Goal: Task Accomplishment & Management: Complete application form

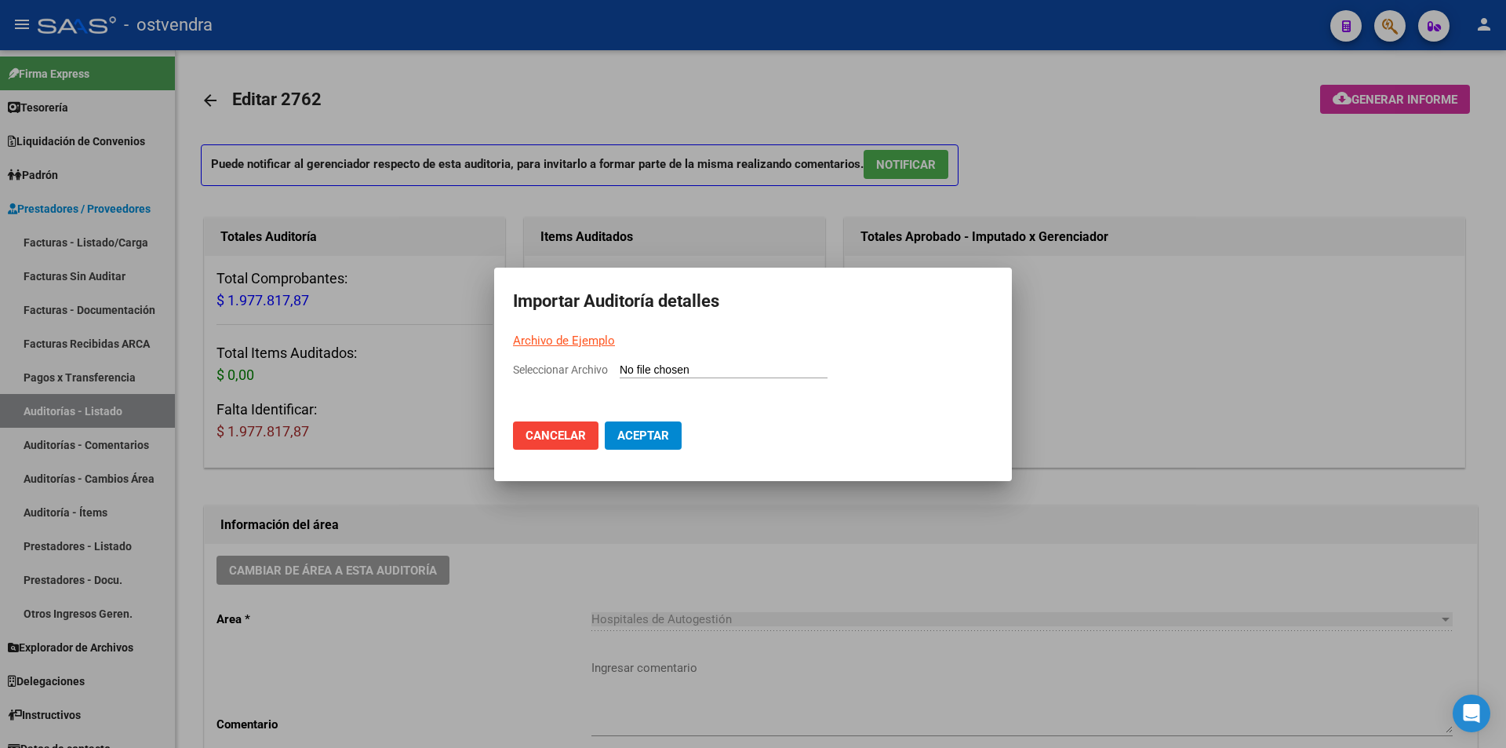
click at [653, 376] on input "Seleccionar Archivo" at bounding box center [724, 370] width 208 height 15
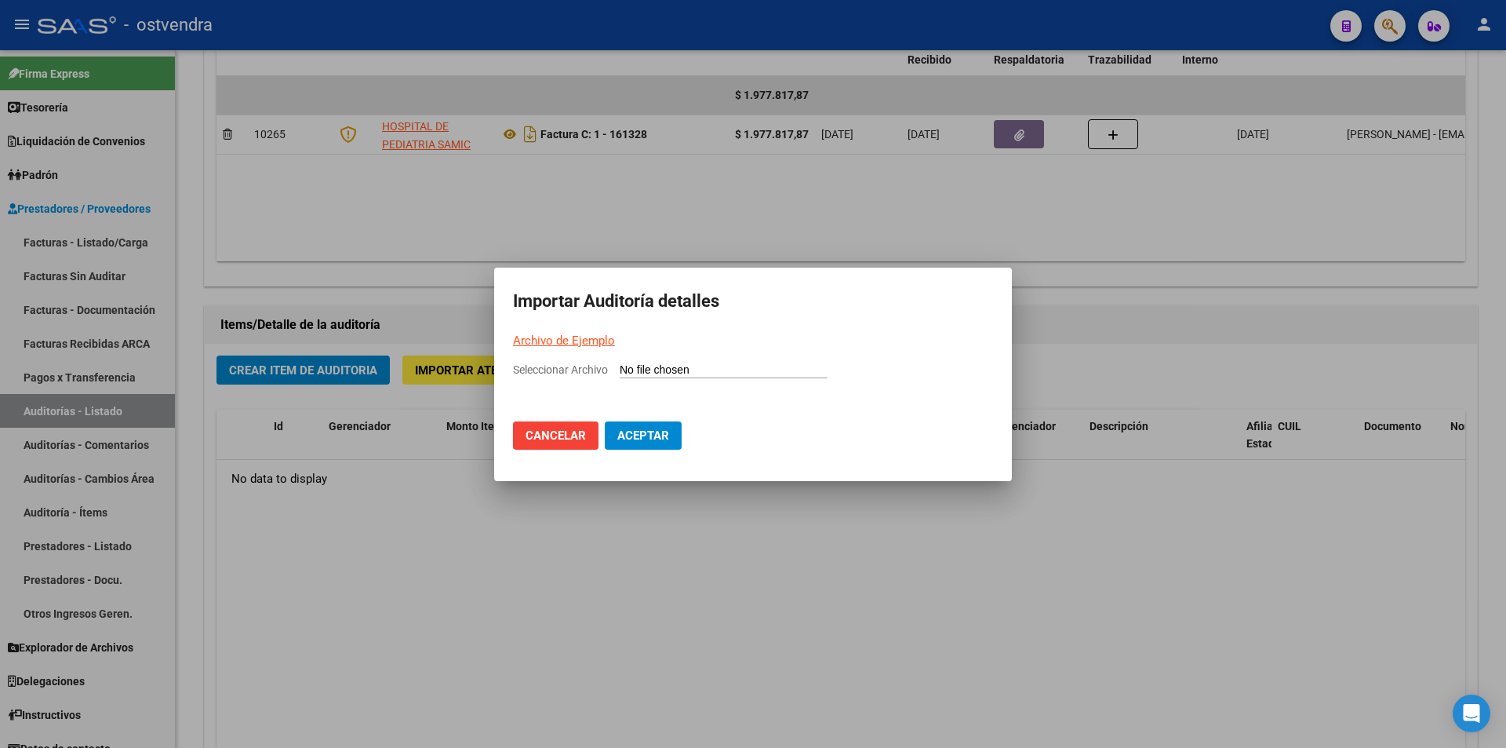
type input "C:\fakepath\Auditoria-demo-saas-total (28).csv"
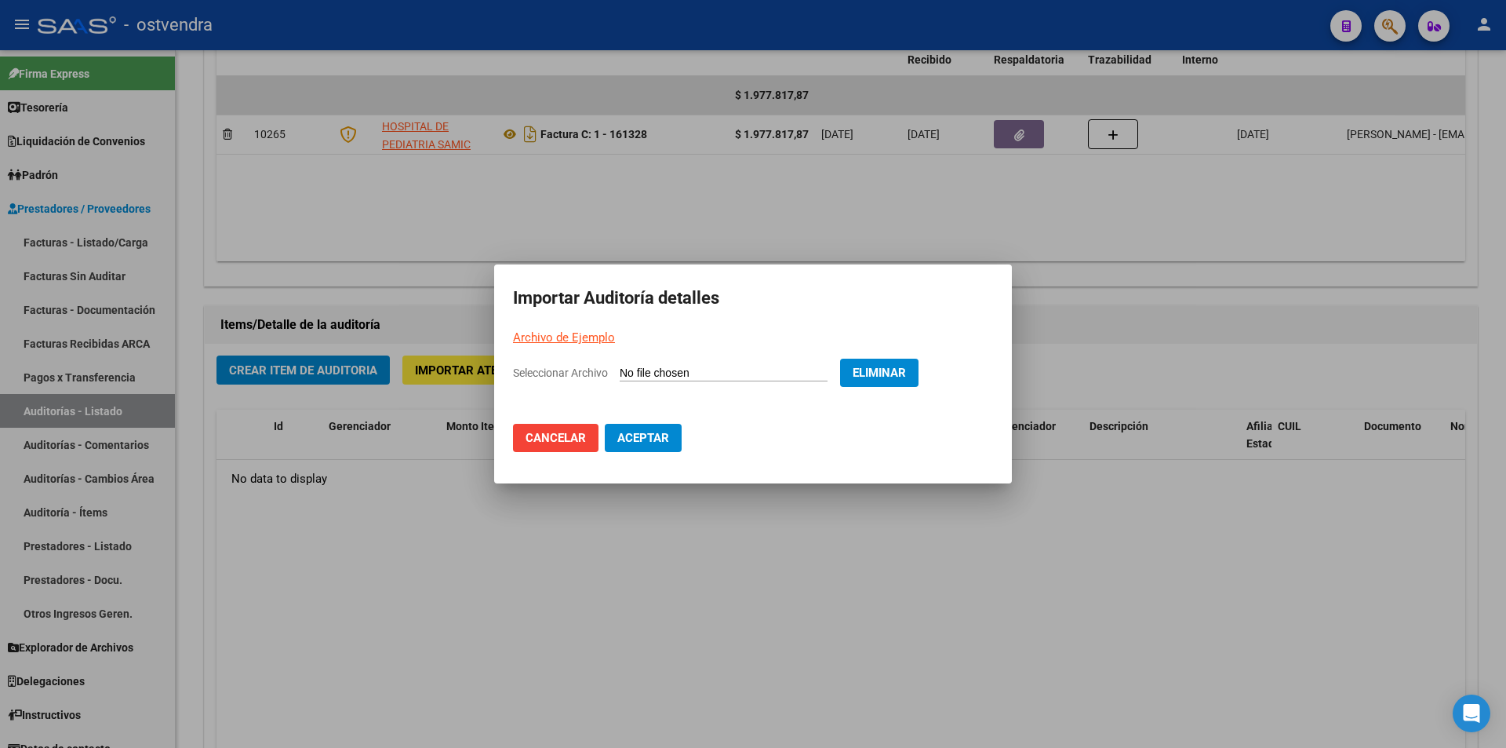
click at [649, 428] on button "Aceptar" at bounding box center [643, 438] width 77 height 28
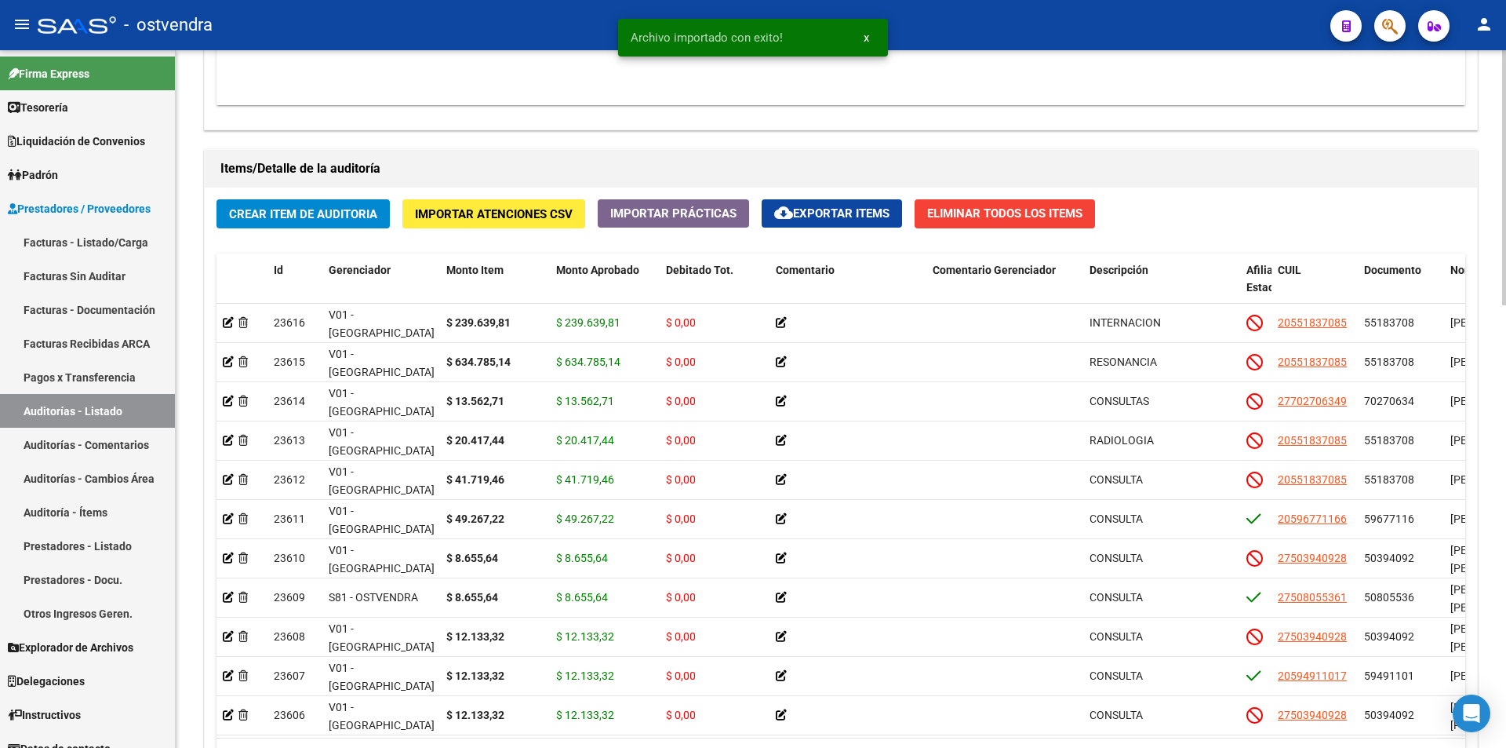
scroll to position [1090, 0]
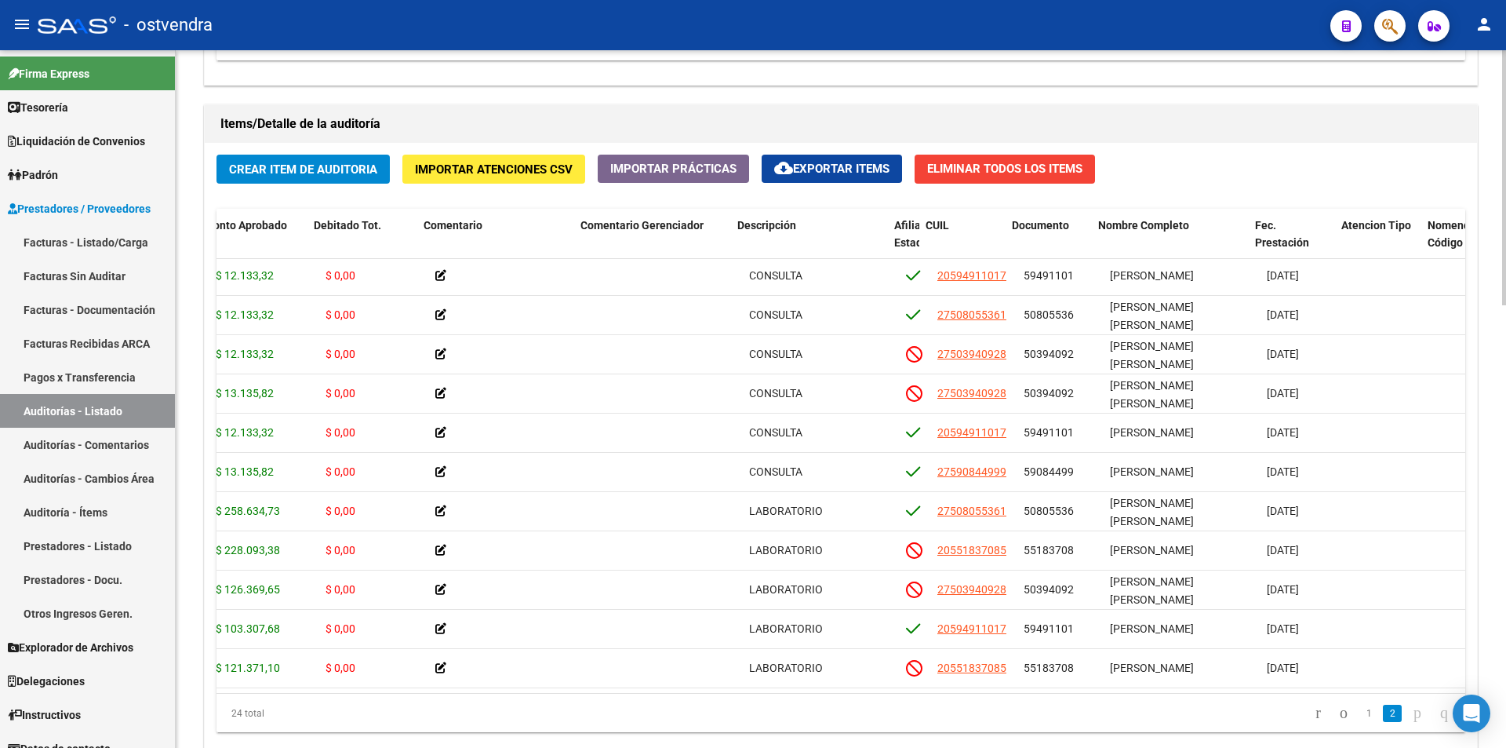
scroll to position [524, 386]
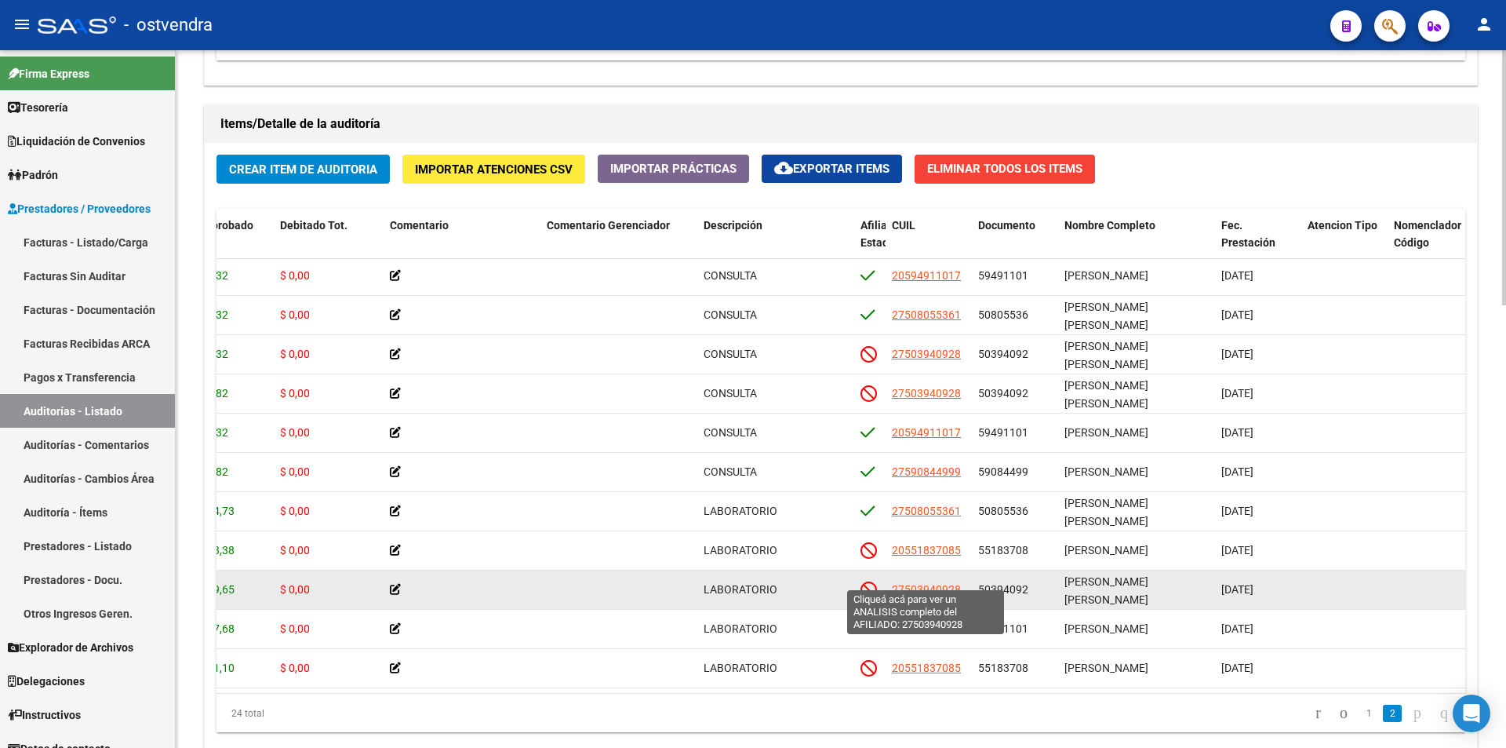
click at [943, 583] on span "27503940928" at bounding box center [926, 589] width 69 height 13
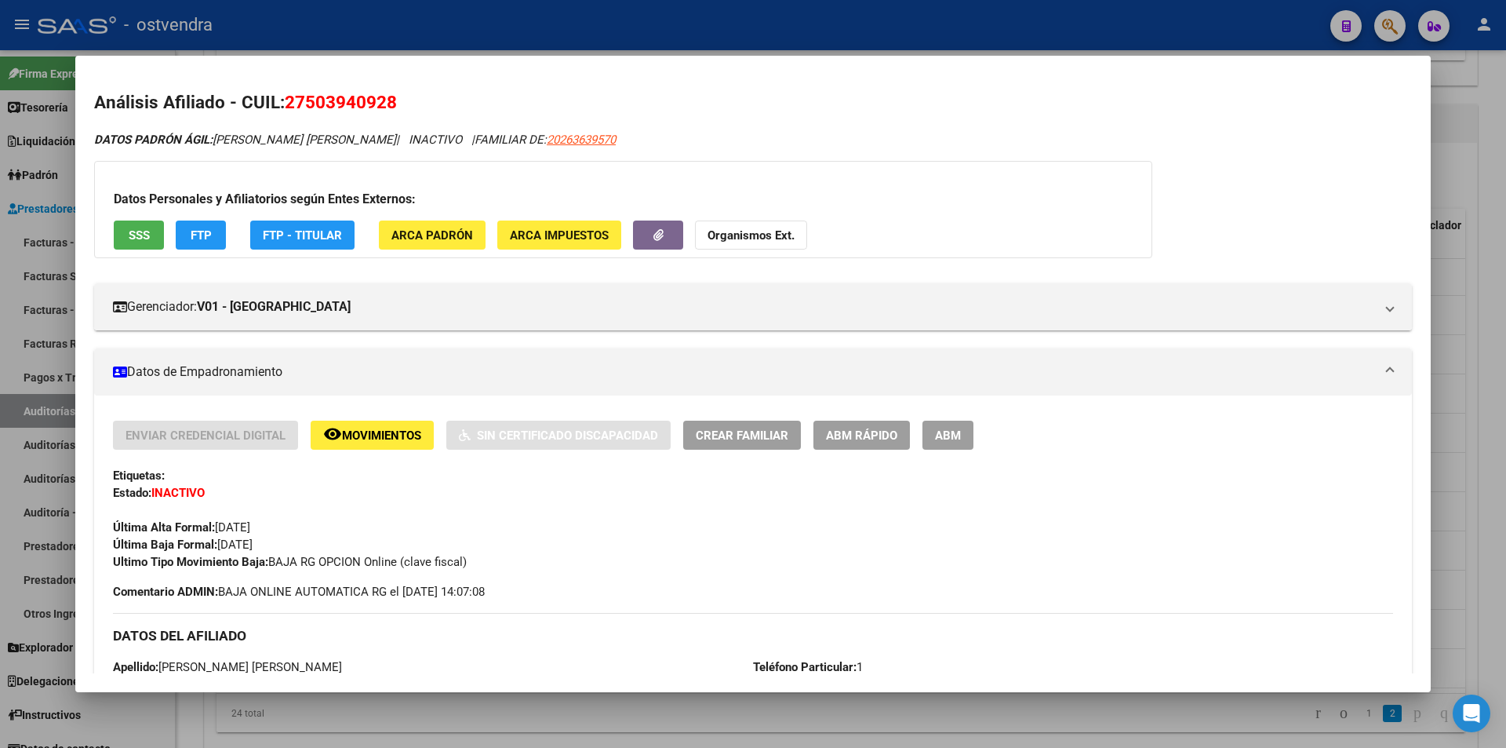
click at [840, 692] on div at bounding box center [753, 374] width 1506 height 748
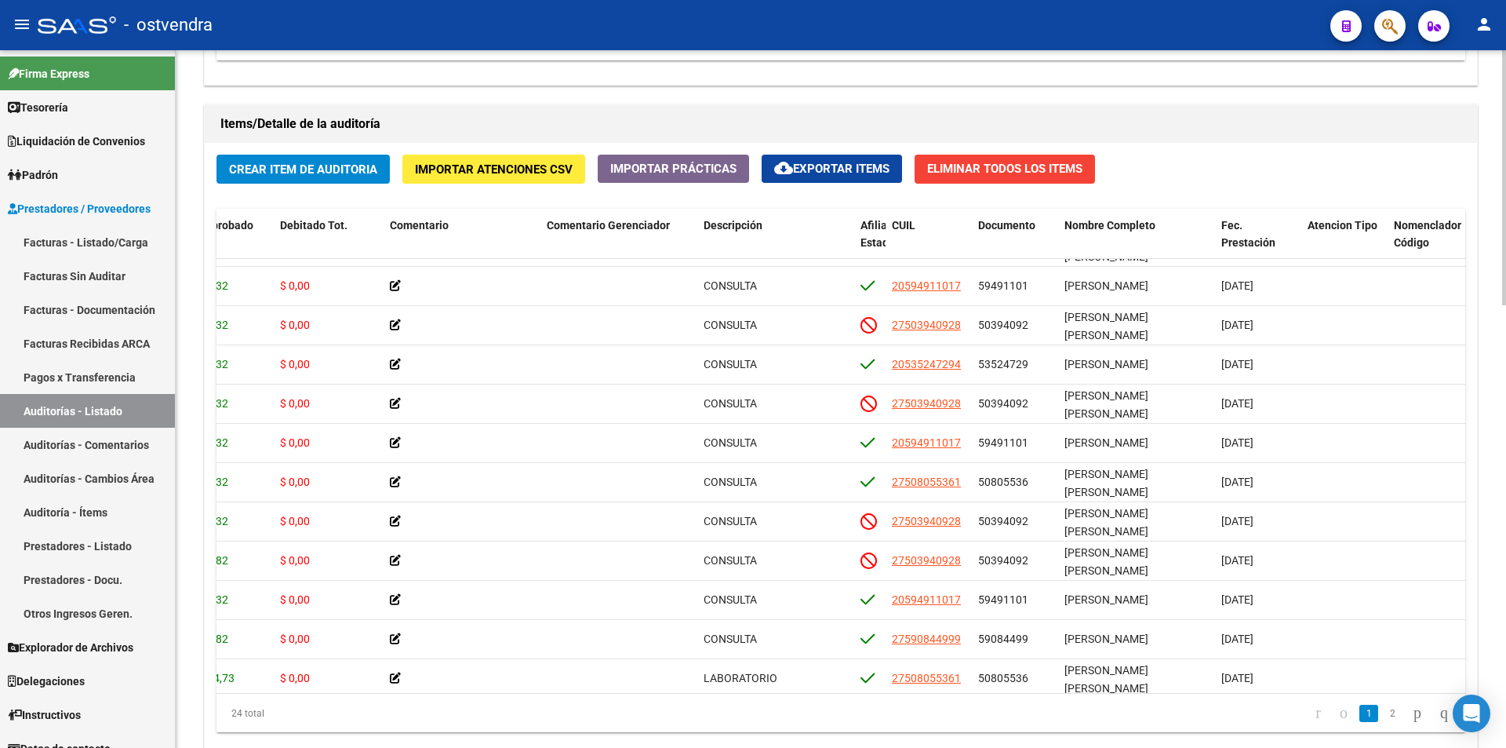
scroll to position [322, 386]
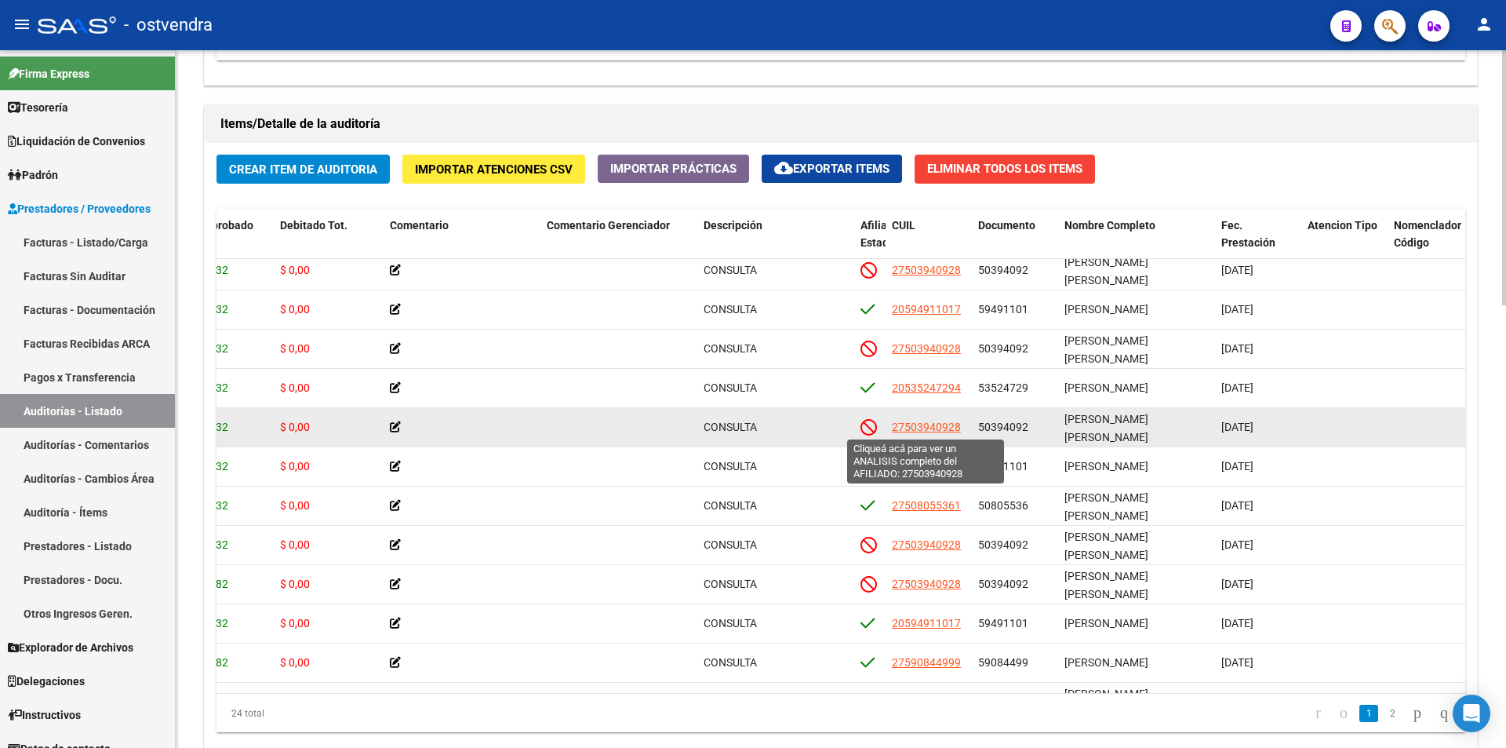
click at [942, 428] on span "27503940928" at bounding box center [926, 426] width 69 height 13
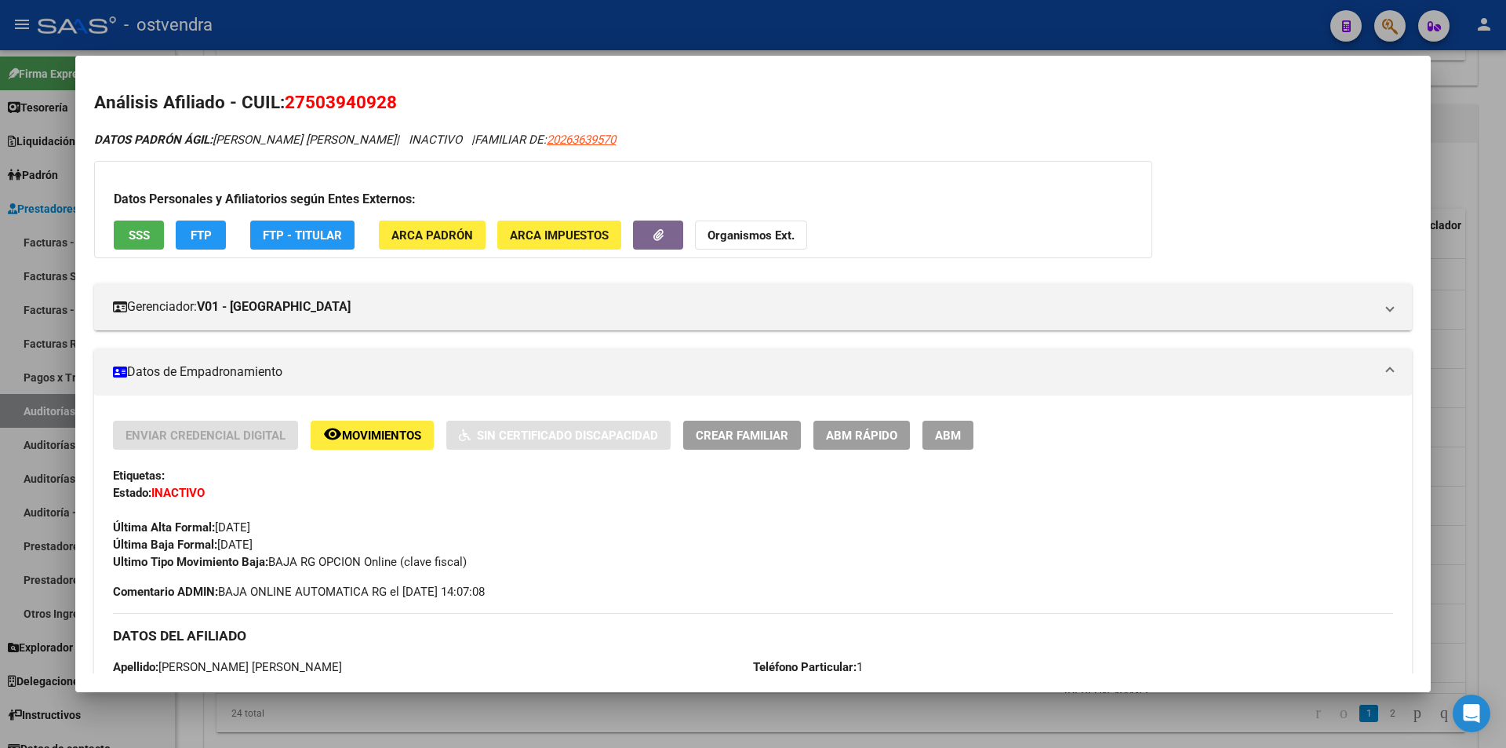
click at [678, 690] on mat-dialog-container "Análisis Afiliado - CUIL: 27503940928 DATOS PADRÓN ÁGIL: AYALA FLORES EMILCE MA…" at bounding box center [752, 373] width 1355 height 635
click at [1212, 717] on div at bounding box center [753, 374] width 1506 height 748
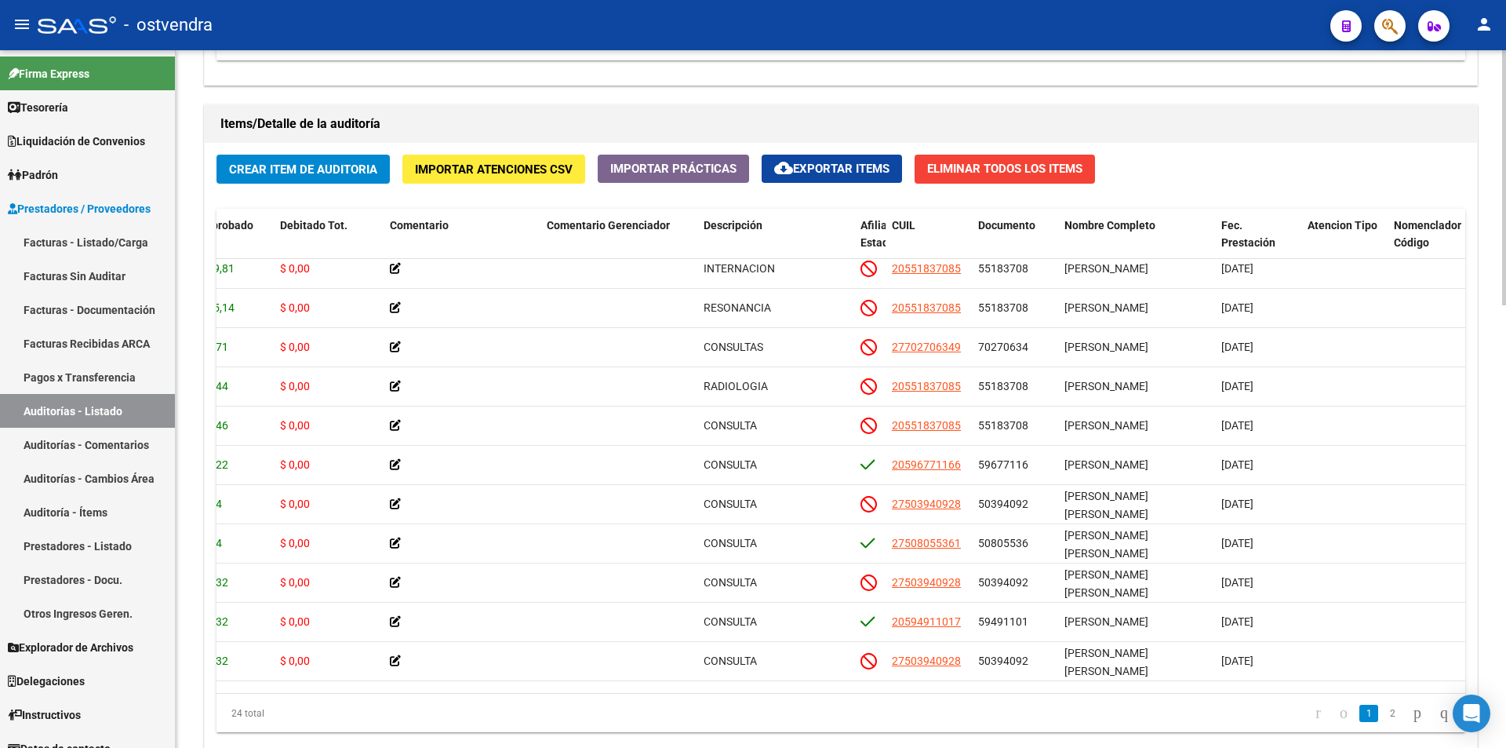
scroll to position [0, 386]
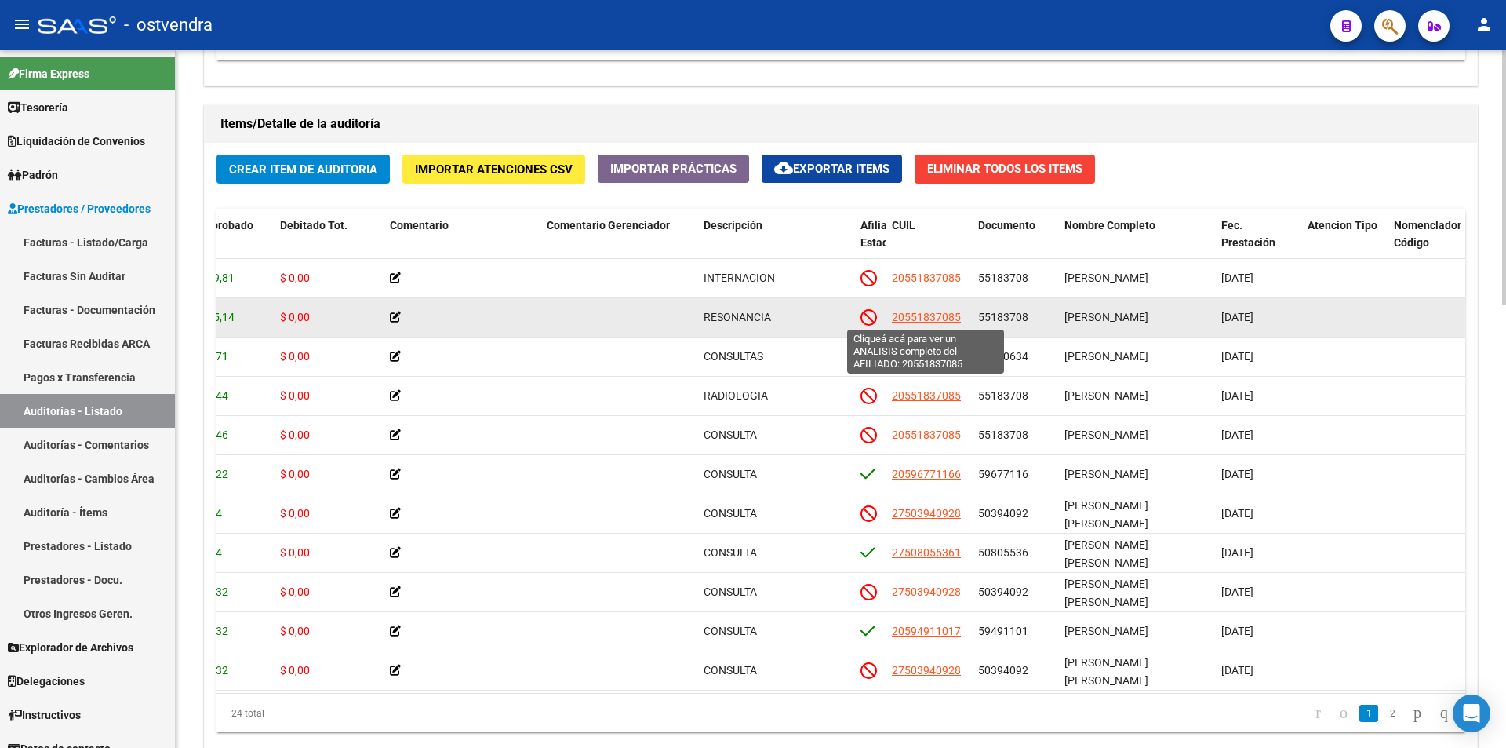
click at [935, 319] on span "20551837085" at bounding box center [926, 317] width 69 height 13
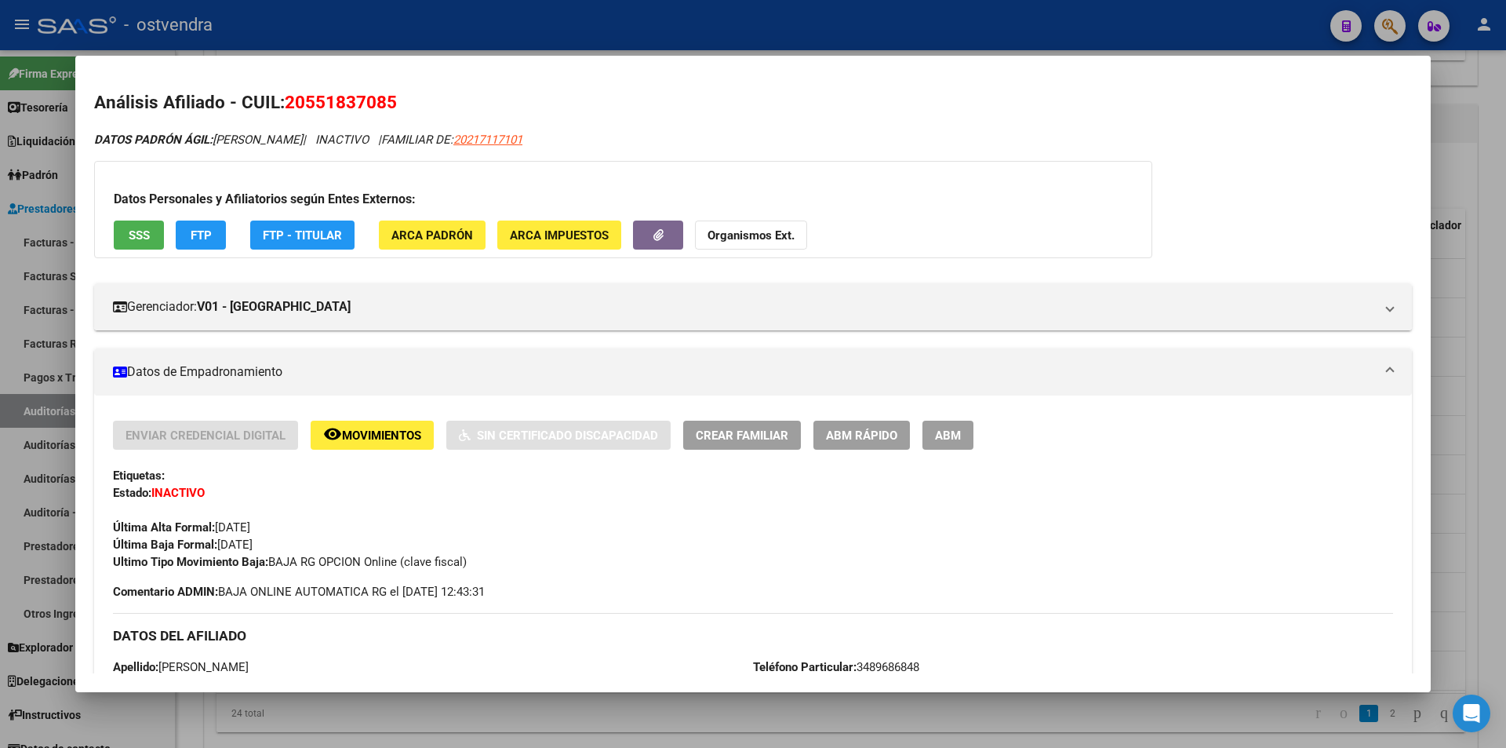
click at [762, 707] on div at bounding box center [753, 374] width 1506 height 748
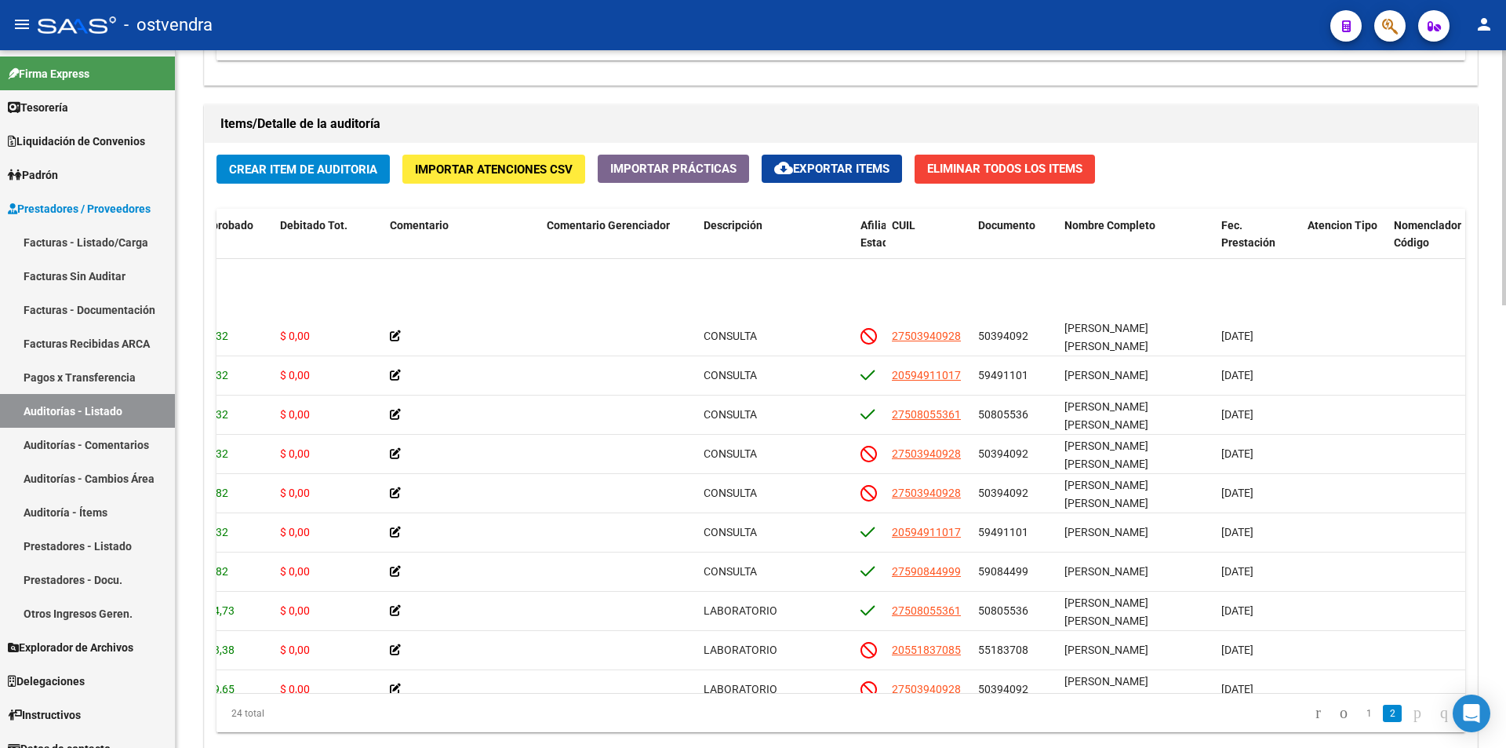
scroll to position [524, 386]
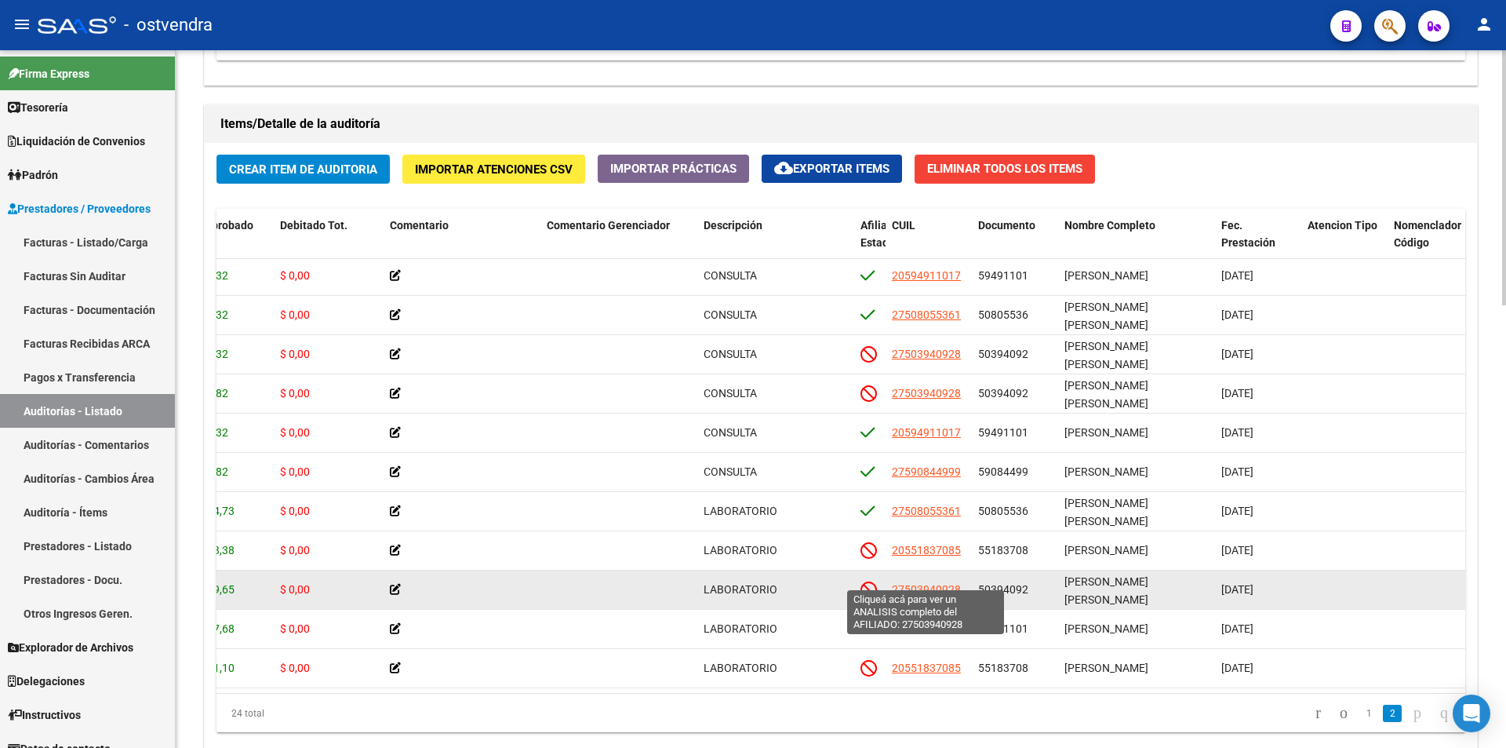
click at [932, 583] on span "27503940928" at bounding box center [926, 589] width 69 height 13
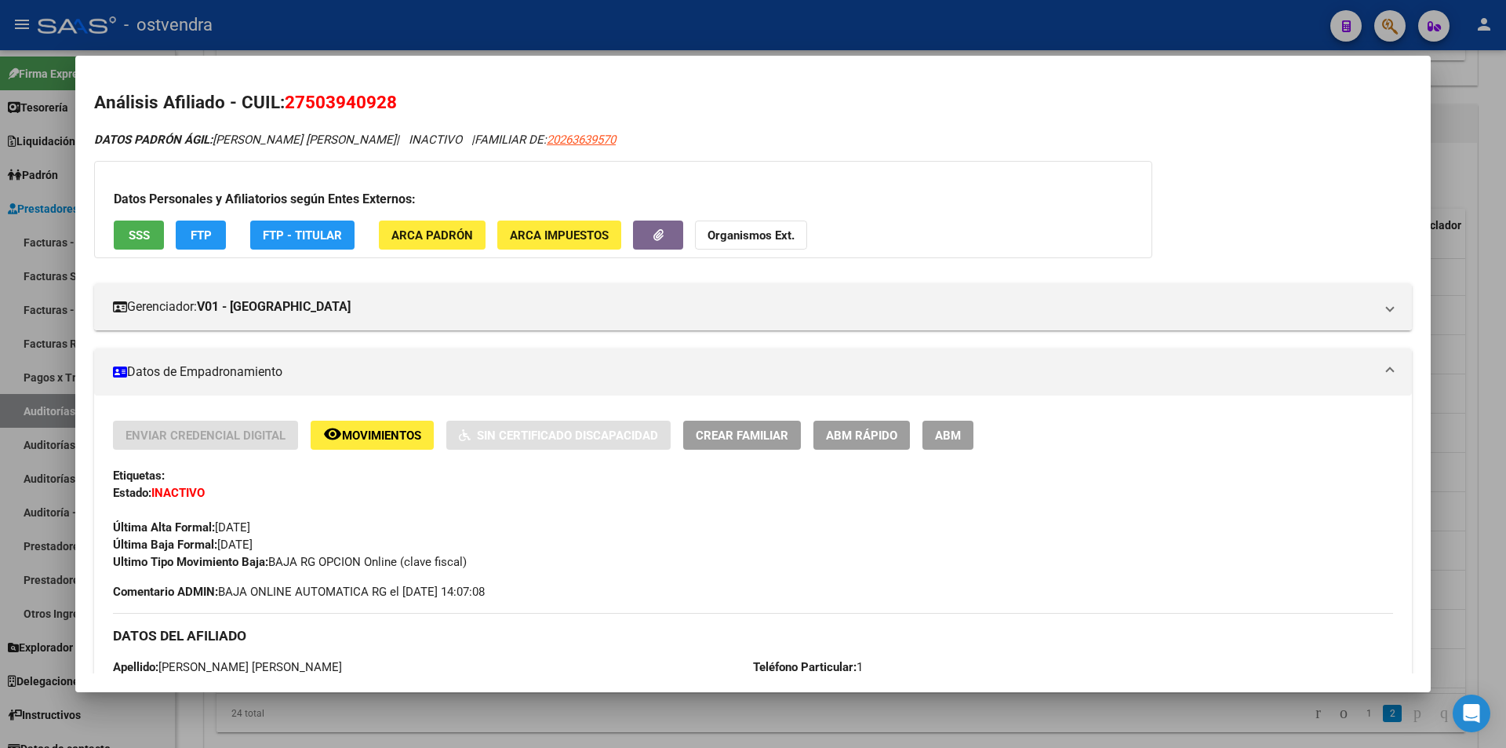
click at [810, 692] on div at bounding box center [753, 374] width 1506 height 748
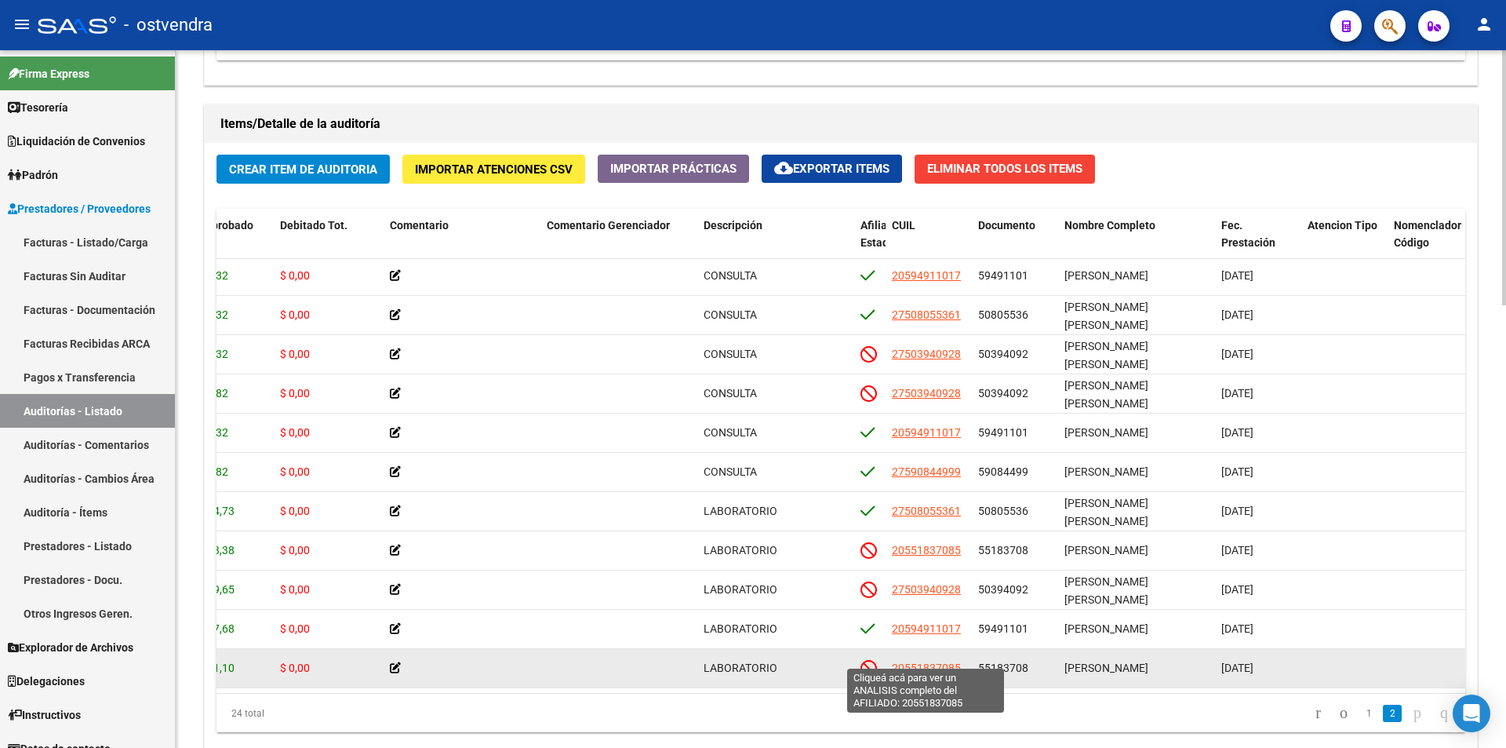
click at [913, 661] on span "20551837085" at bounding box center [926, 667] width 69 height 13
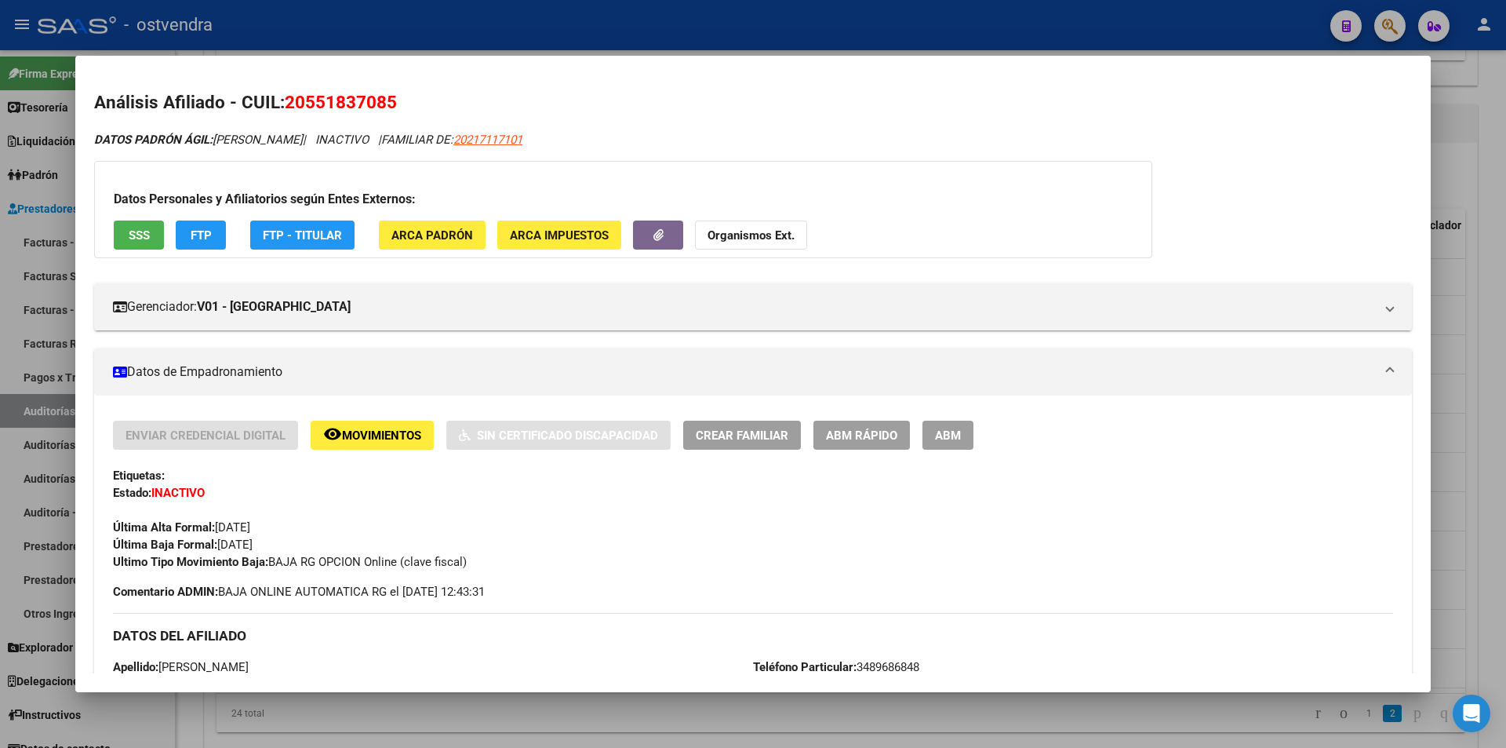
click at [887, 704] on div at bounding box center [753, 374] width 1506 height 748
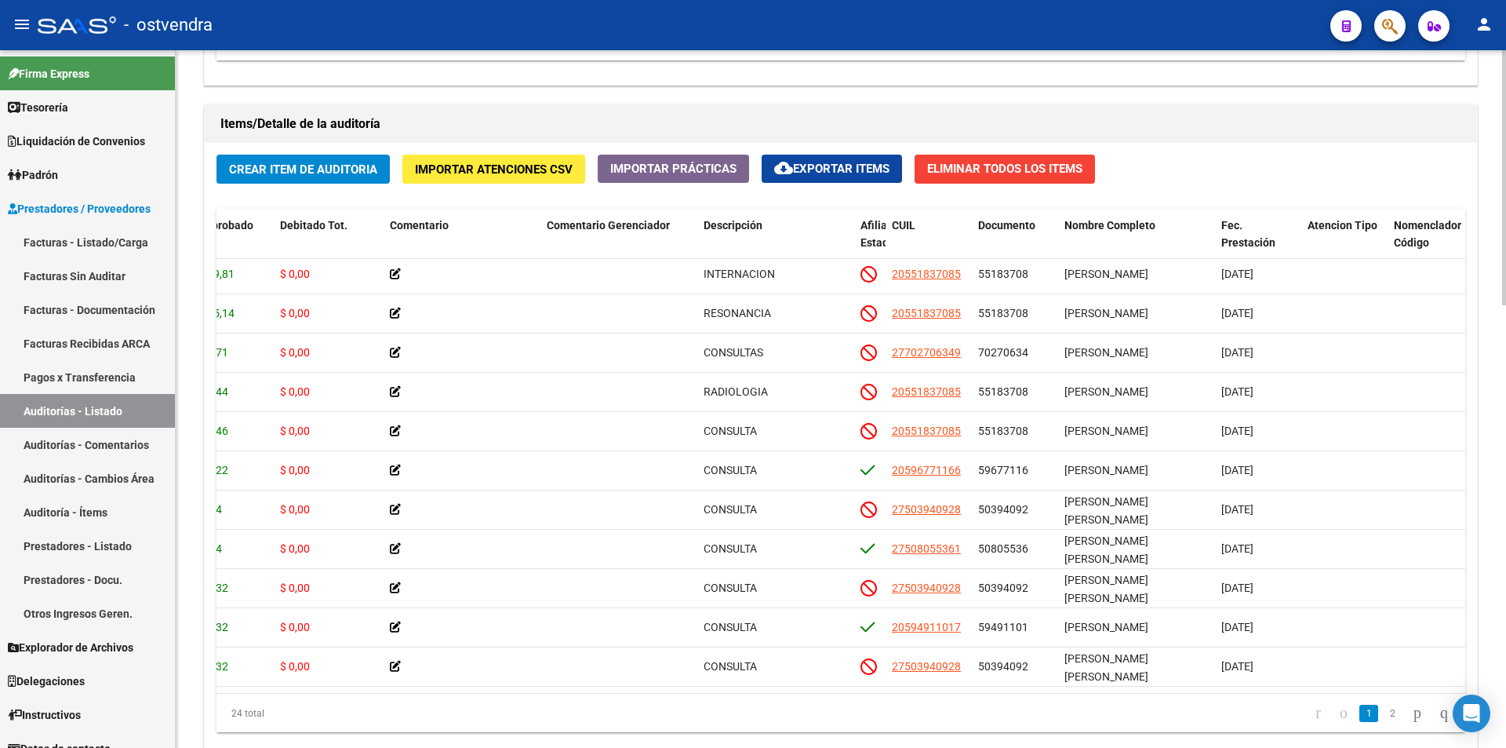
scroll to position [0, 386]
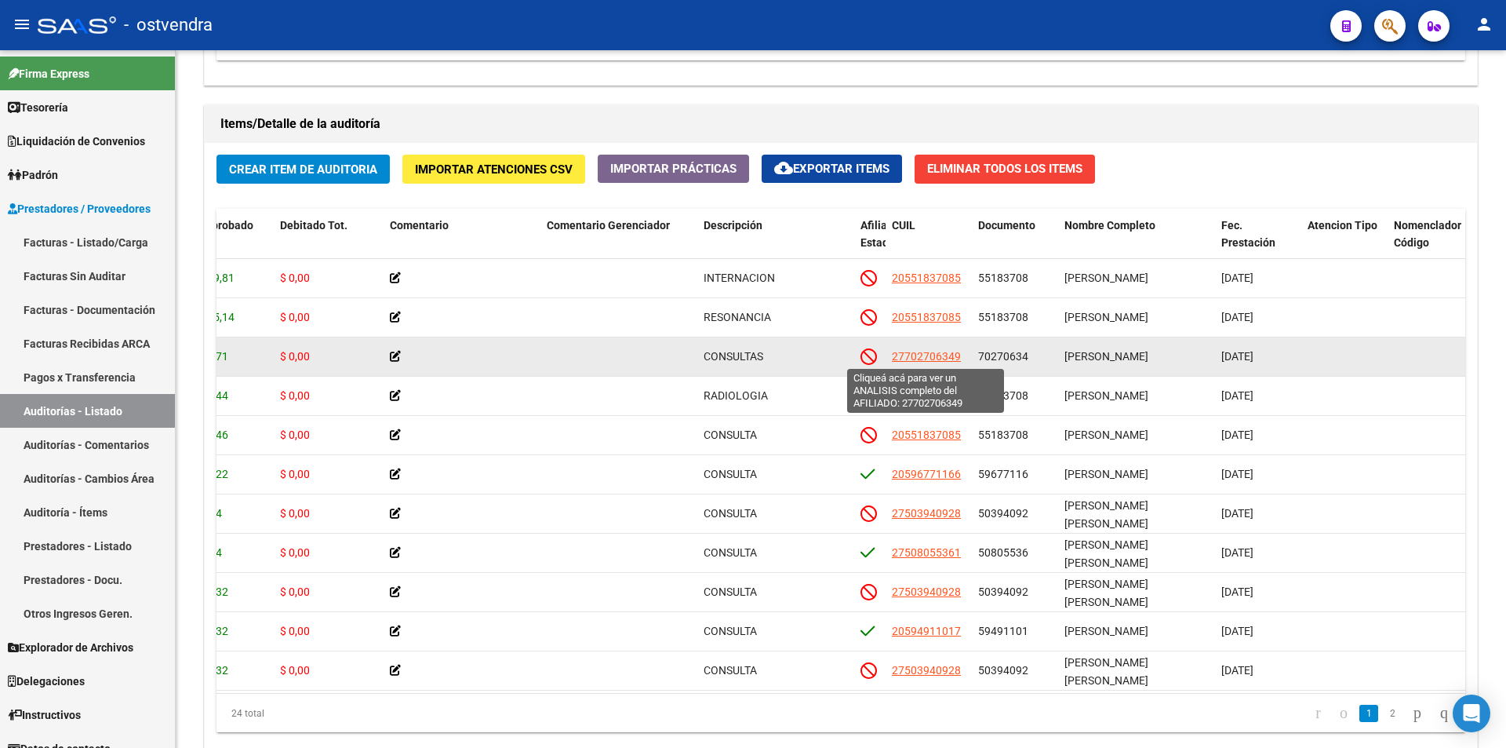
click at [918, 357] on span "27702706349" at bounding box center [926, 356] width 69 height 13
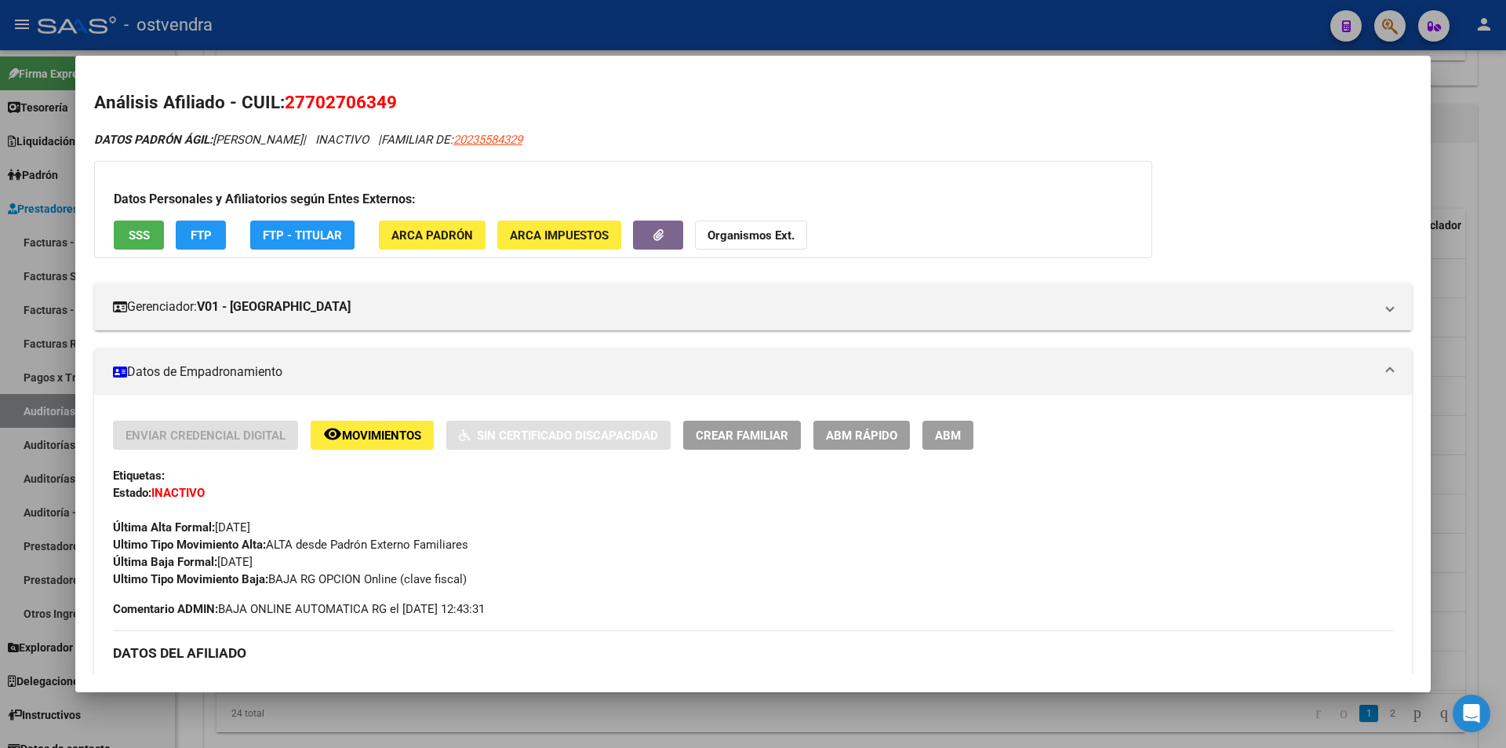
click at [783, 699] on div at bounding box center [753, 374] width 1506 height 748
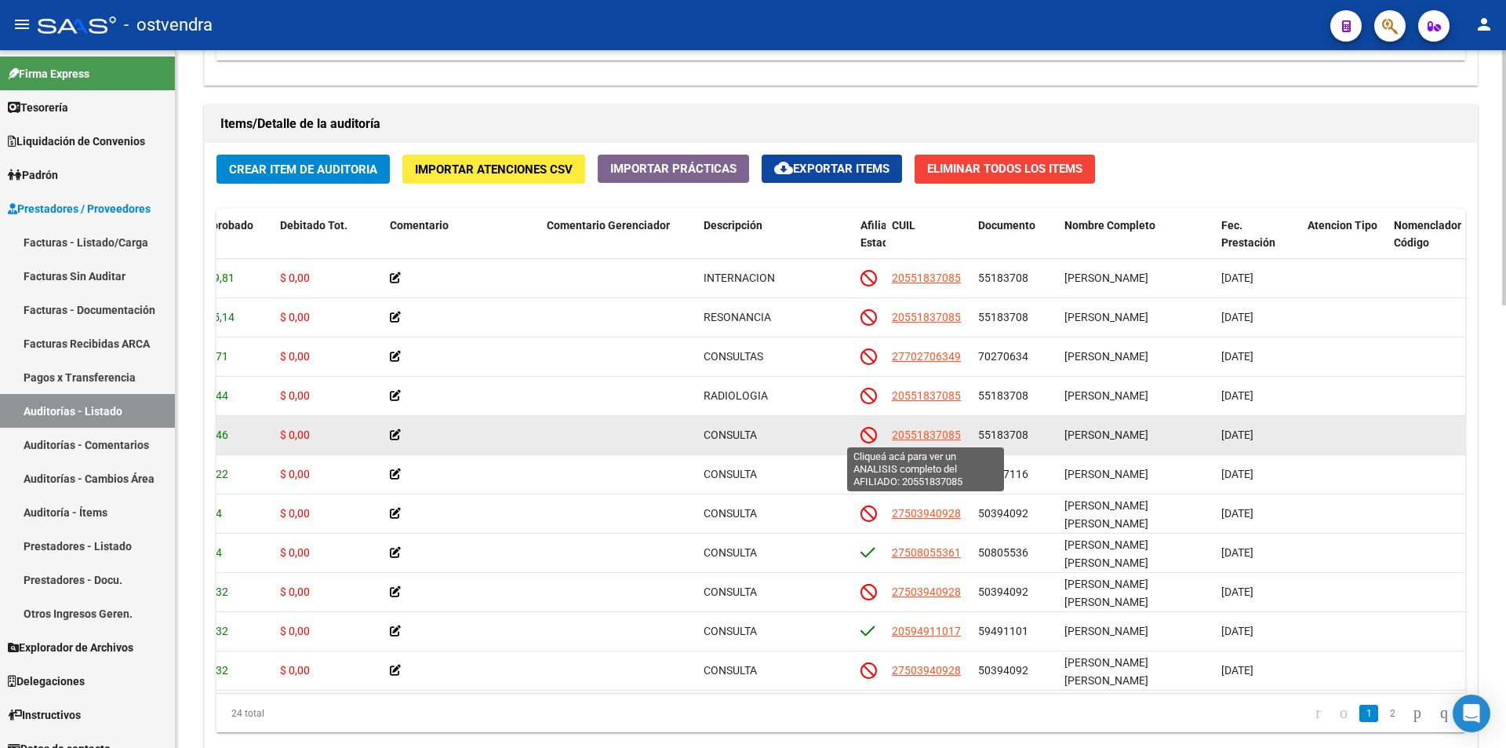
click at [948, 438] on span "20551837085" at bounding box center [926, 434] width 69 height 13
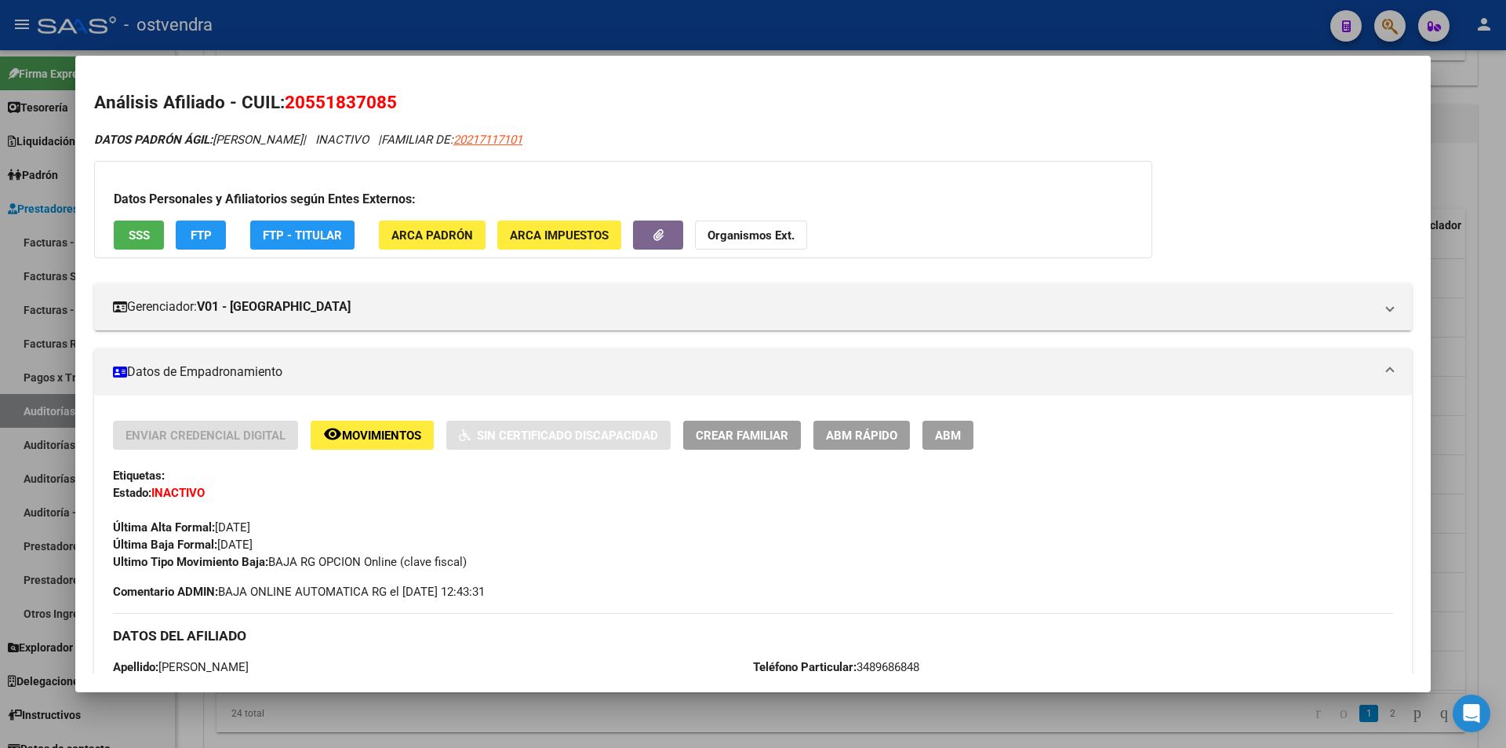
click at [857, 704] on div at bounding box center [753, 374] width 1506 height 748
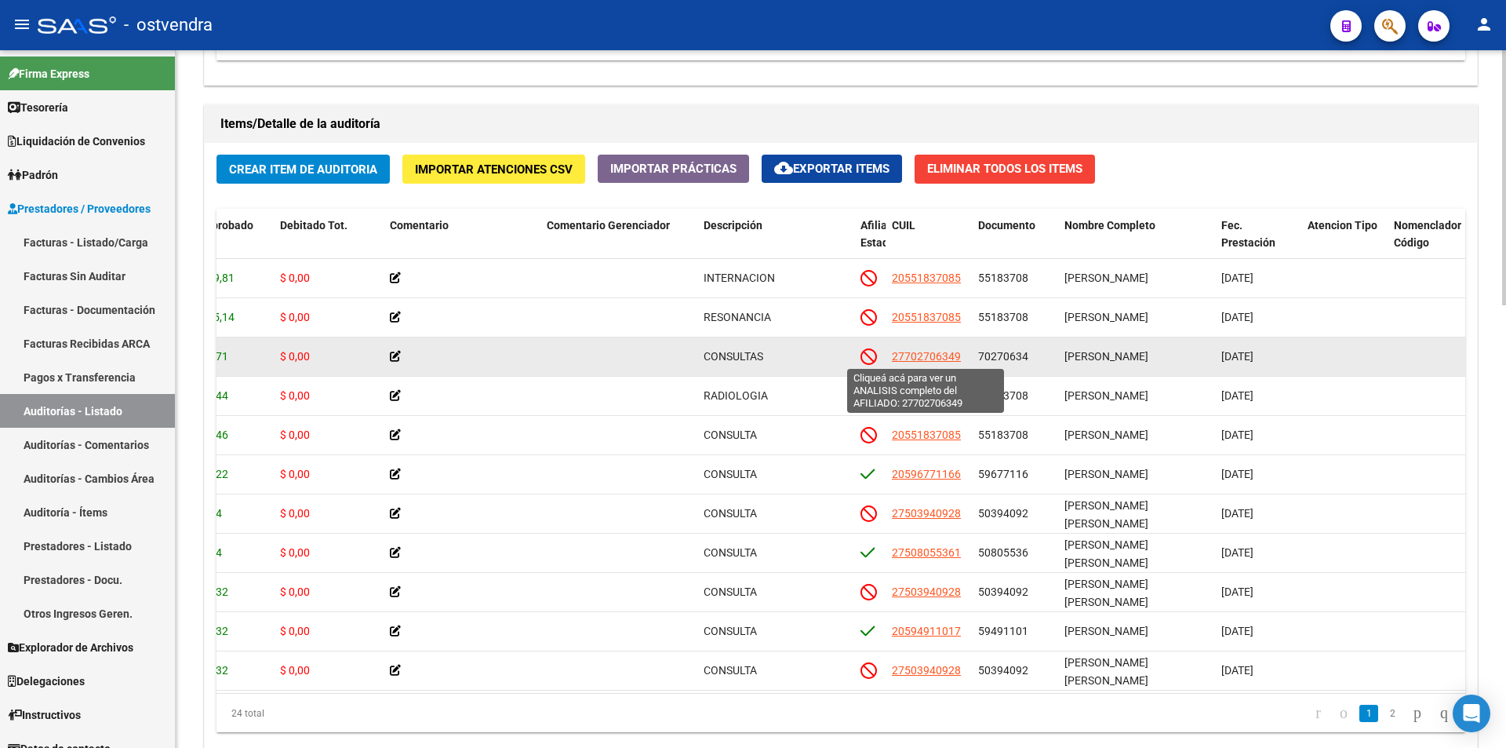
click at [955, 355] on span "27702706349" at bounding box center [926, 356] width 69 height 13
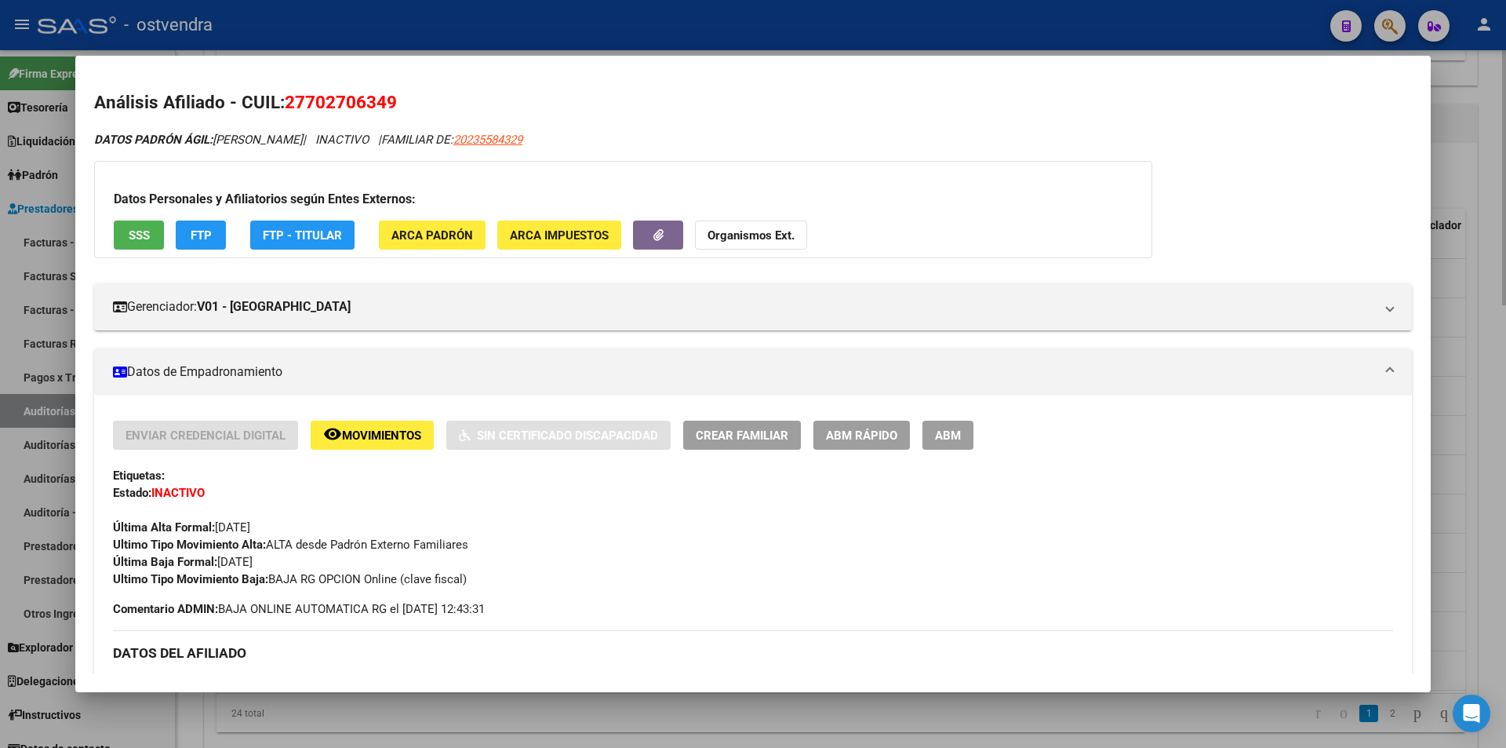
click at [672, 711] on div at bounding box center [753, 374] width 1506 height 748
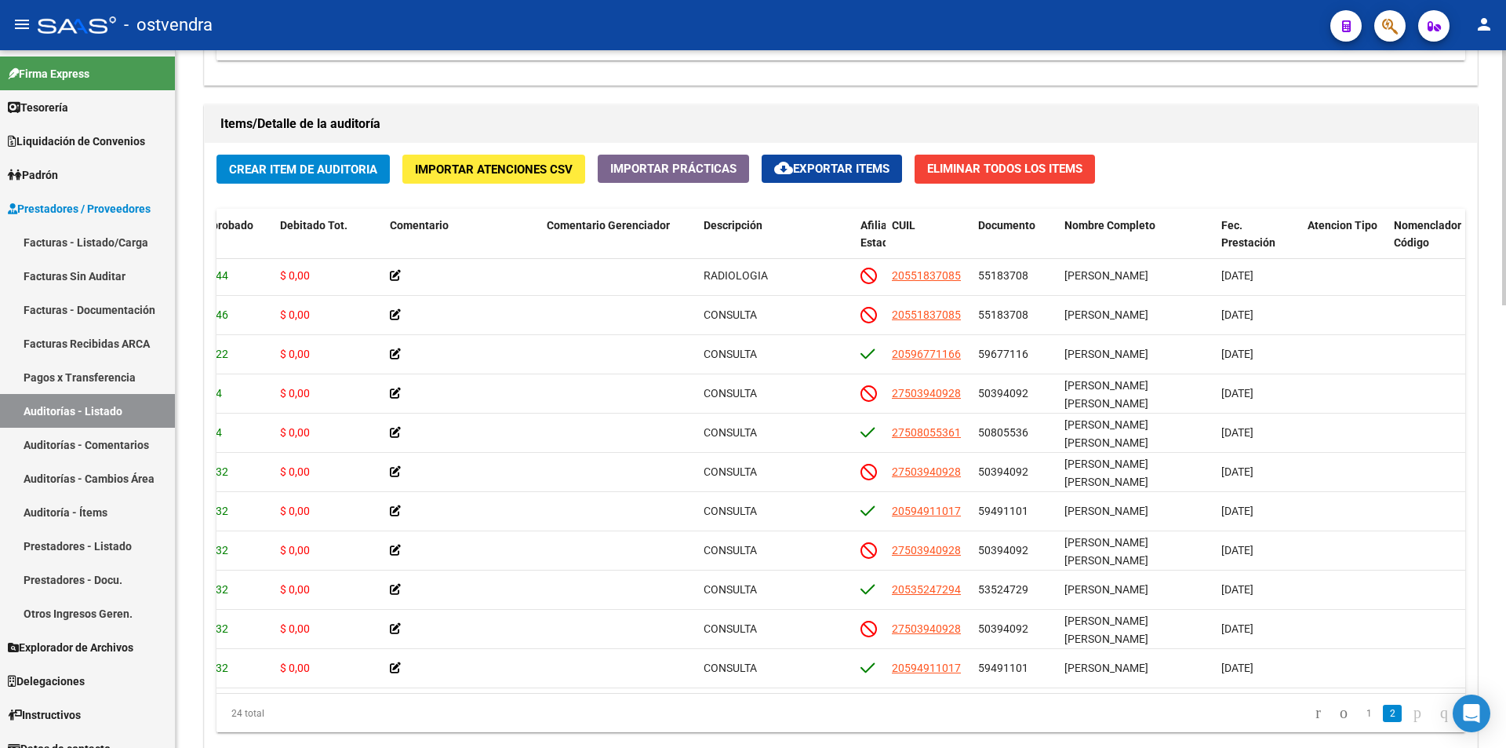
scroll to position [130, 386]
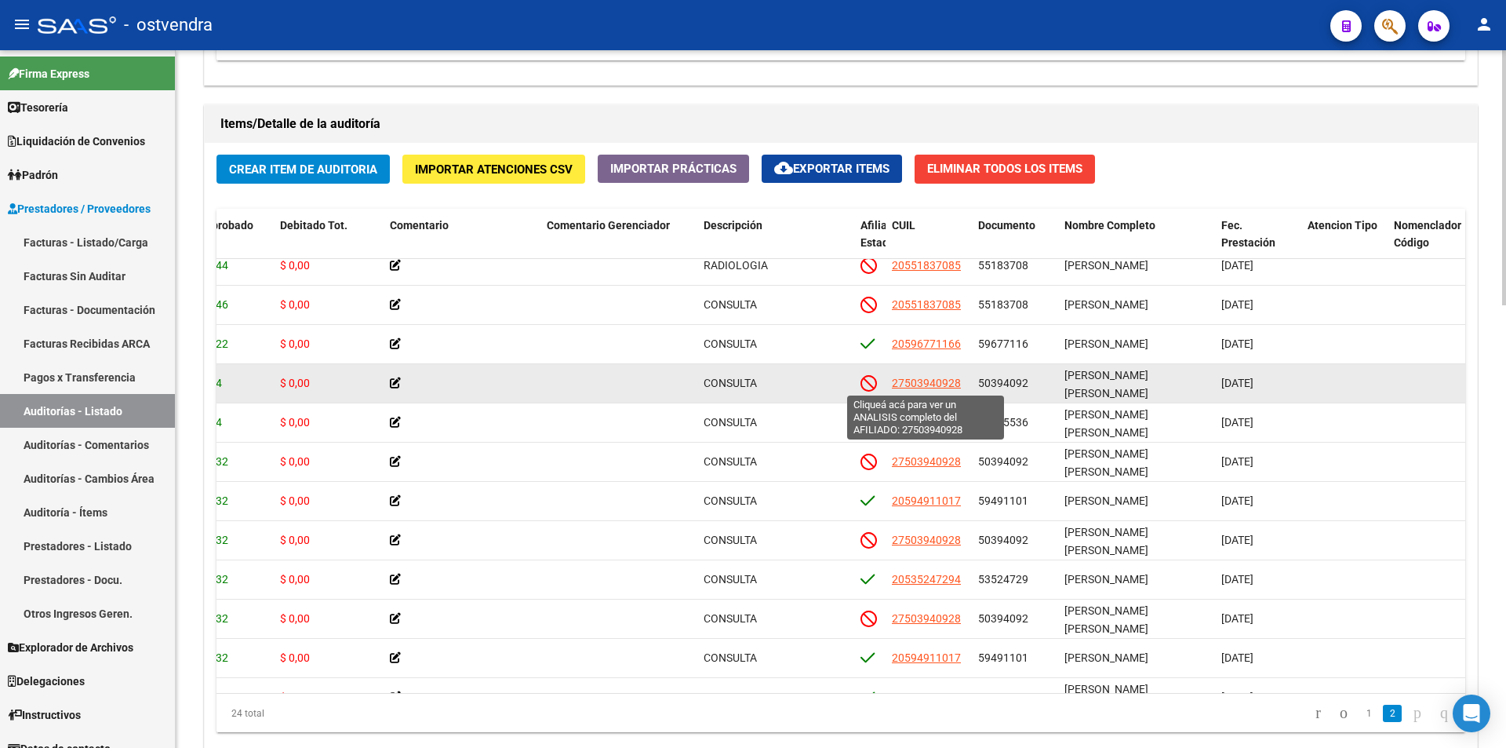
click at [930, 386] on span "27503940928" at bounding box center [926, 383] width 69 height 13
type textarea "27503940928"
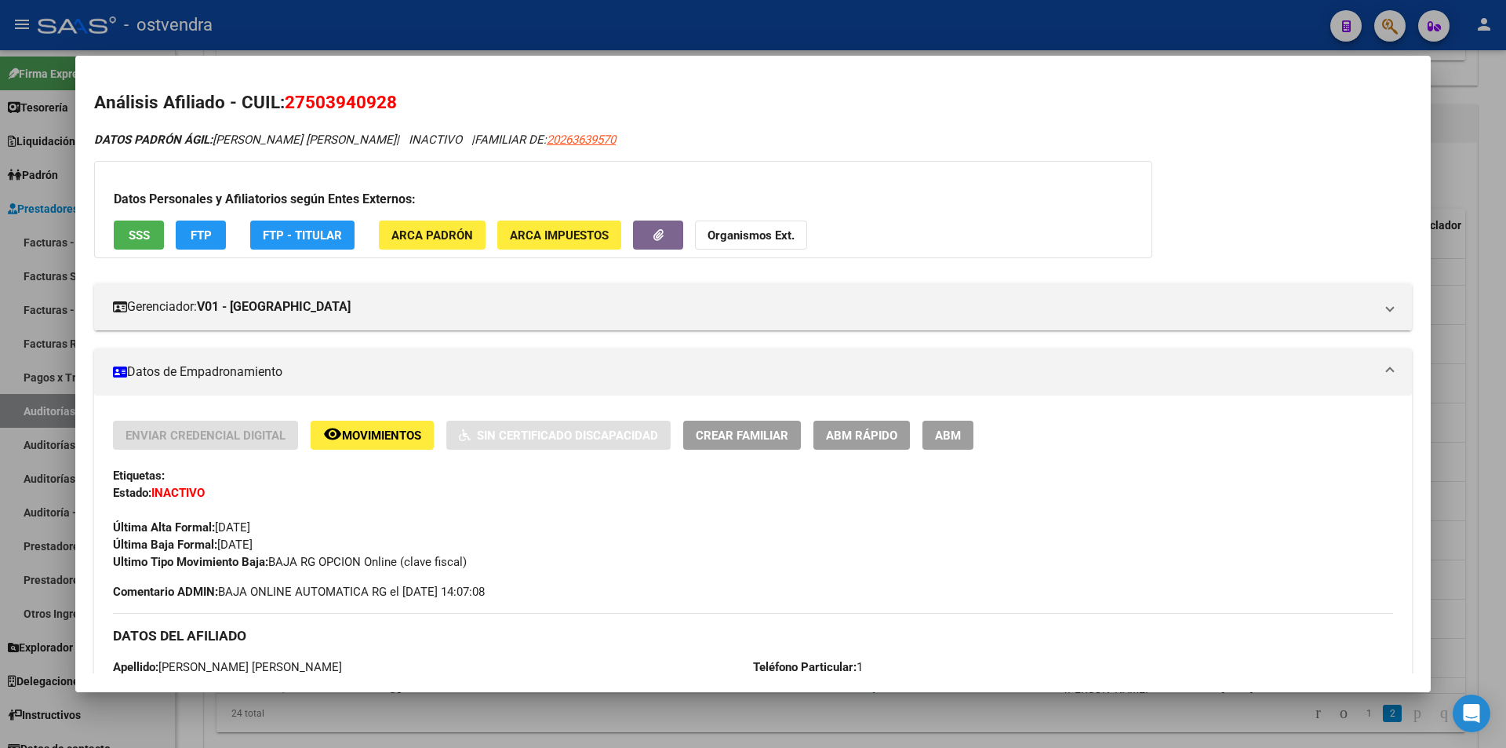
click at [626, 696] on div at bounding box center [753, 374] width 1506 height 748
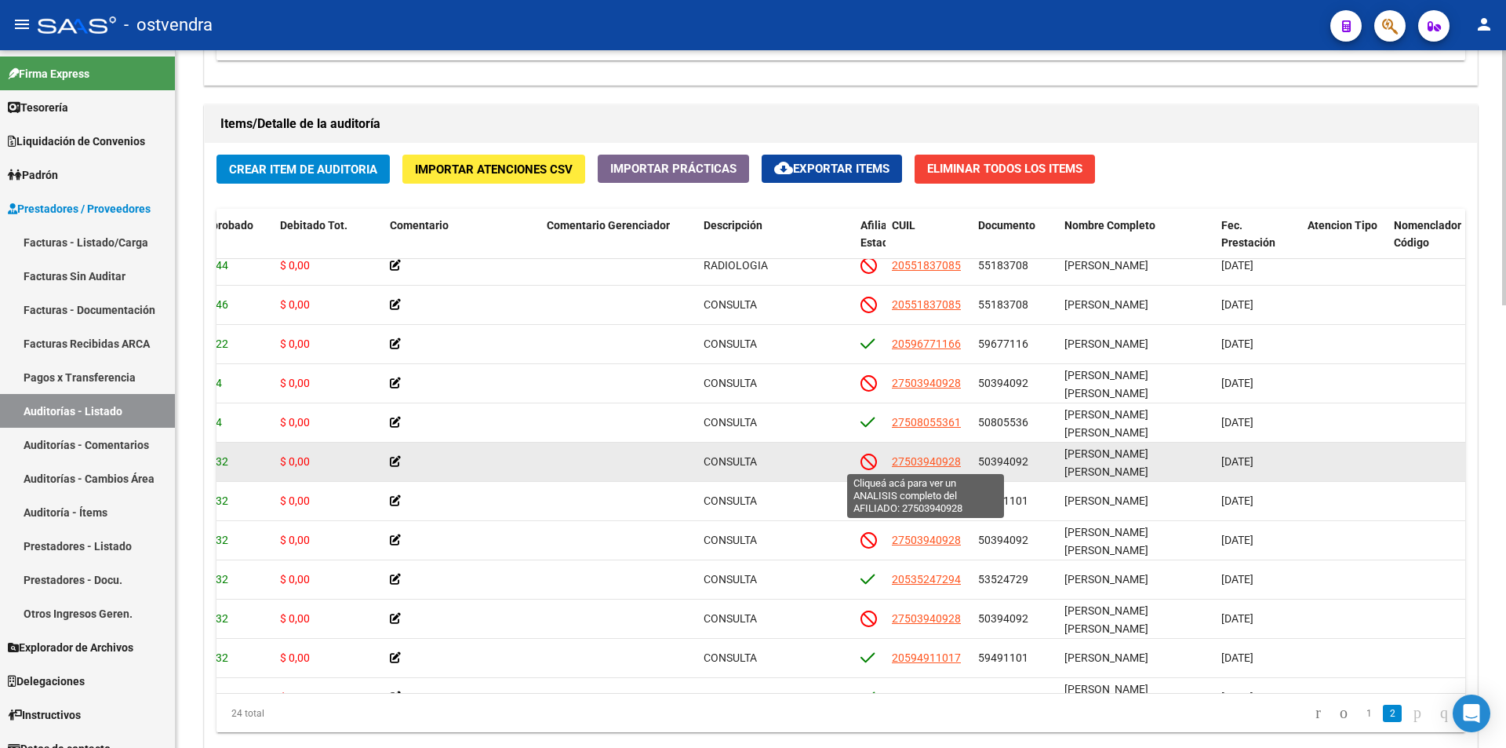
click at [953, 461] on span "27503940928" at bounding box center [926, 461] width 69 height 13
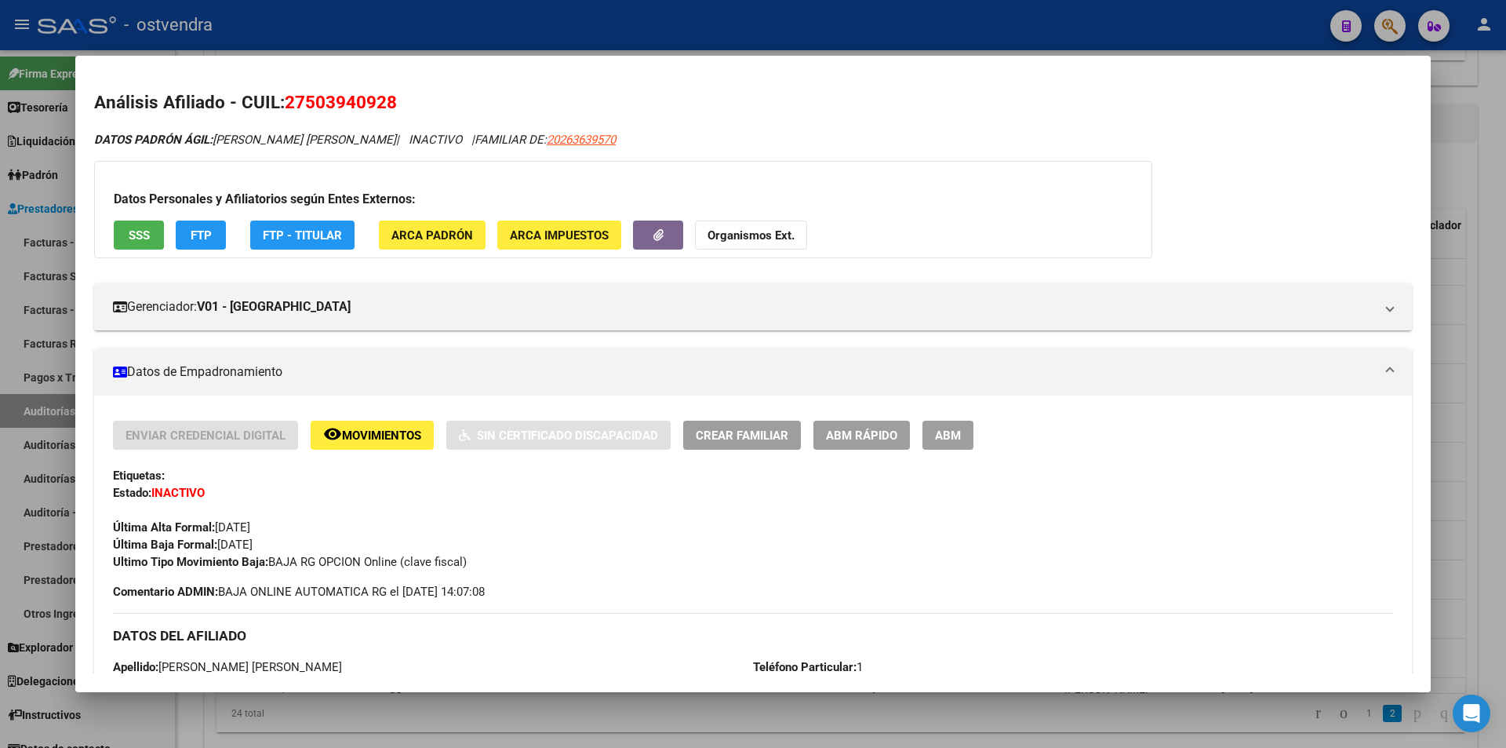
click at [755, 700] on div at bounding box center [753, 374] width 1506 height 748
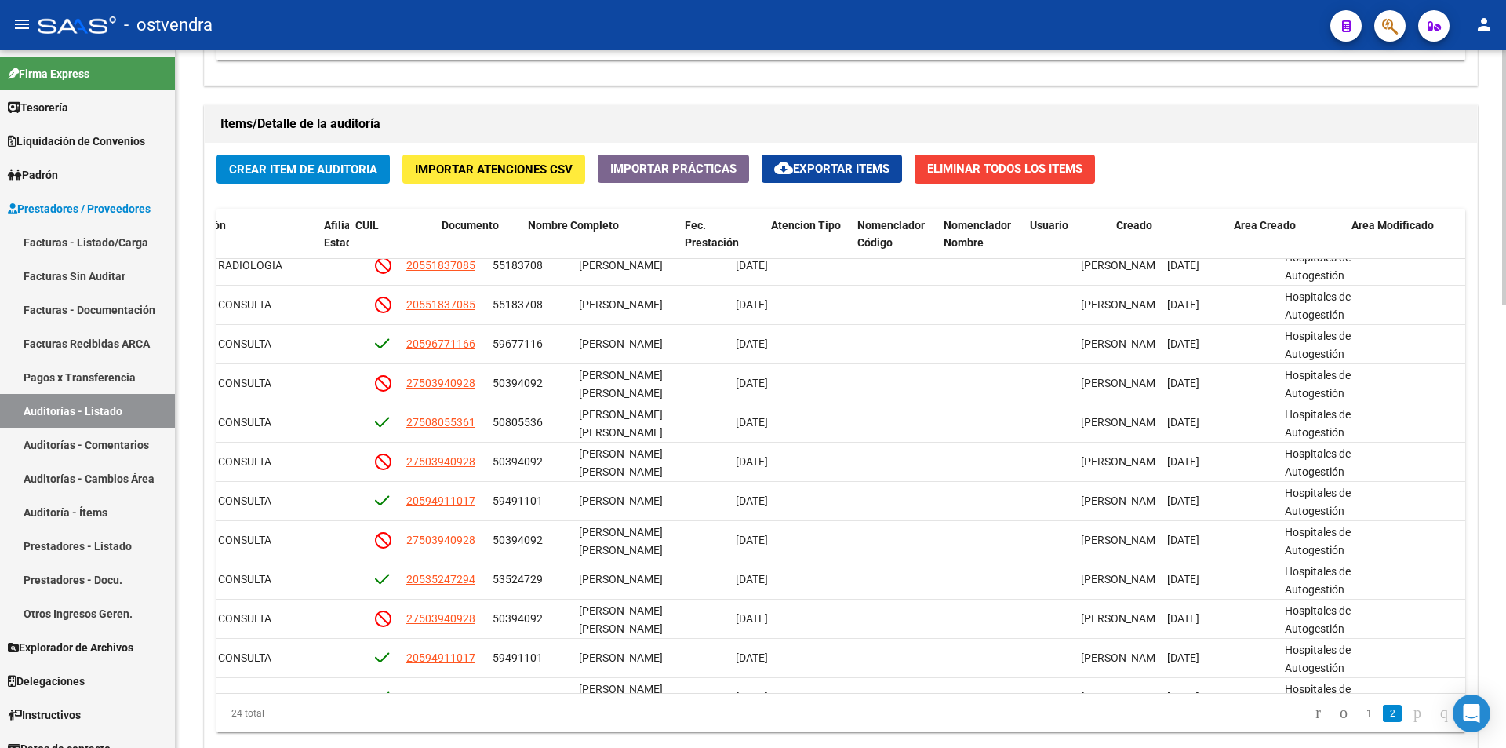
scroll to position [130, 932]
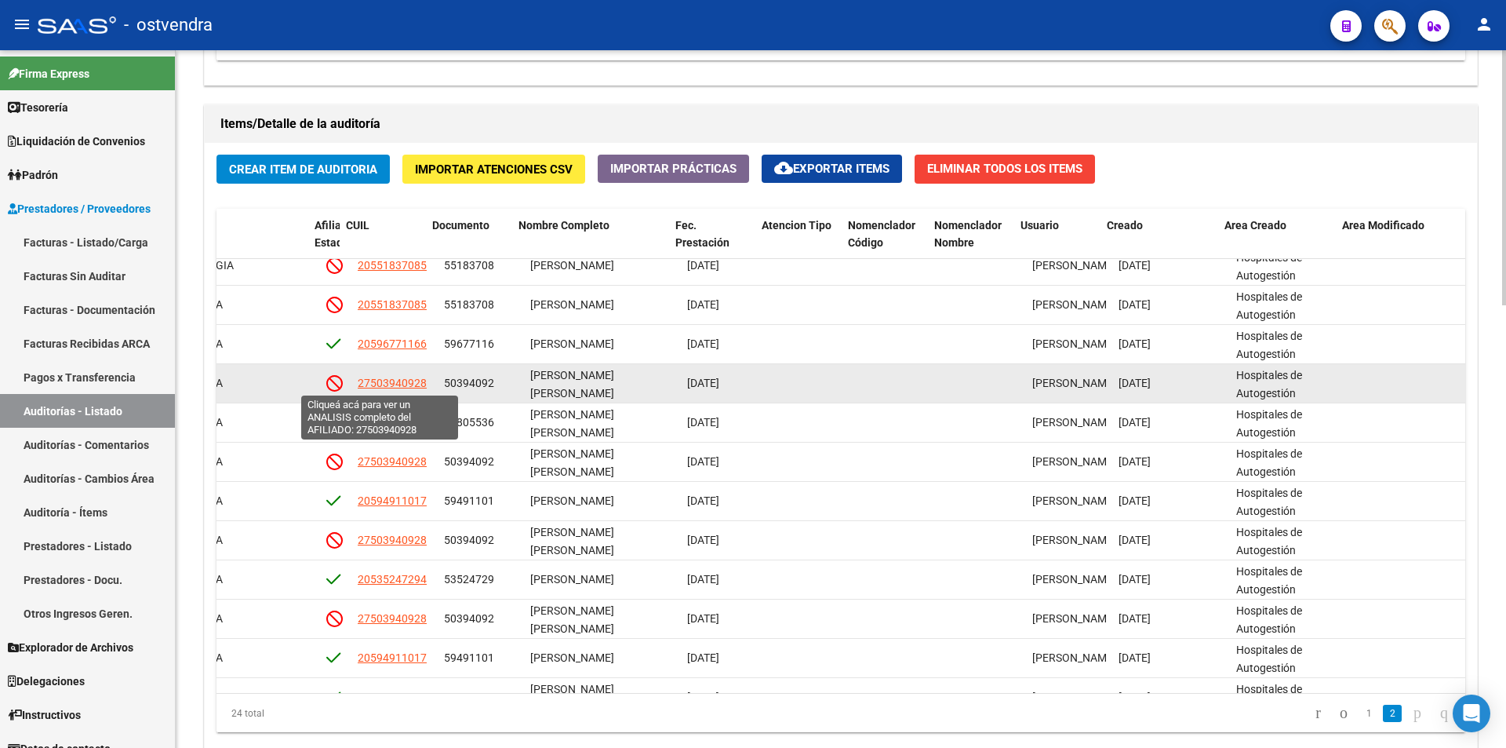
click at [372, 377] on span "27503940928" at bounding box center [392, 383] width 69 height 13
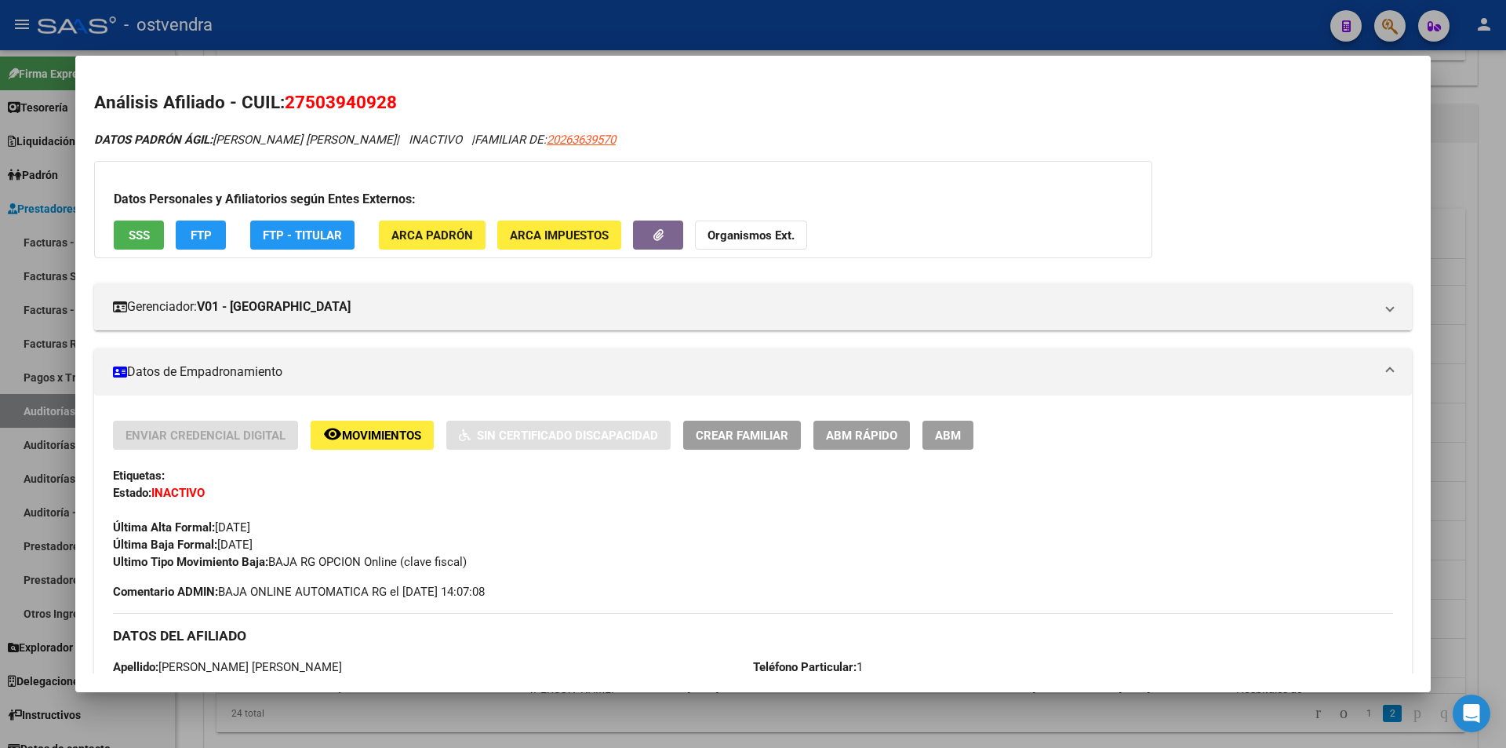
click at [393, 703] on div at bounding box center [753, 374] width 1506 height 748
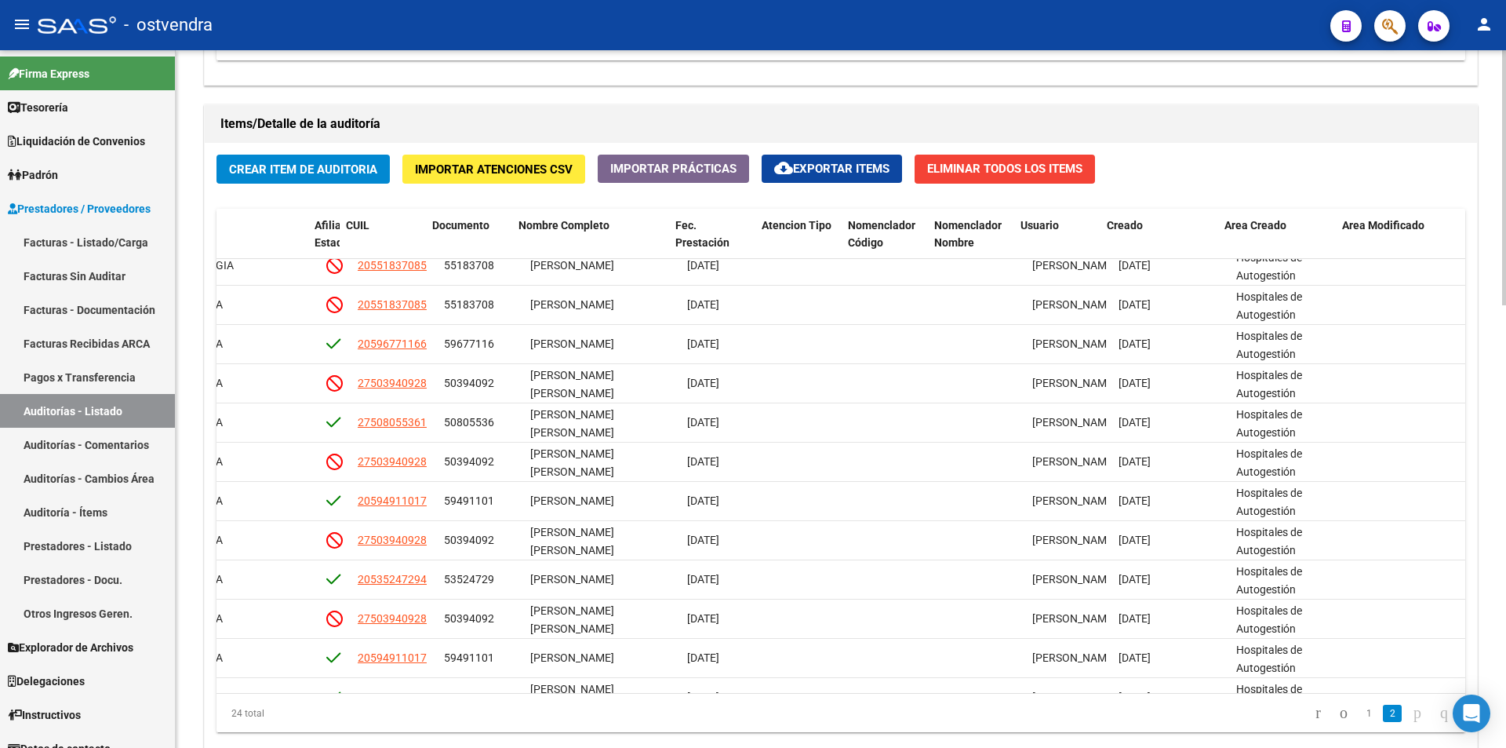
drag, startPoint x: 260, startPoint y: 251, endPoint x: 206, endPoint y: 228, distance: 58.7
click at [260, 251] on datatable-header-cell "Descripción" at bounding box center [229, 243] width 157 height 69
click at [121, 231] on link "Facturas - Listado/Carga" at bounding box center [87, 242] width 175 height 34
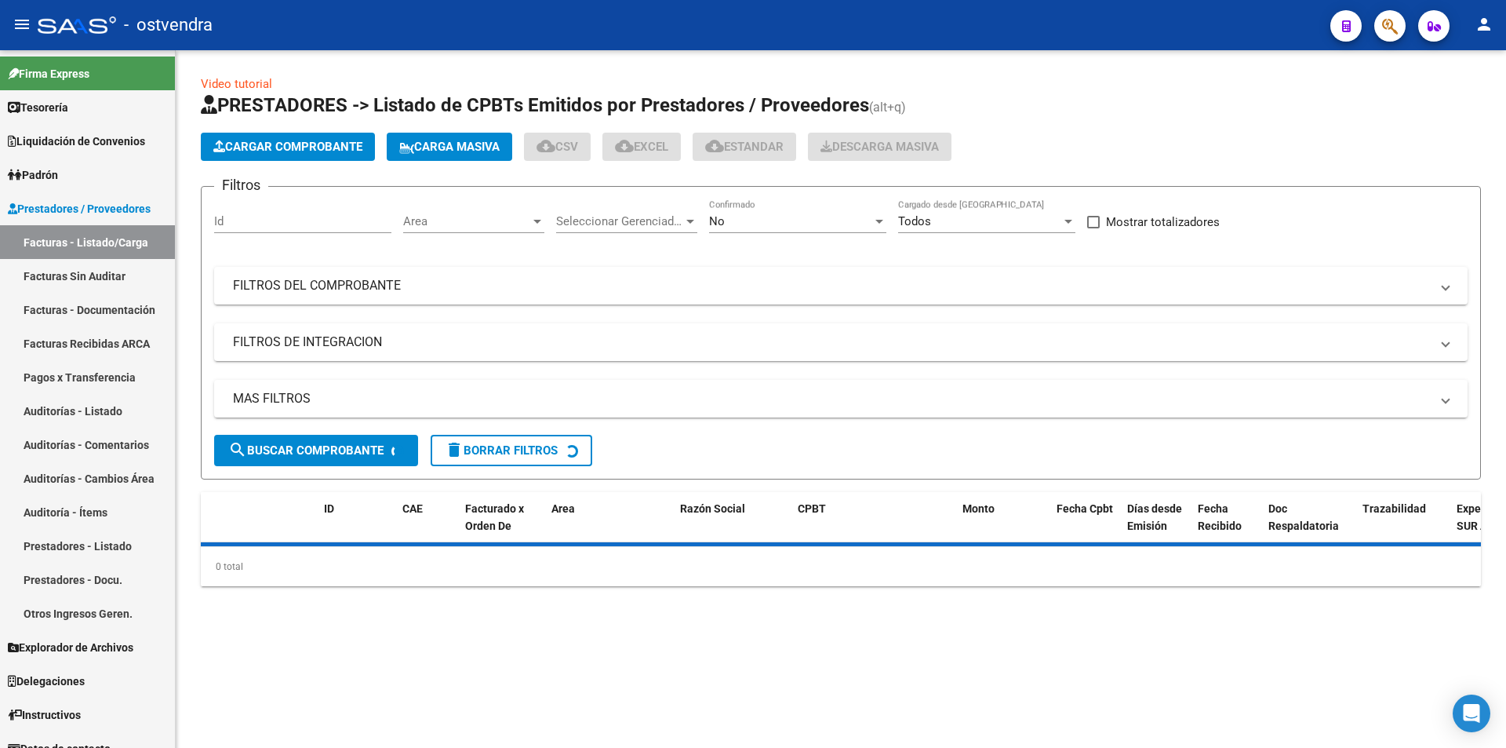
click at [325, 155] on button "Cargar Comprobante" at bounding box center [288, 147] width 174 height 28
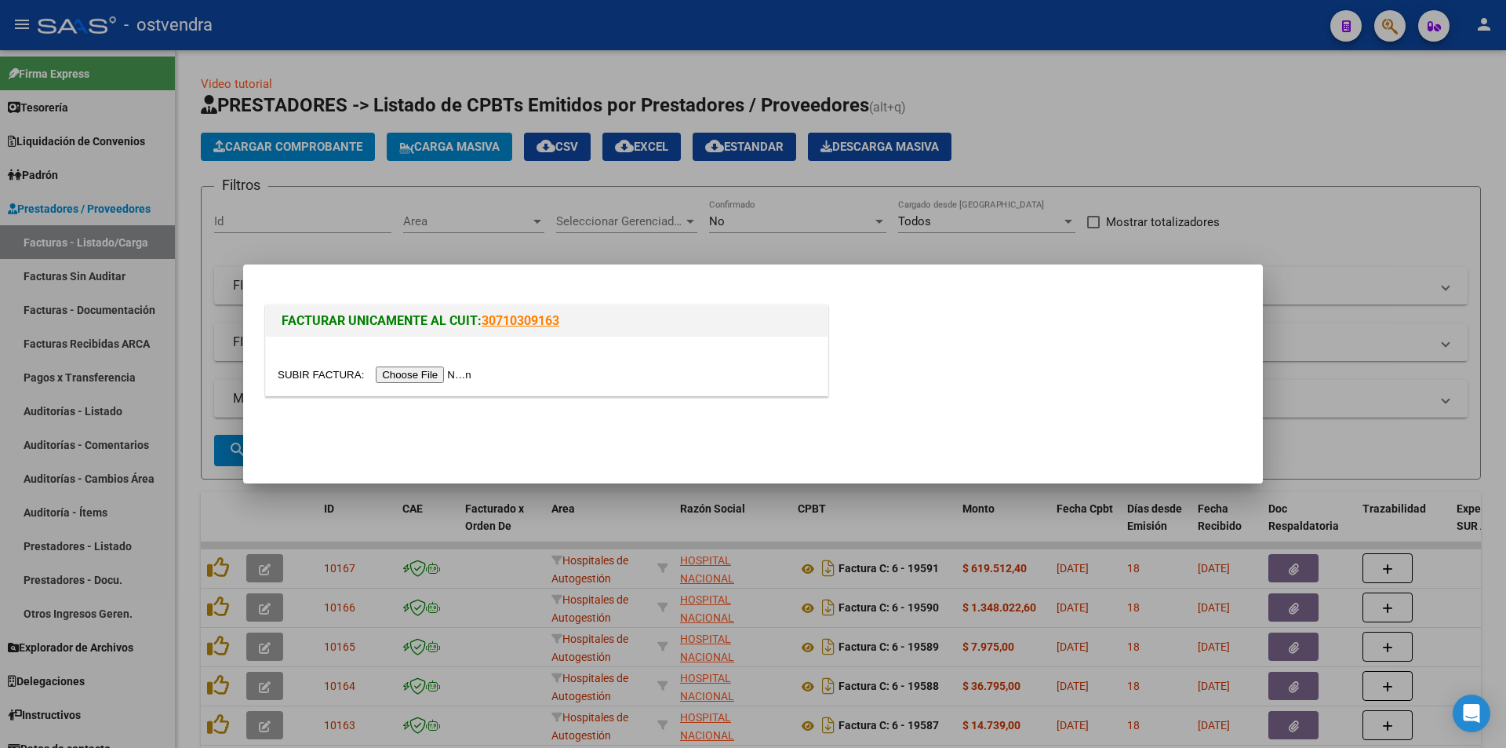
click at [450, 371] on input "file" at bounding box center [377, 374] width 198 height 16
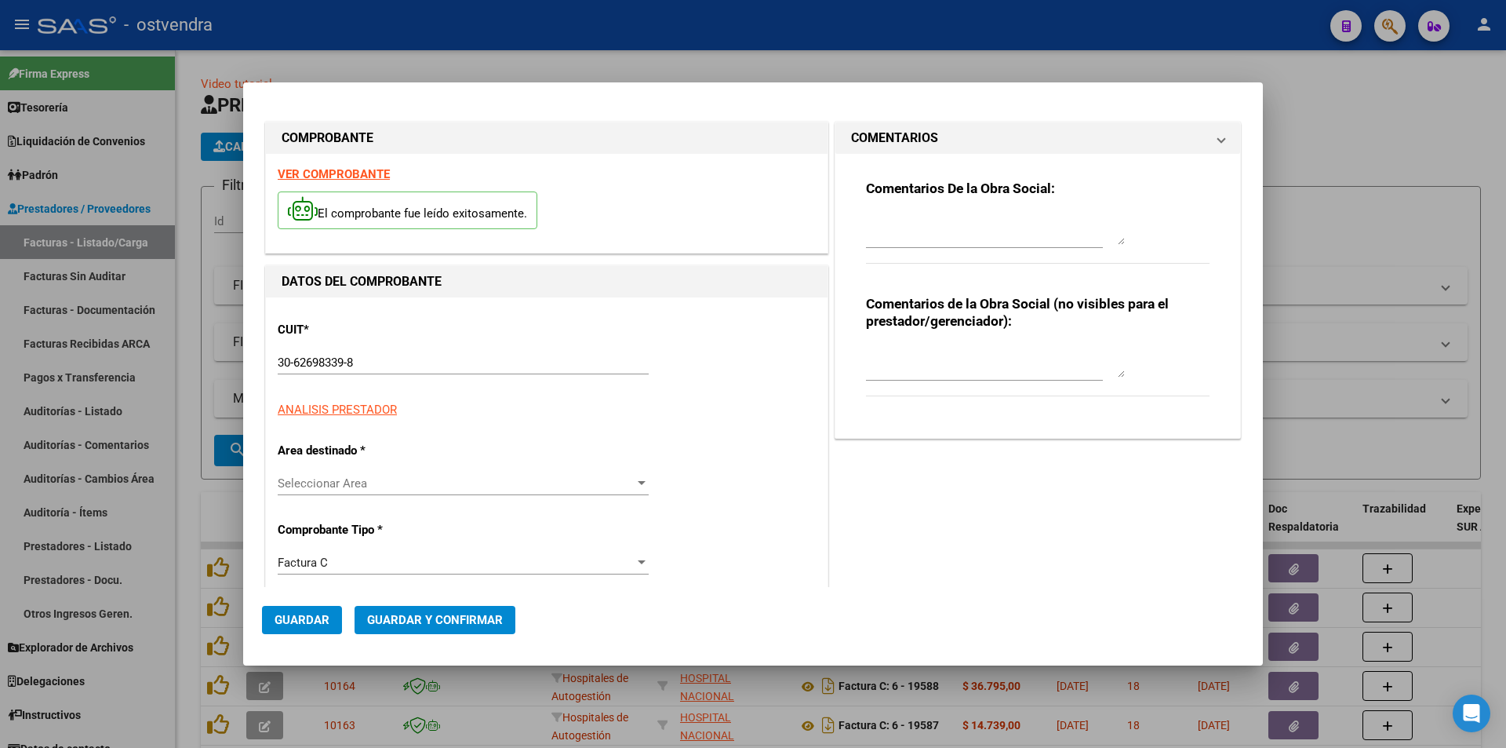
type input "11914"
type input "$ 1.077.183,00"
type input "2025-07-28"
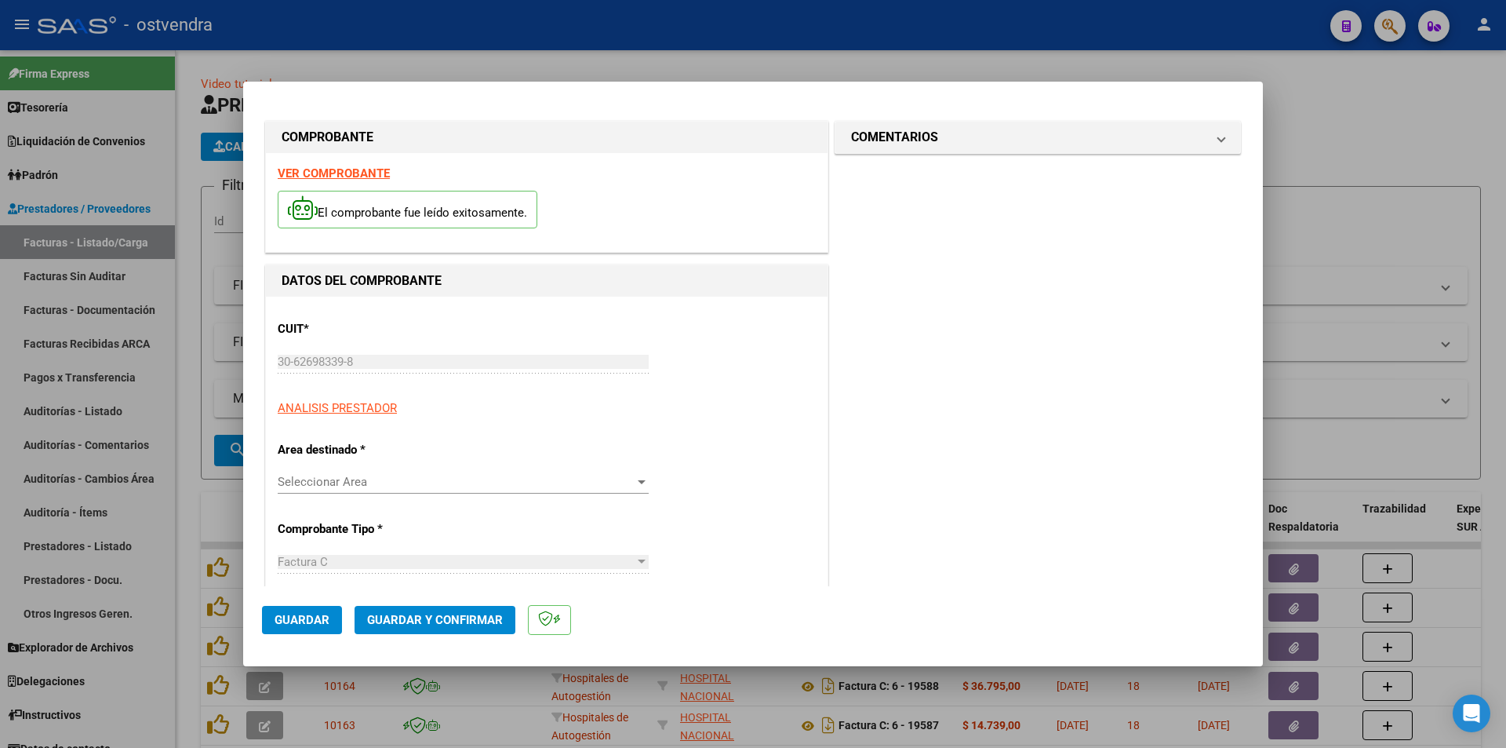
type input "2025-09-26"
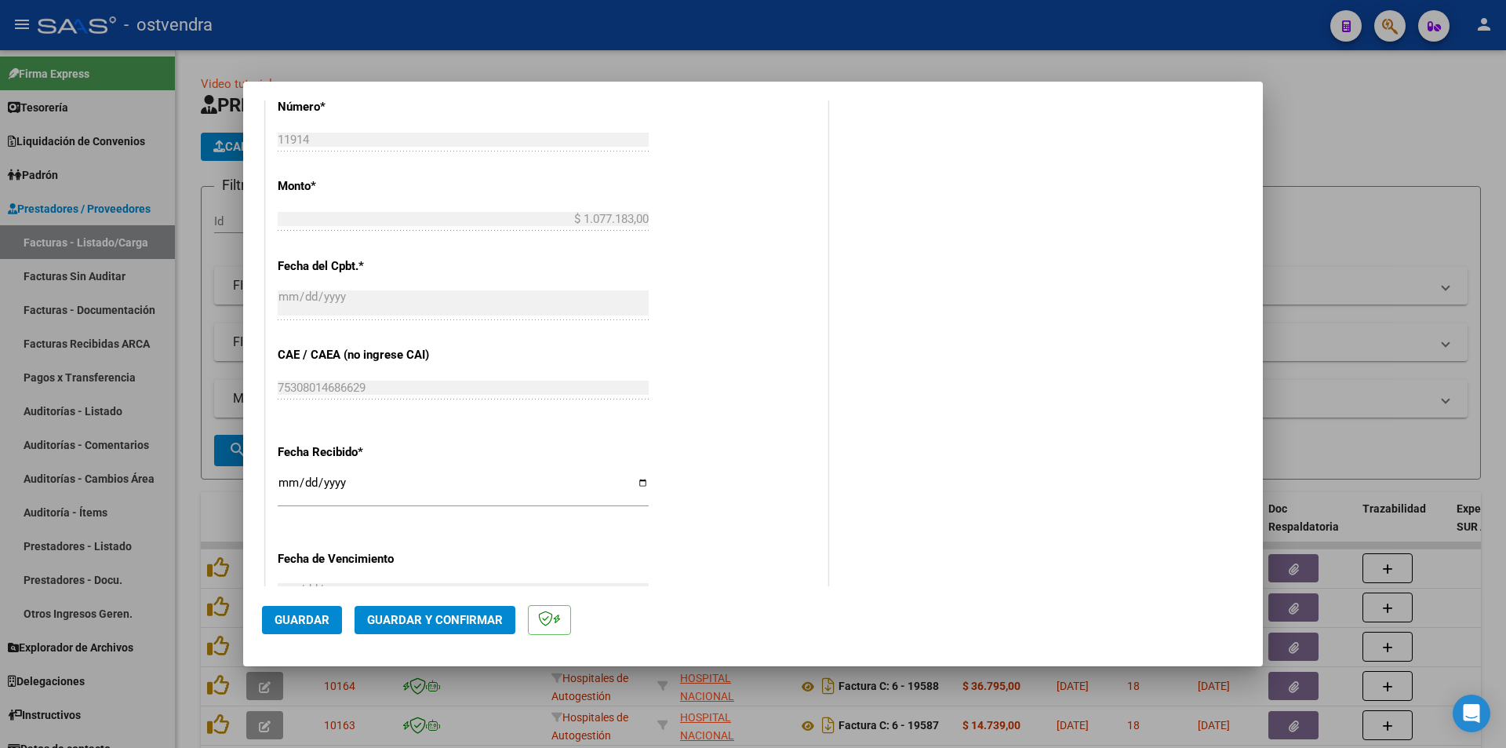
scroll to position [631, 0]
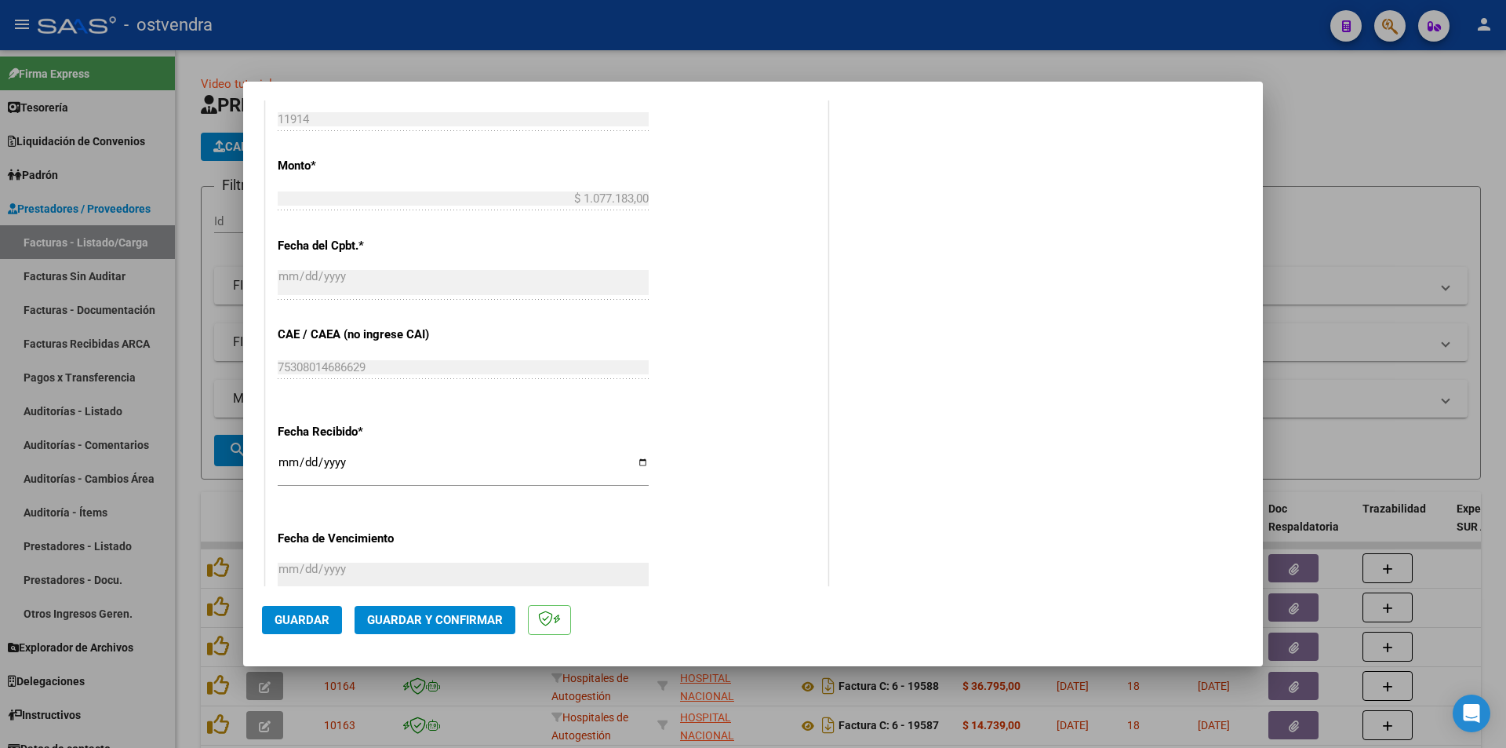
click at [321, 626] on span "Guardar" at bounding box center [302, 620] width 55 height 14
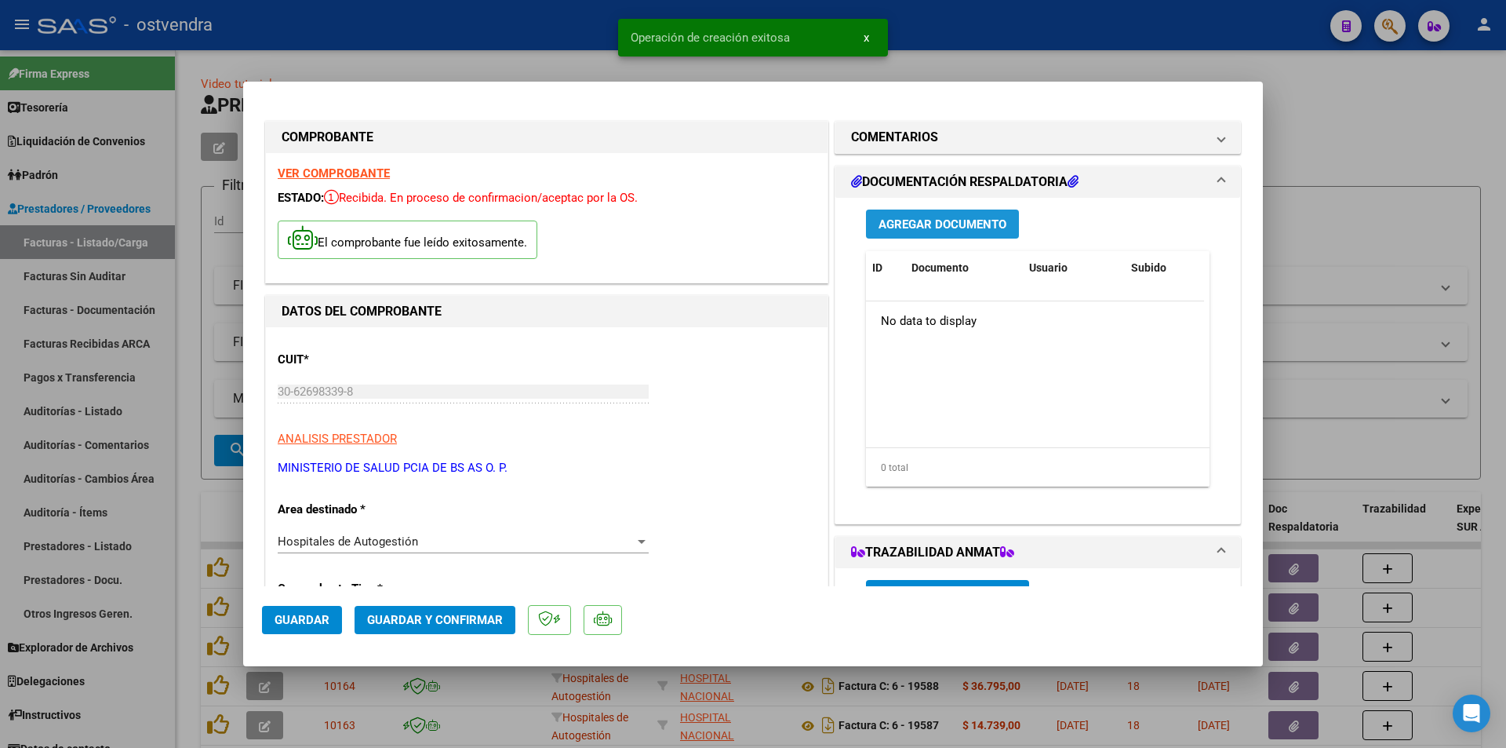
click at [905, 225] on span "Agregar Documento" at bounding box center [943, 224] width 128 height 14
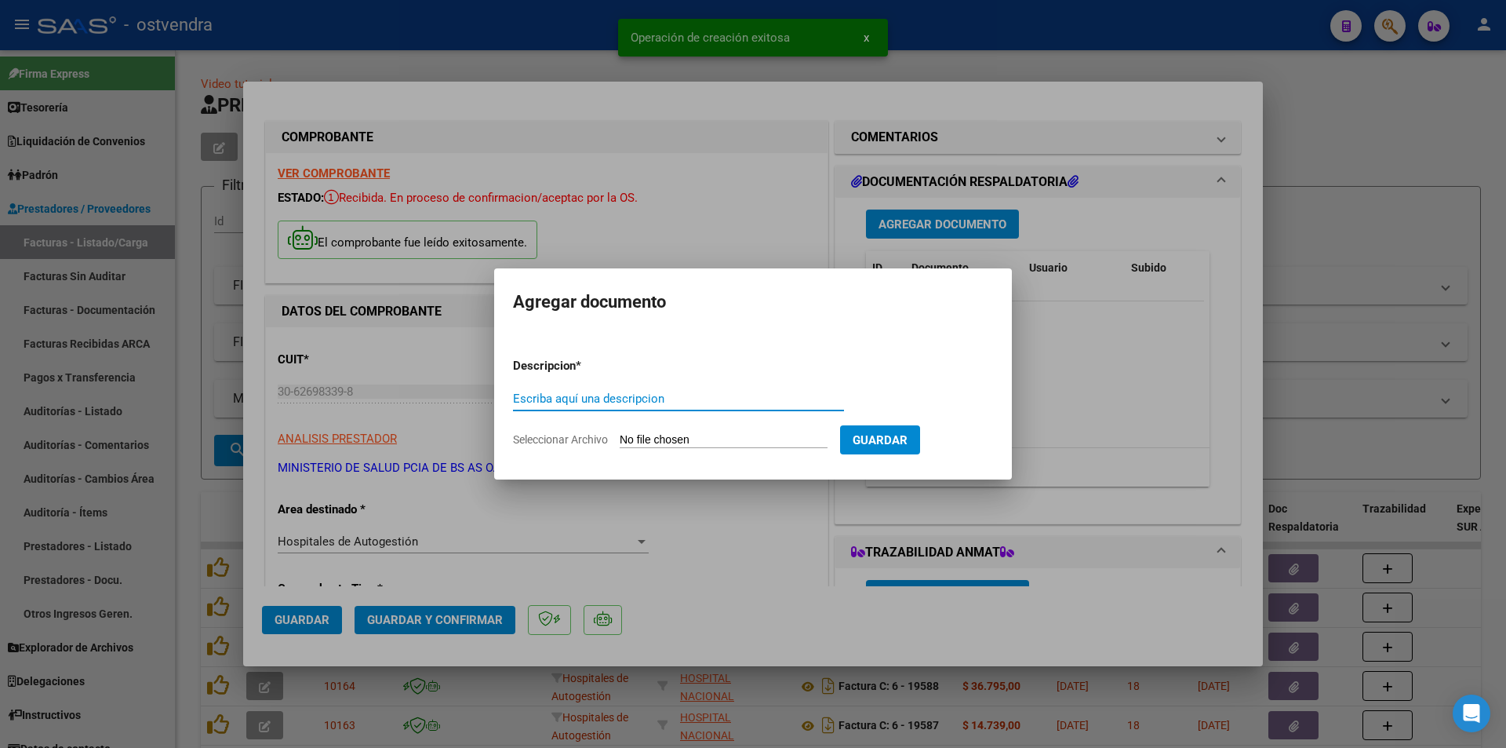
click at [650, 444] on input "Seleccionar Archivo" at bounding box center [724, 440] width 208 height 15
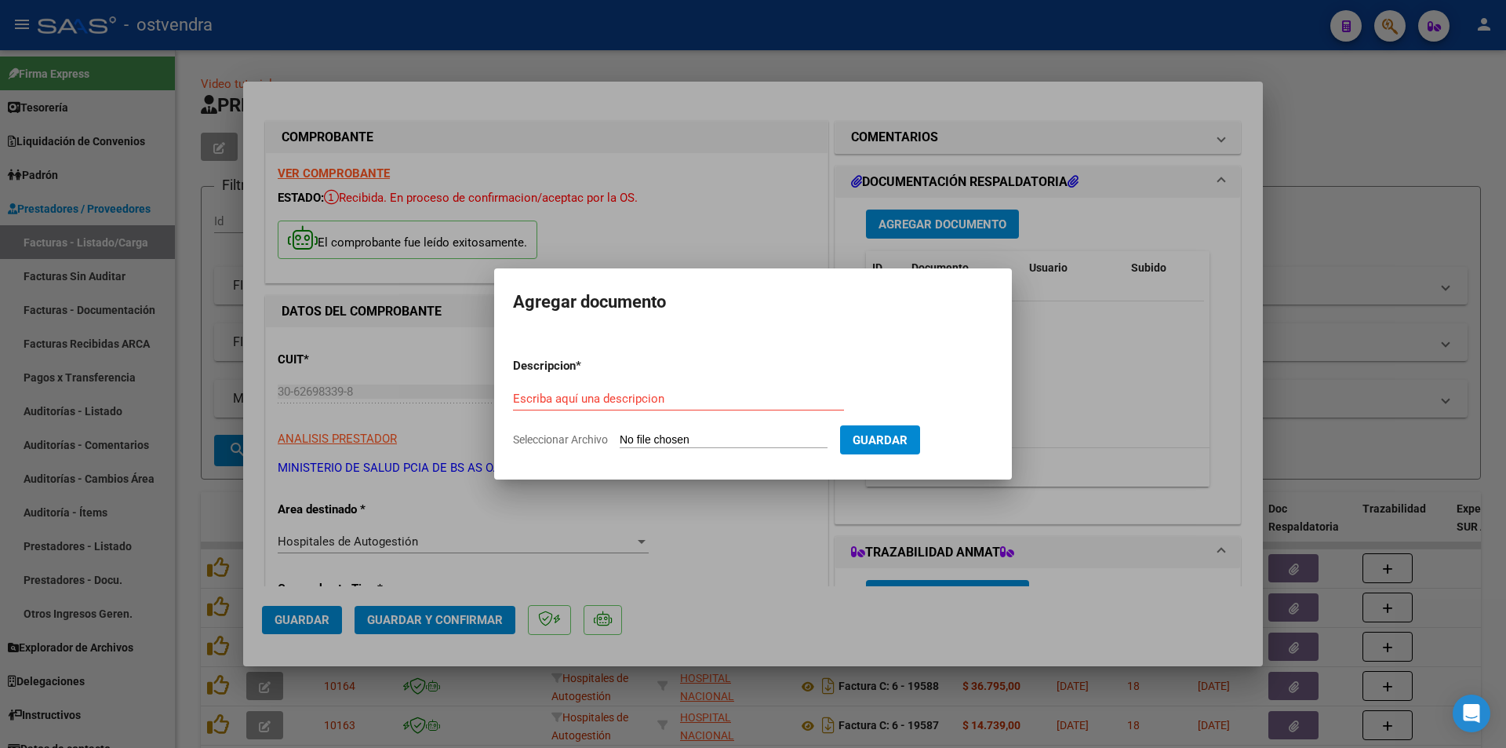
type input "C:\fakepath\DOC RESPALDATORIA 11914.pdf"
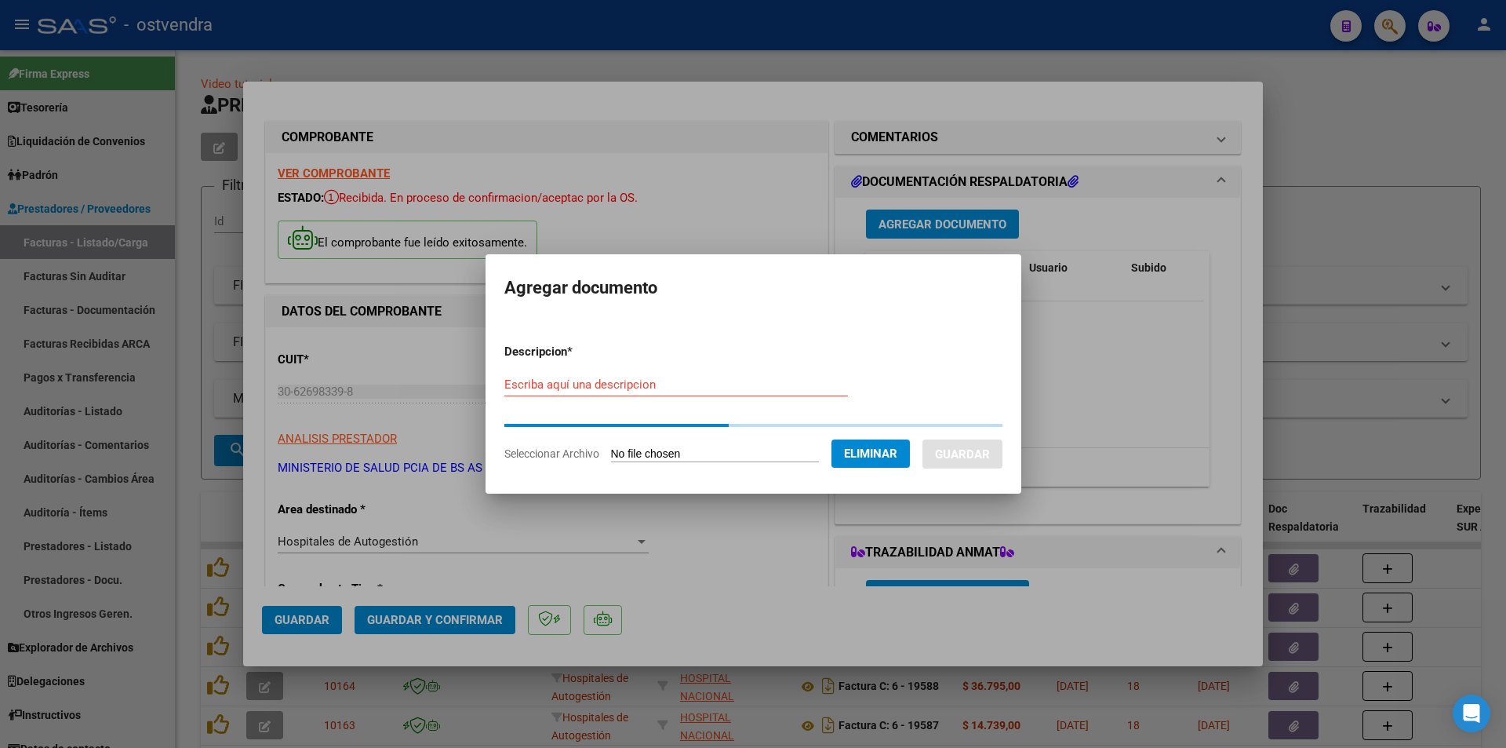
click at [784, 379] on input "Escriba aquí una descripcion" at bounding box center [676, 384] width 344 height 14
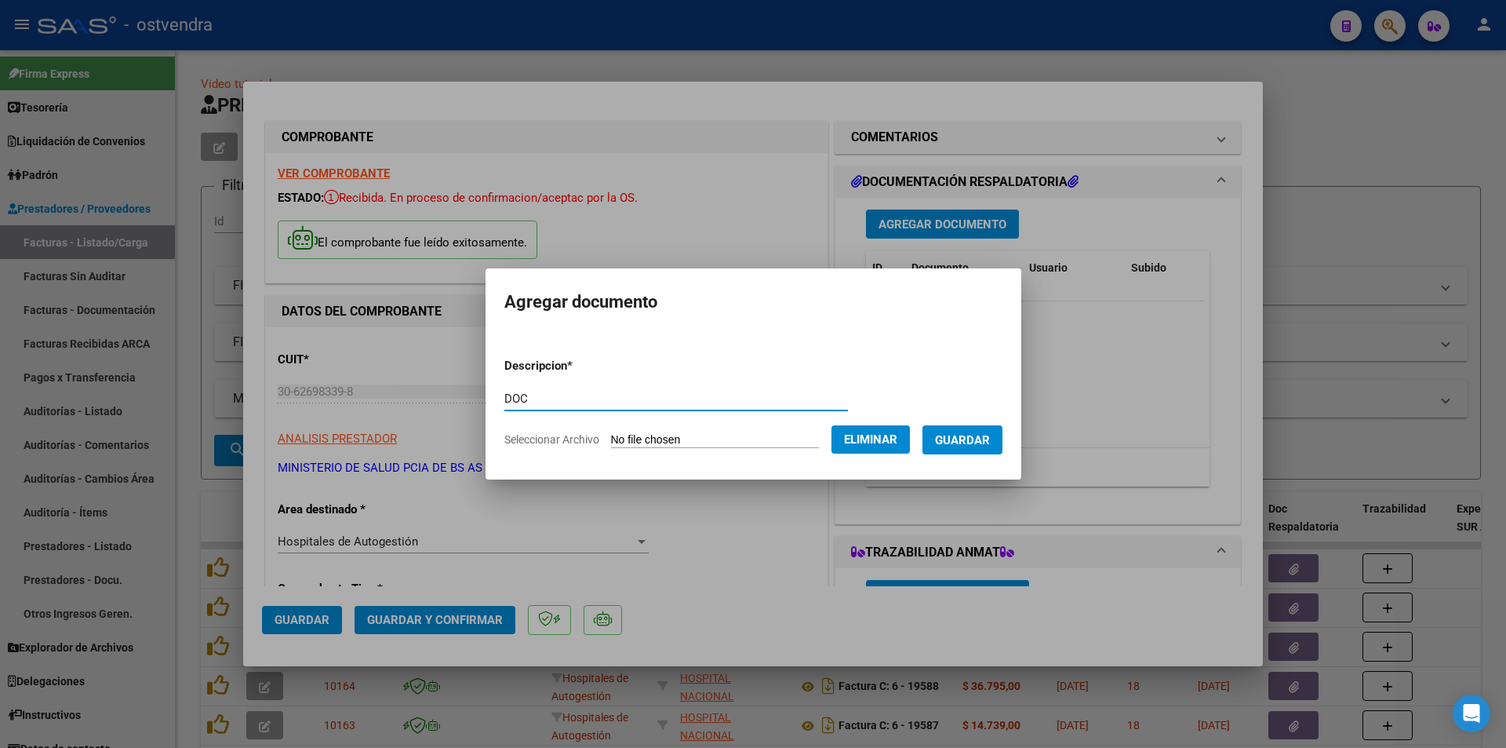
type input "DOC"
click at [969, 428] on button "Guardar" at bounding box center [962, 439] width 80 height 29
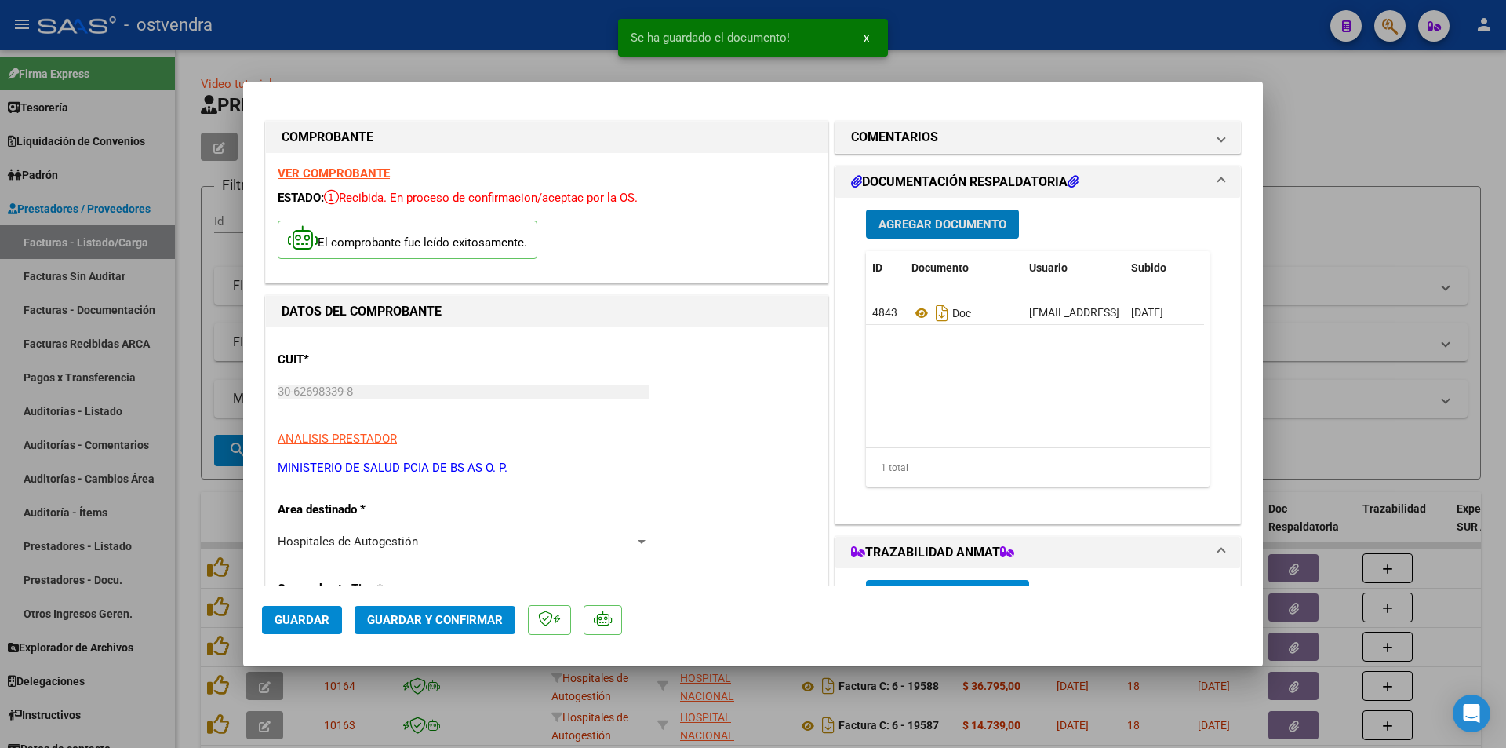
click at [431, 608] on button "Guardar y Confirmar" at bounding box center [435, 620] width 161 height 28
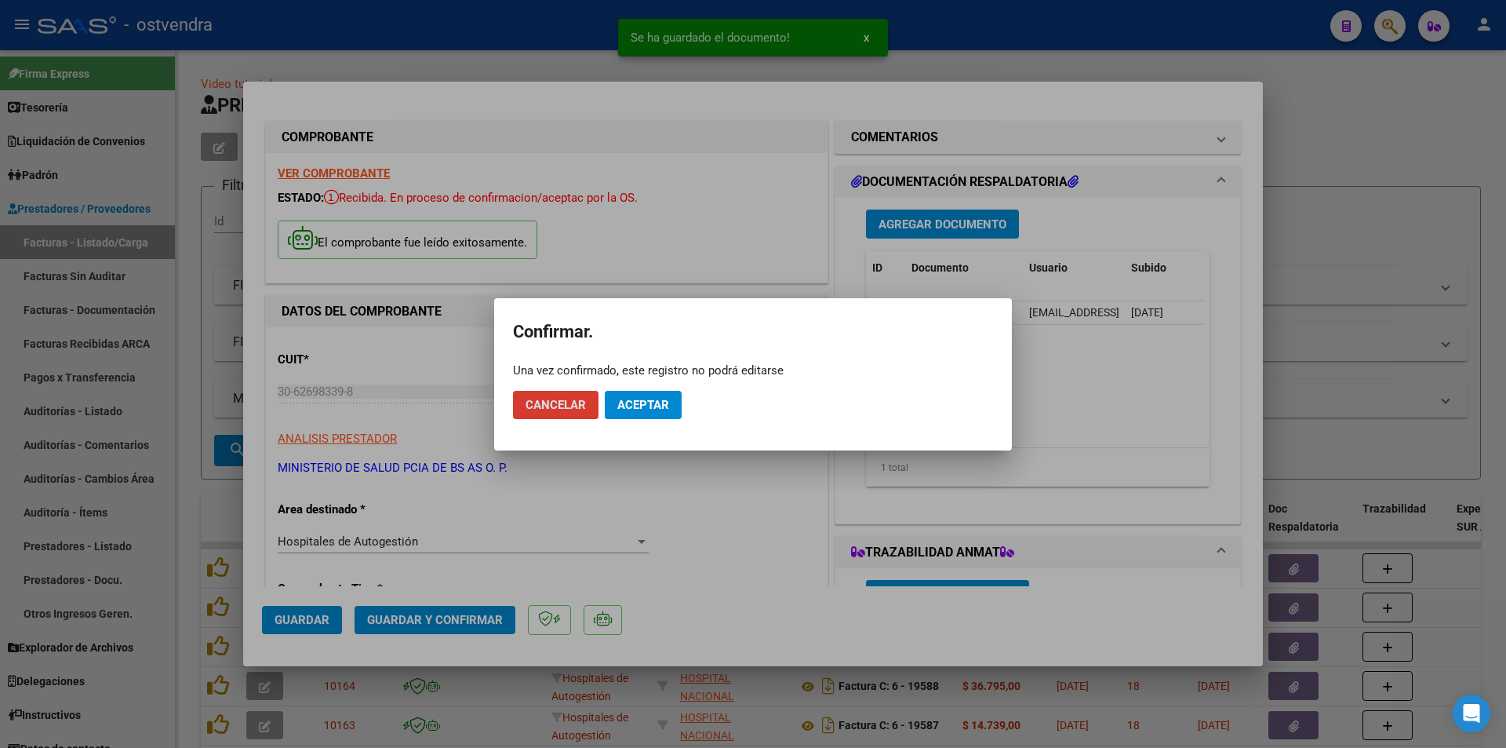
click at [624, 392] on button "Aceptar" at bounding box center [643, 405] width 77 height 28
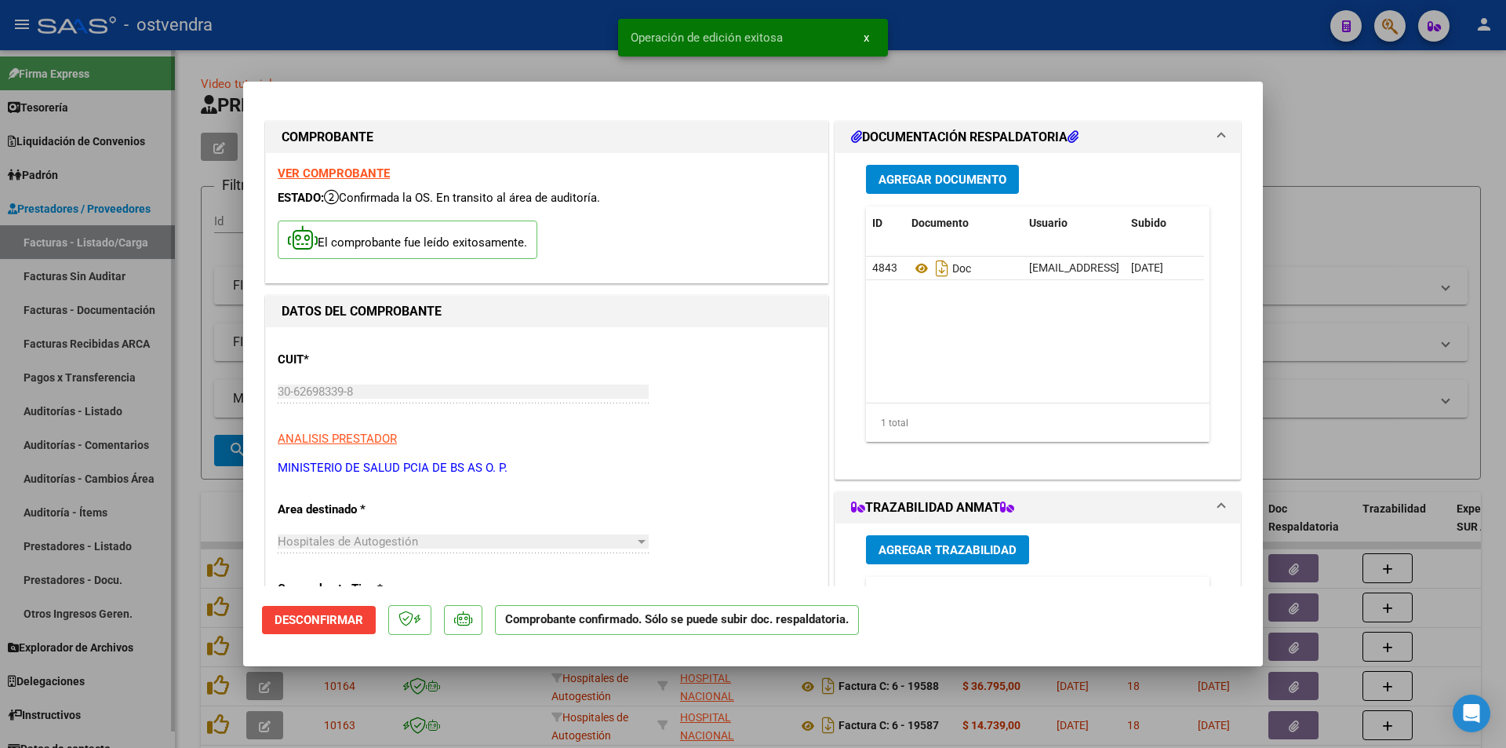
drag, startPoint x: 160, startPoint y: 312, endPoint x: 122, endPoint y: 243, distance: 79.0
click at [159, 309] on div at bounding box center [753, 374] width 1506 height 748
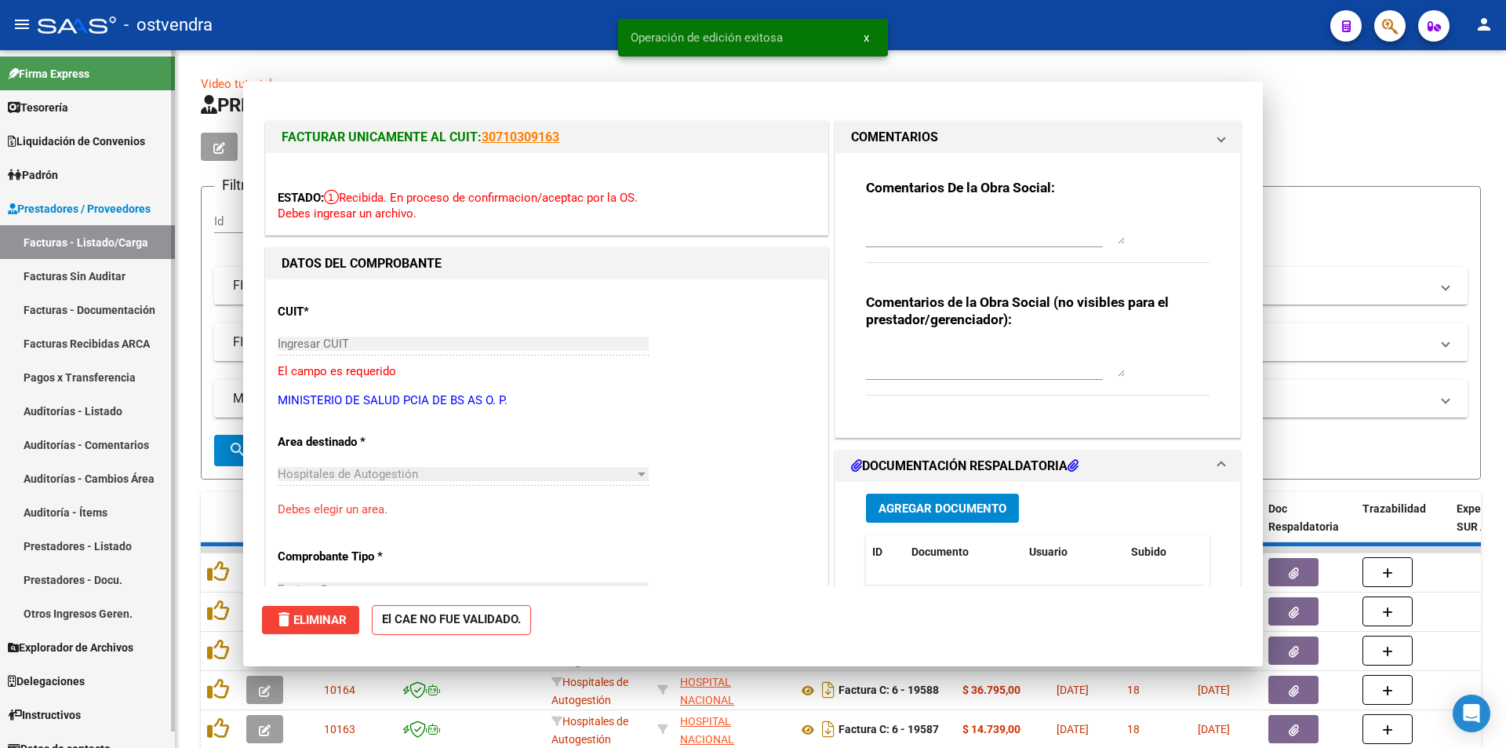
click at [133, 274] on link "Facturas Sin Auditar" at bounding box center [87, 276] width 175 height 34
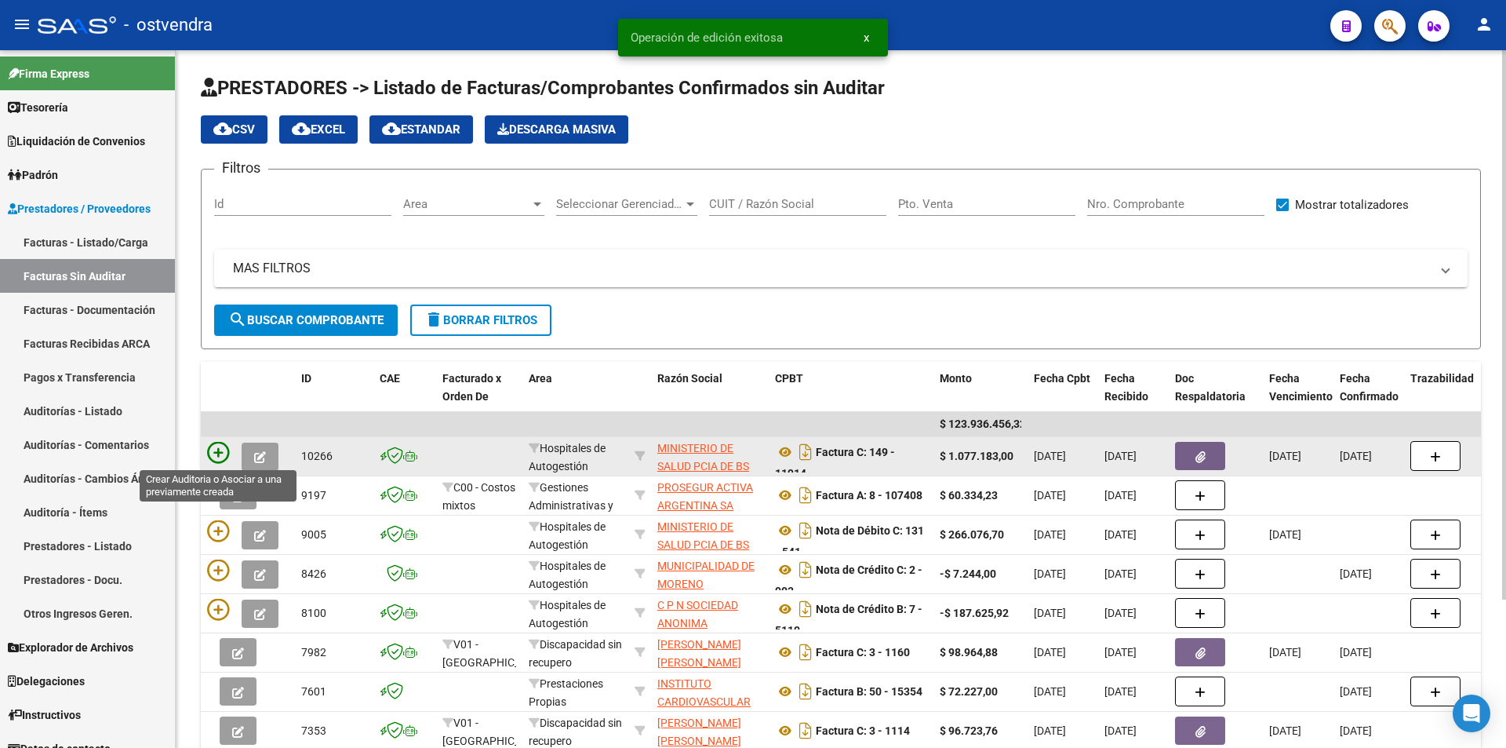
click at [223, 449] on icon at bounding box center [218, 453] width 22 height 22
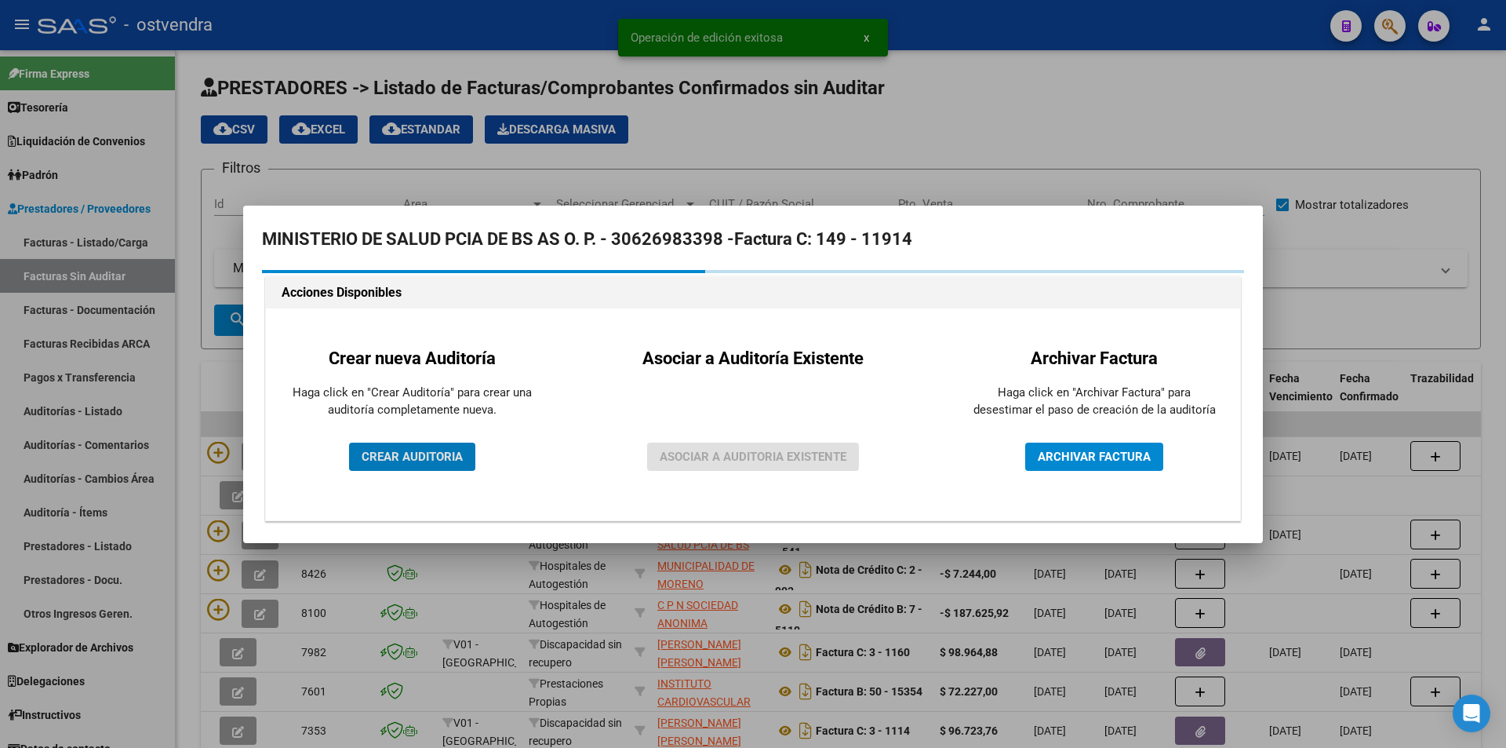
click at [410, 454] on span "CREAR AUDITORIA" at bounding box center [412, 456] width 101 height 14
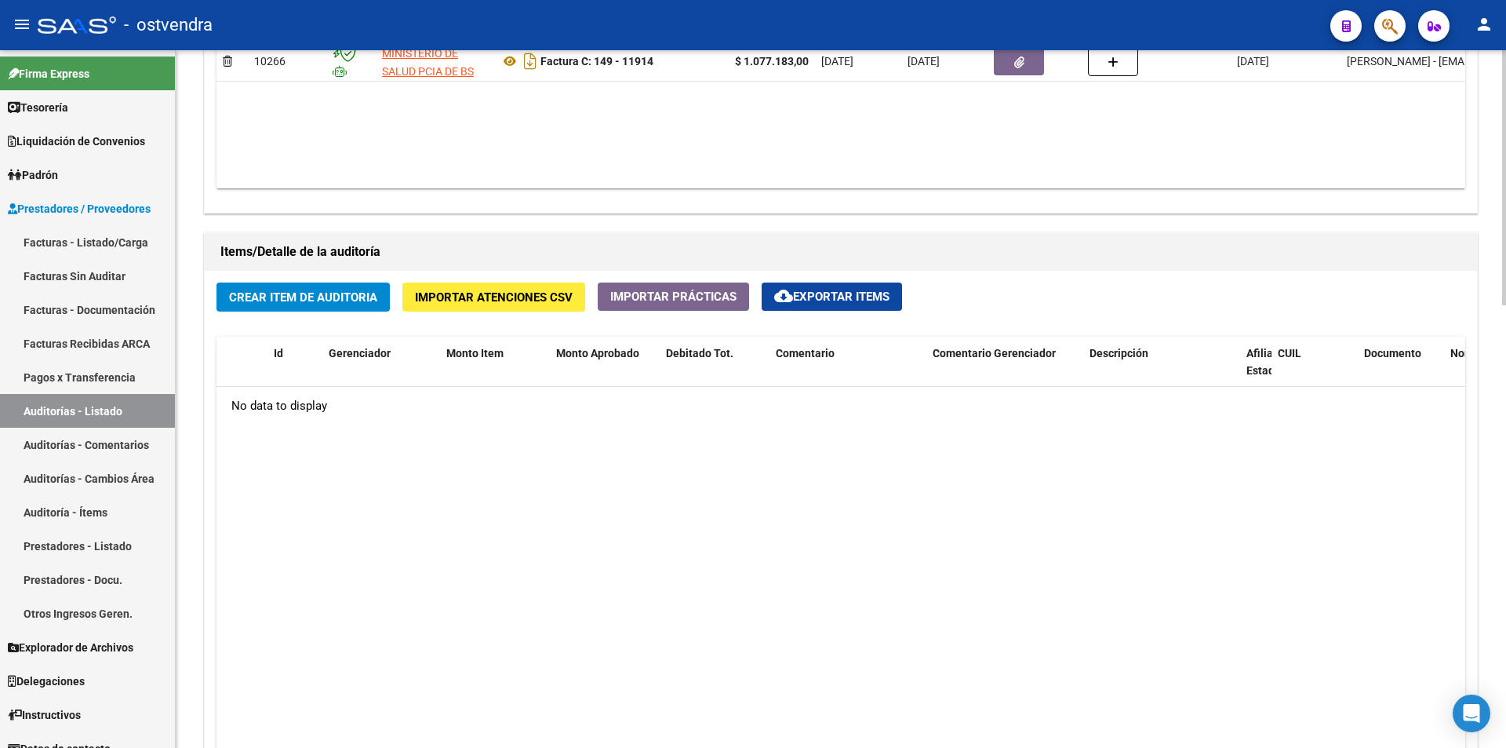
scroll to position [963, 0]
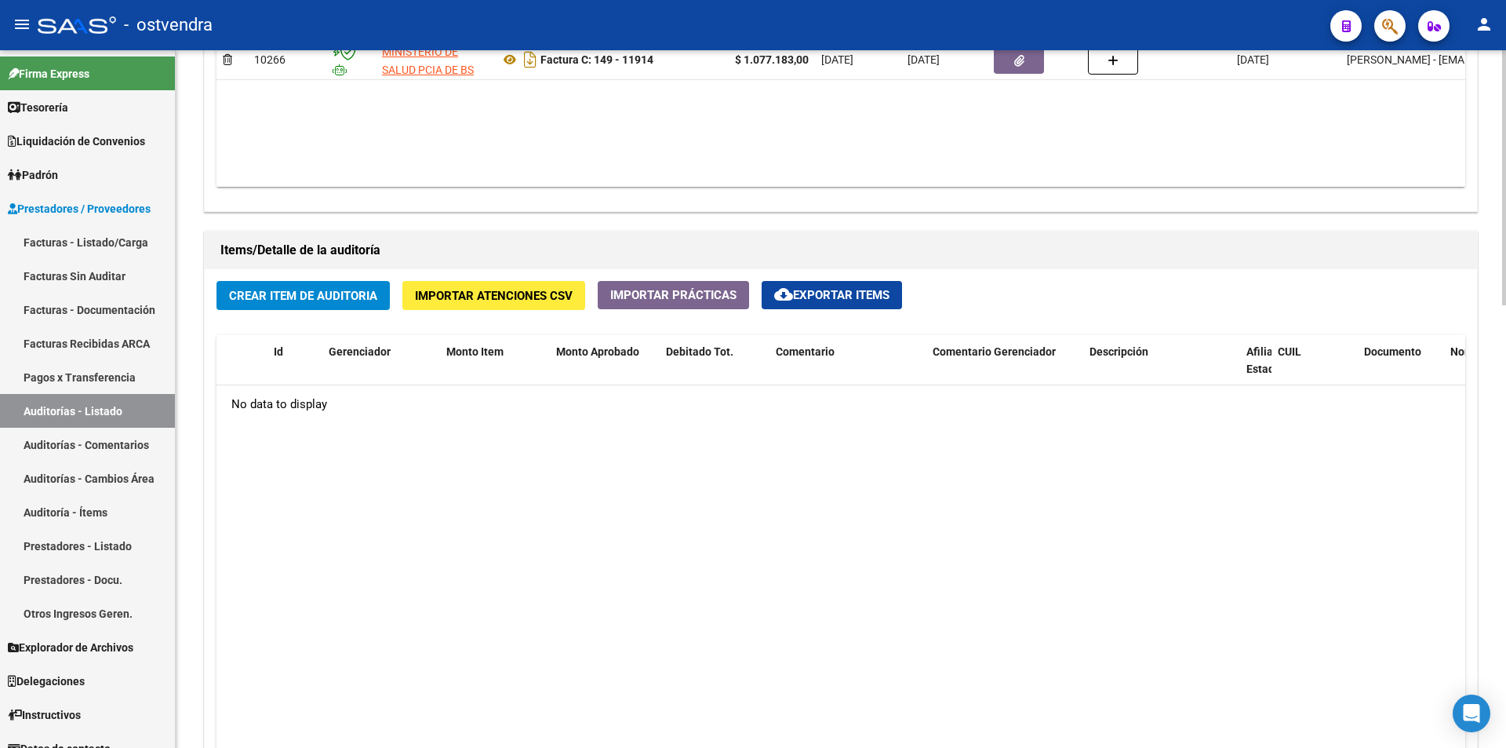
click at [1505, 541] on div at bounding box center [1504, 529] width 4 height 255
click at [459, 282] on button "Importar Atenciones CSV" at bounding box center [493, 295] width 183 height 29
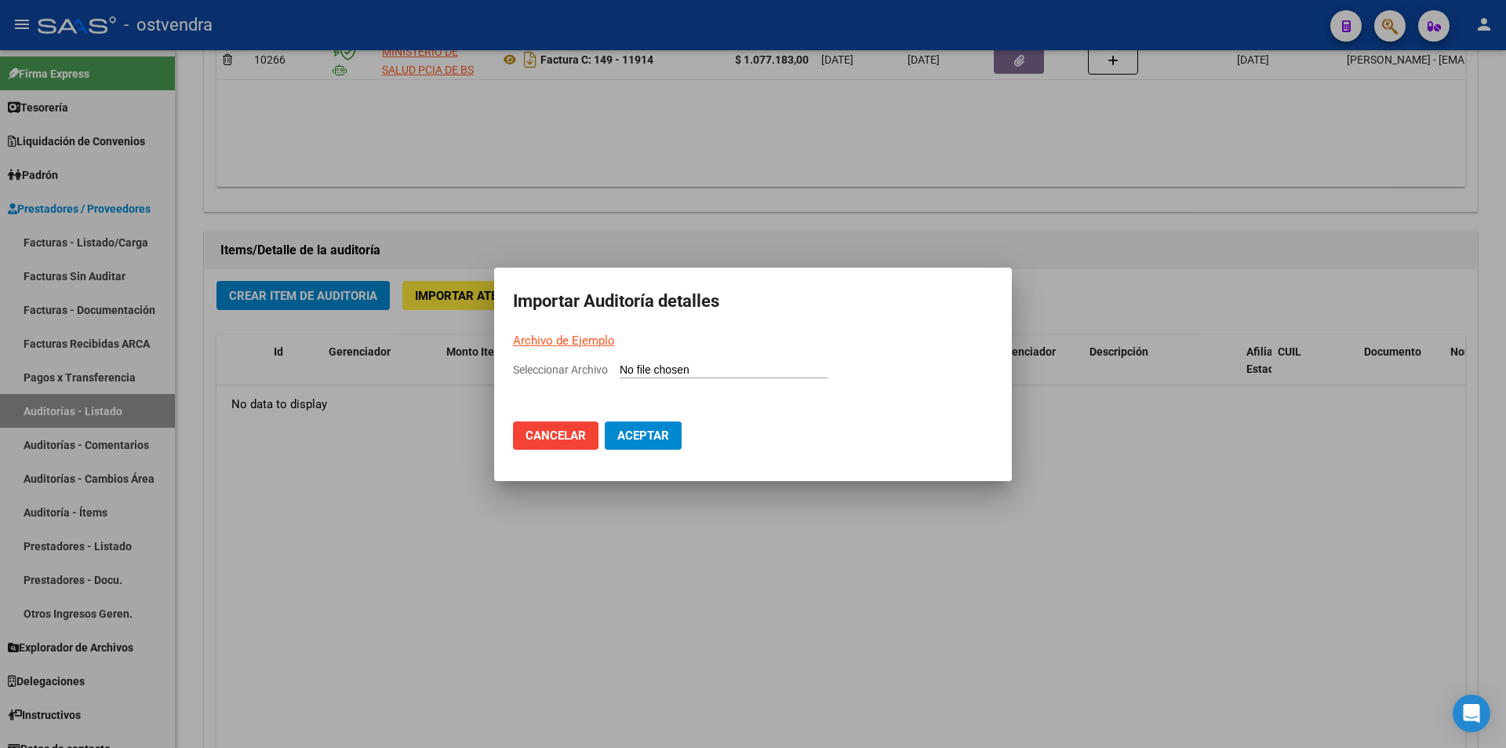
click at [602, 344] on link "Archivo de Ejemplo" at bounding box center [564, 340] width 102 height 14
click at [597, 347] on link "Archivo de Ejemplo" at bounding box center [564, 340] width 102 height 14
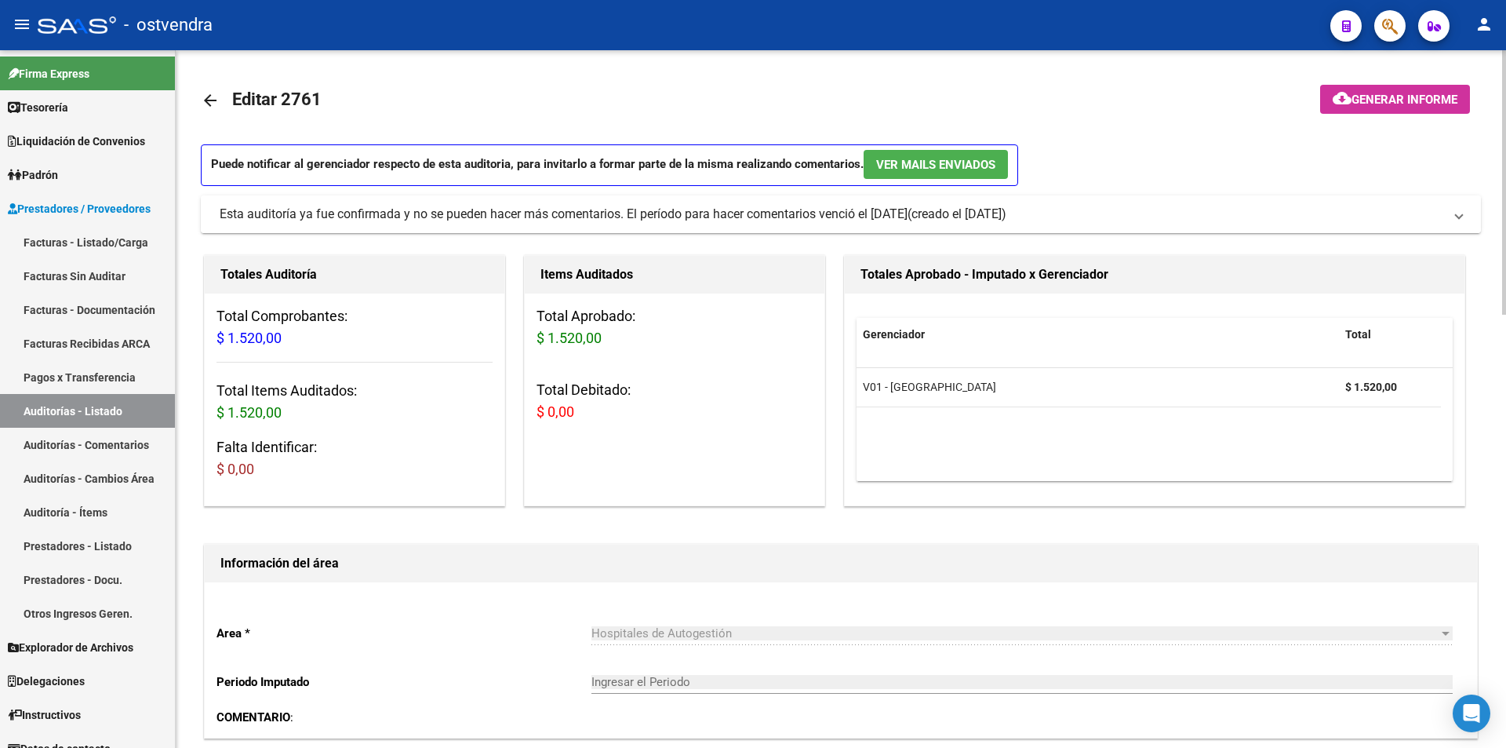
click at [609, 231] on mat-expansion-panel-header "Esta auditoría ya fue confirmada y no se pueden hacer más comentarios. El perío…" at bounding box center [841, 214] width 1280 height 38
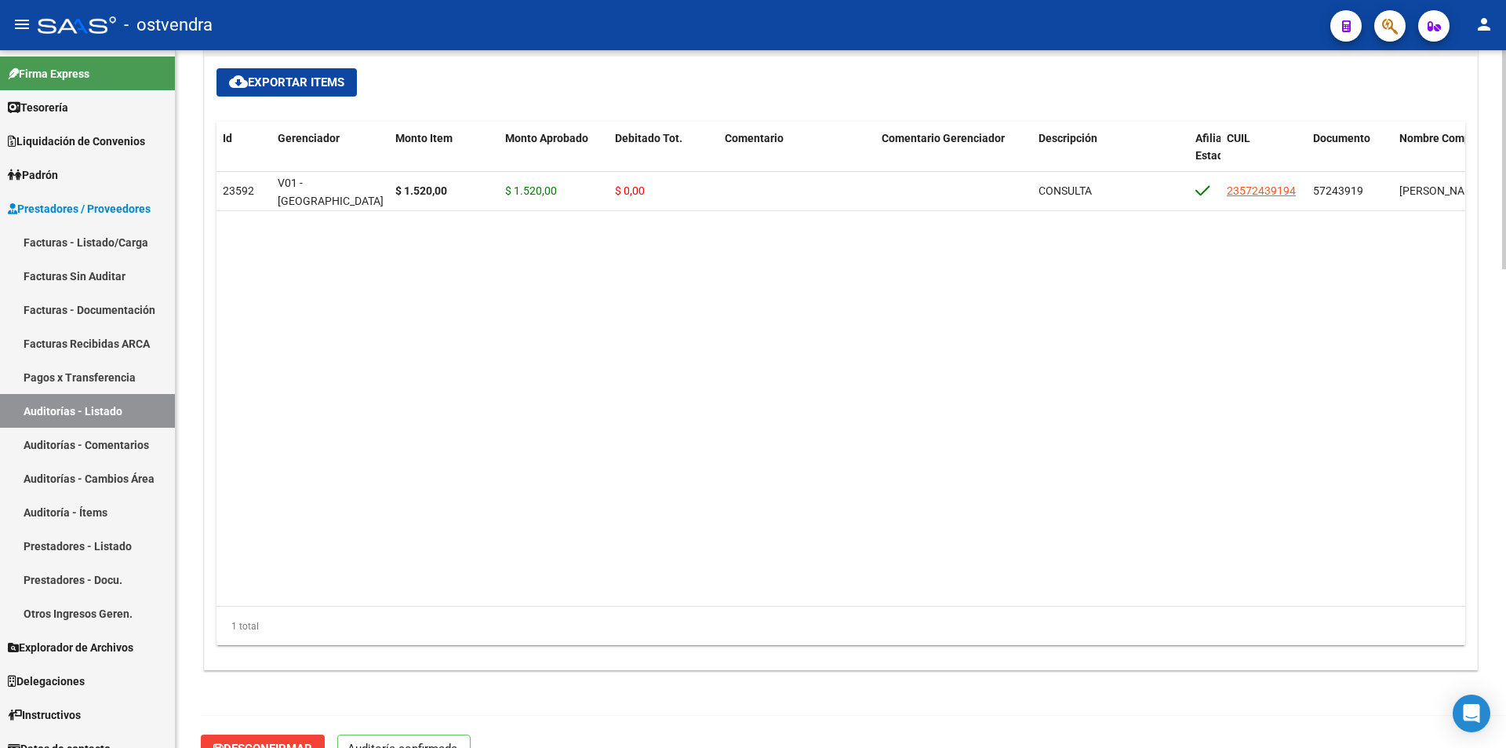
scroll to position [1527, 0]
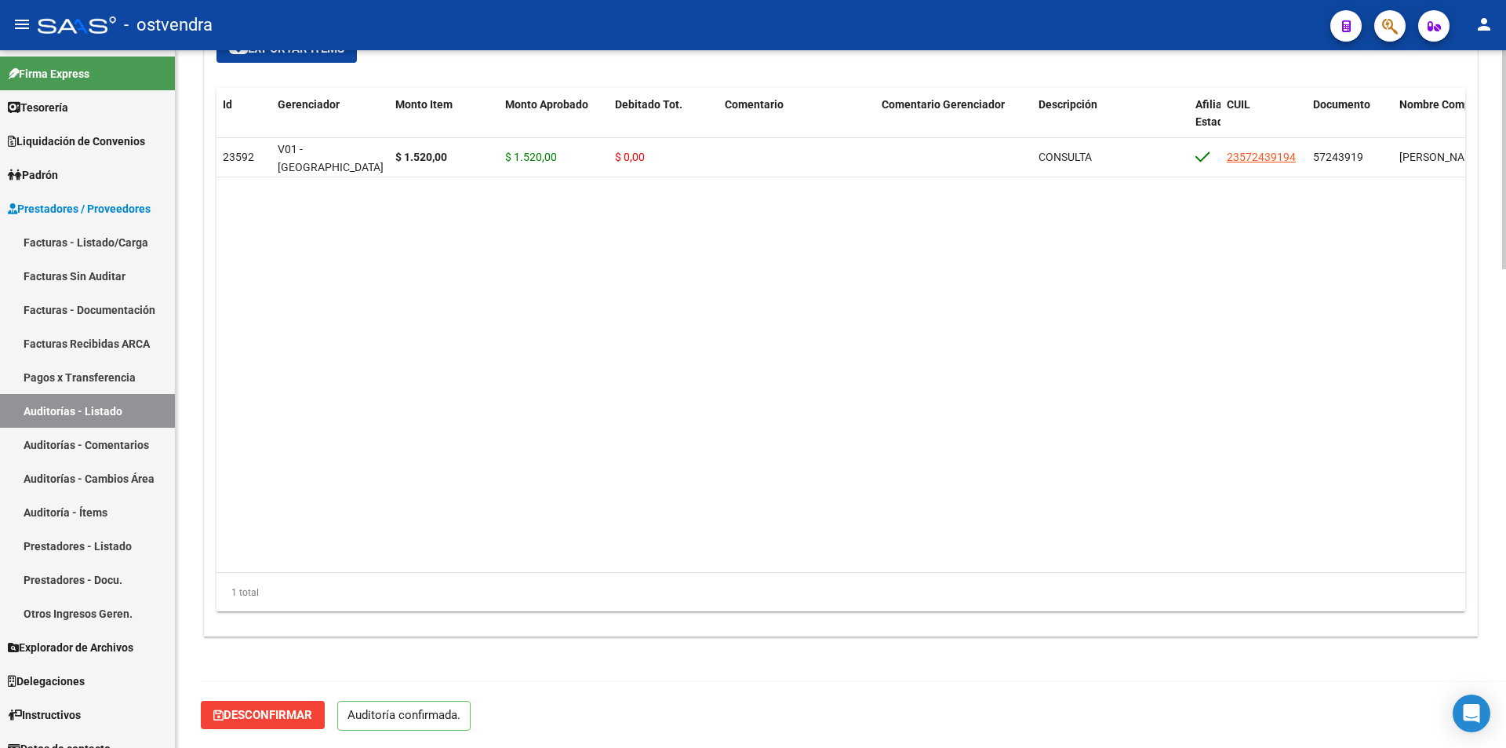
click at [1505, 747] on html "menu - ostvendra person Firma Express Tesorería Auditorías Confirmadas Liquidac…" at bounding box center [753, 374] width 1506 height 748
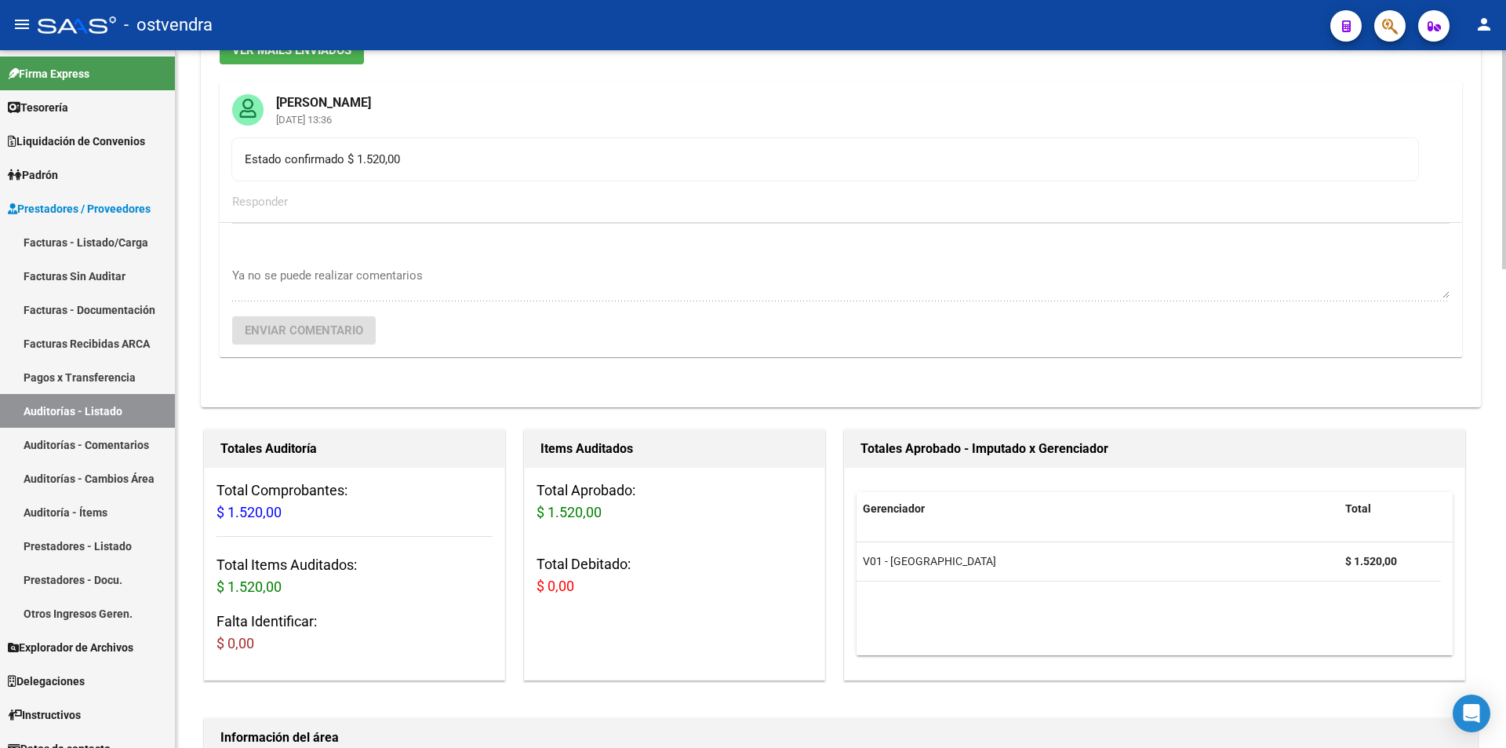
scroll to position [121, 0]
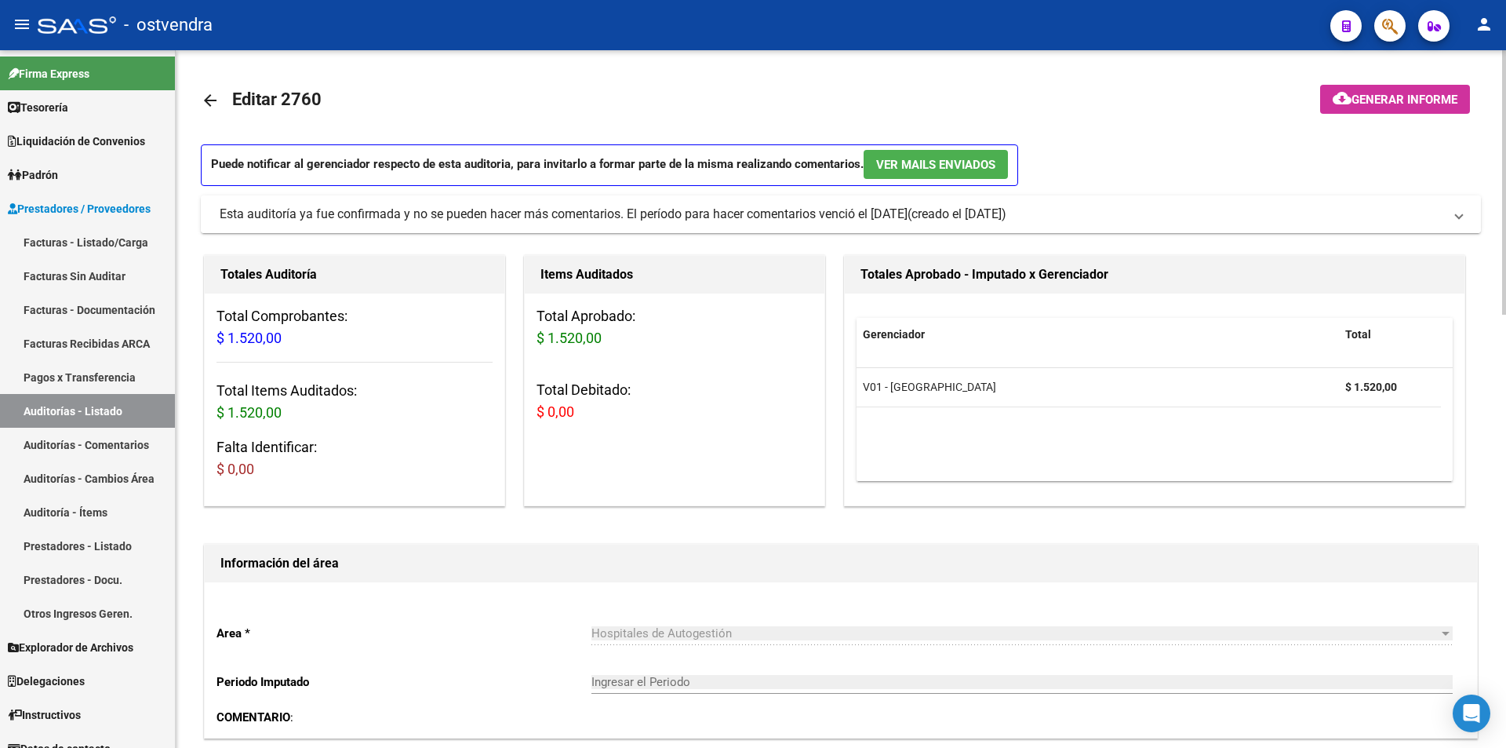
click at [748, 227] on mat-expansion-panel-header "Esta auditoría ya fue confirmada y no se pueden hacer más comentarios. El perío…" at bounding box center [841, 214] width 1280 height 38
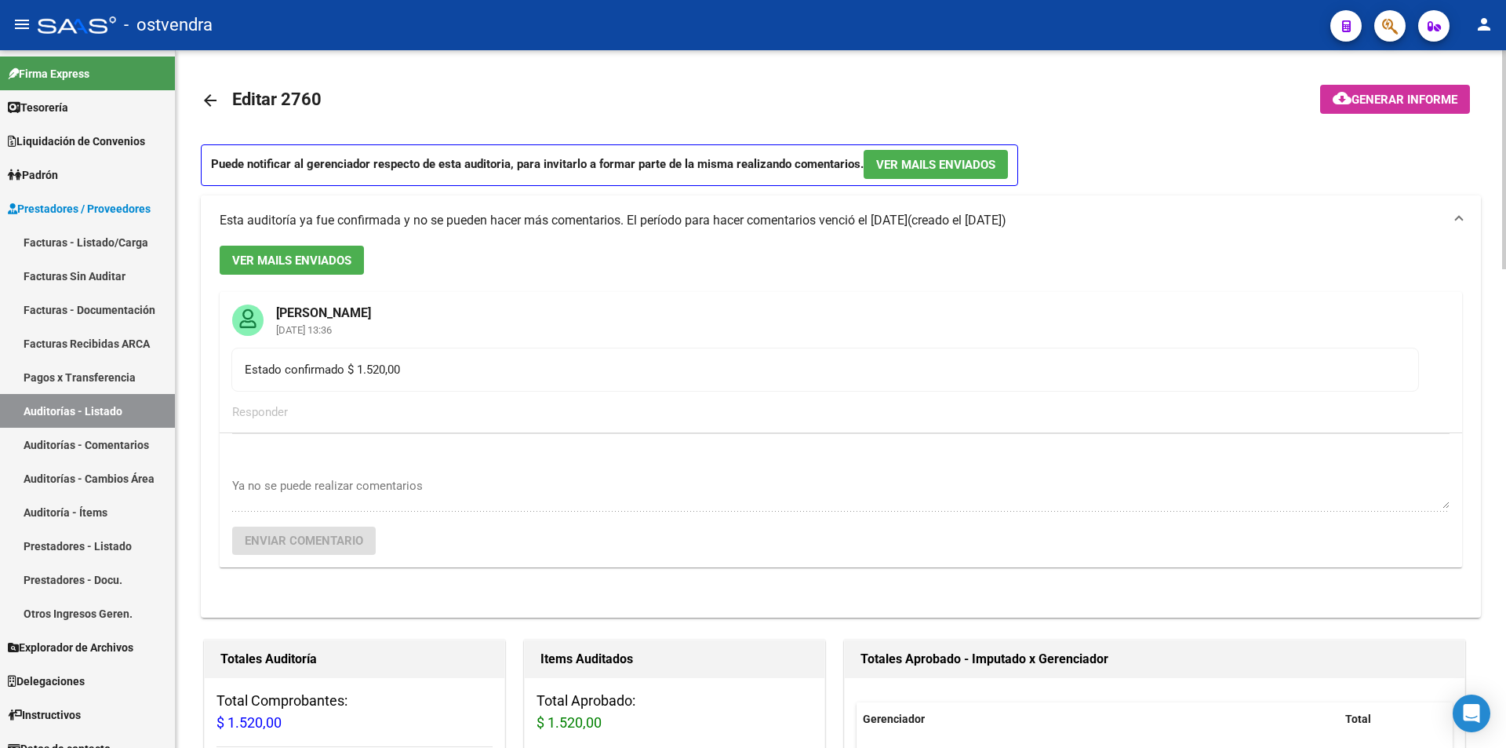
click at [748, 227] on div "Esta auditoría ya fue confirmada y no se pueden hacer más comentarios. El perío…" at bounding box center [564, 220] width 688 height 17
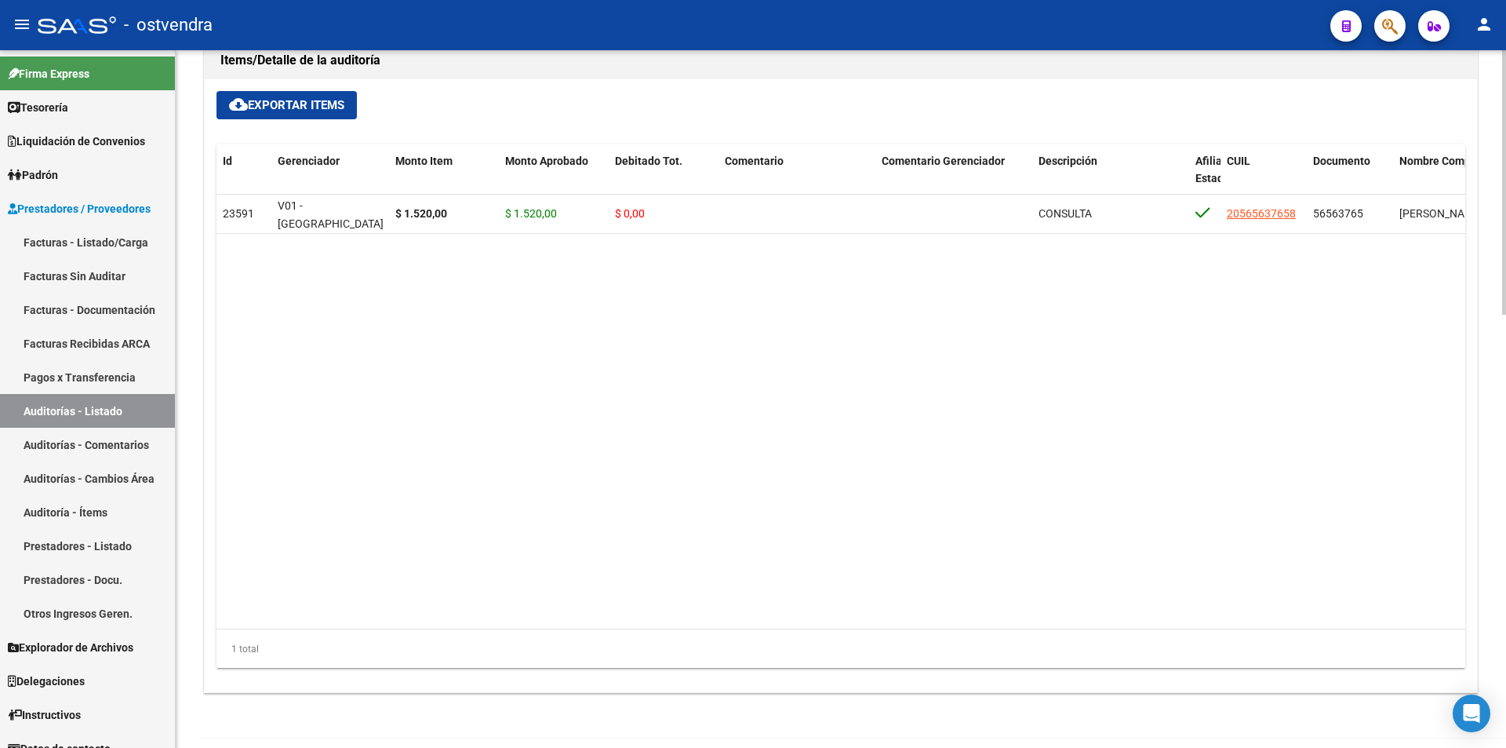
scroll to position [1143, 0]
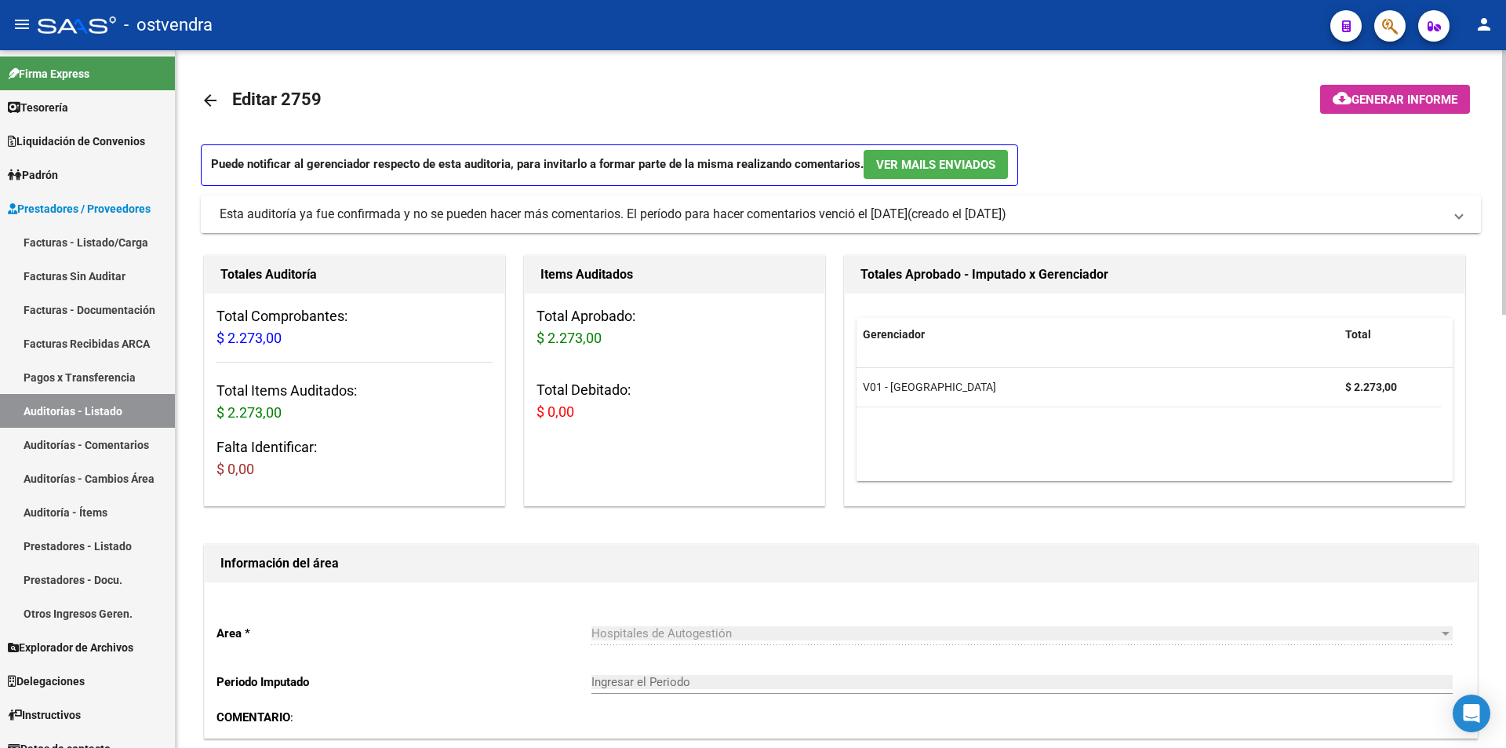
click at [1064, 229] on mat-expansion-panel-header "Esta auditoría ya fue confirmada y no se pueden hacer más comentarios. El perío…" at bounding box center [841, 214] width 1280 height 38
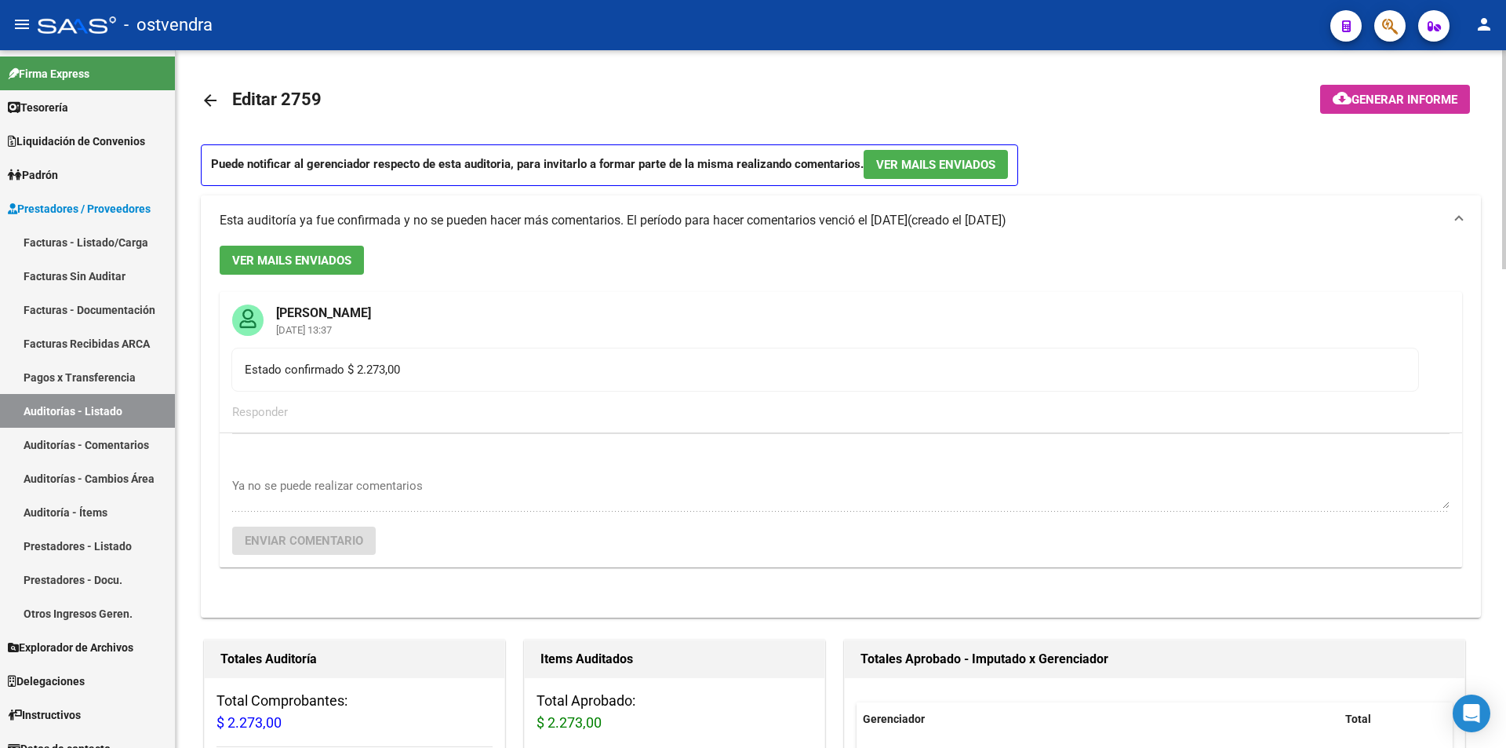
click at [1006, 229] on span "(creado el 18/08/2025)" at bounding box center [957, 220] width 99 height 17
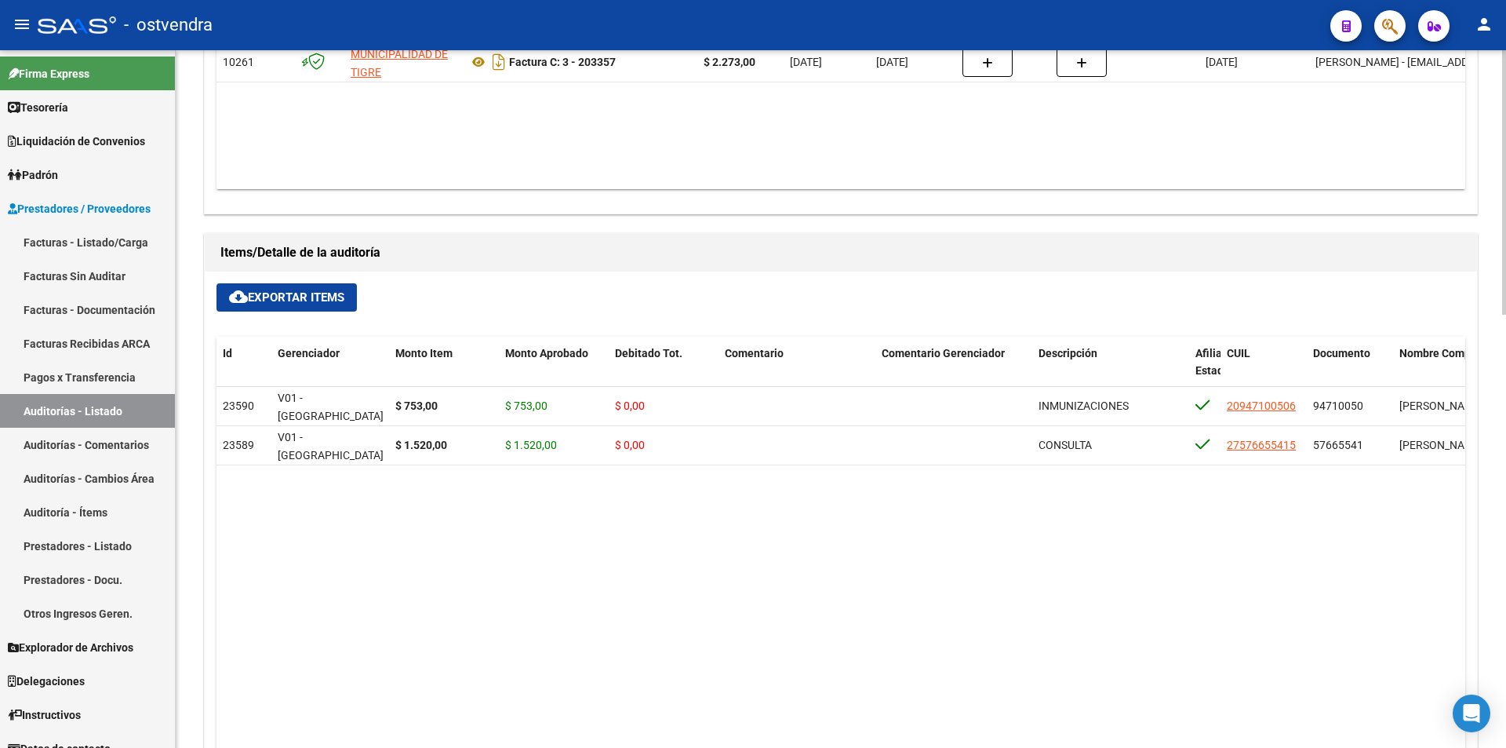
scroll to position [1143, 0]
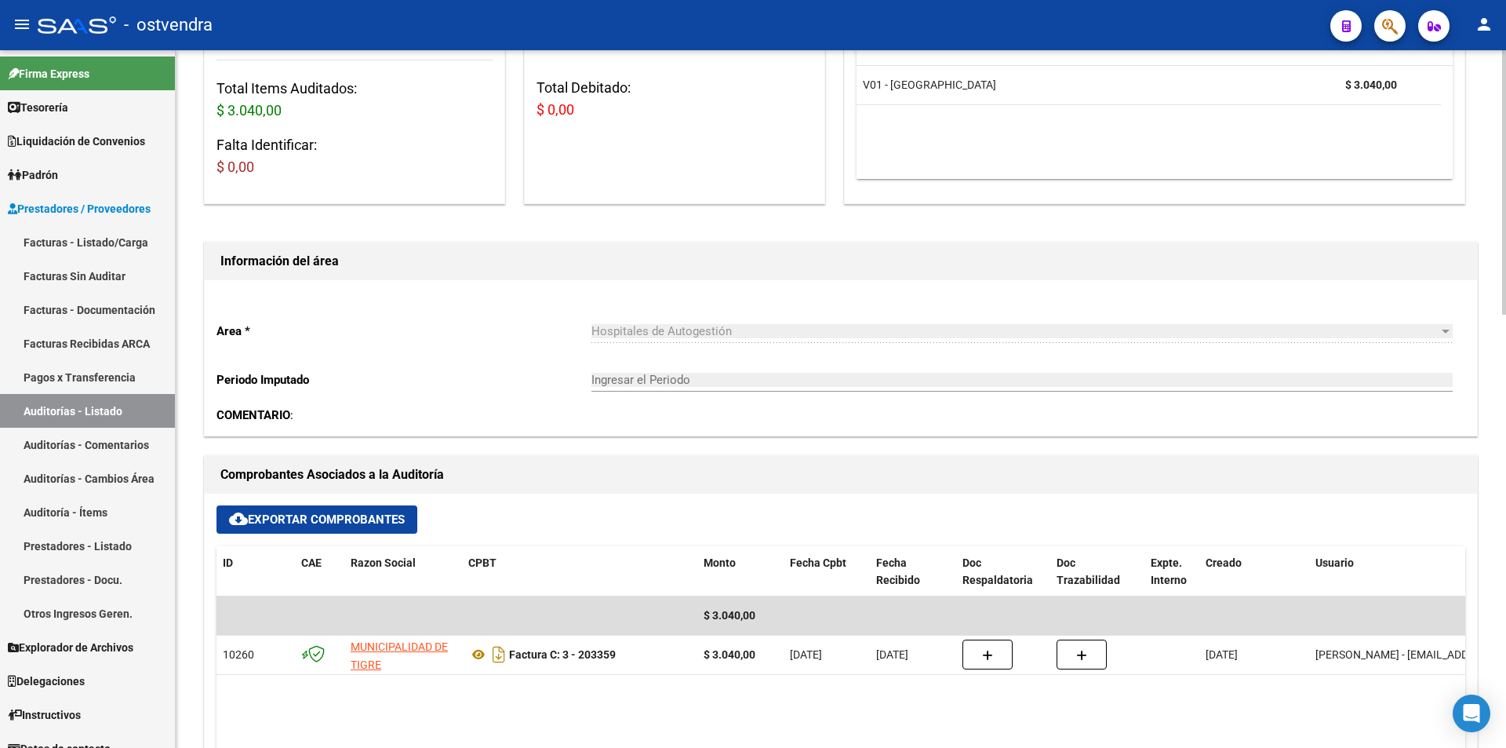
click at [1480, 298] on div "arrow_back Editar 2758 cloud_download Generar informe Puede notificar al gerenc…" at bounding box center [843, 668] width 1334 height 1840
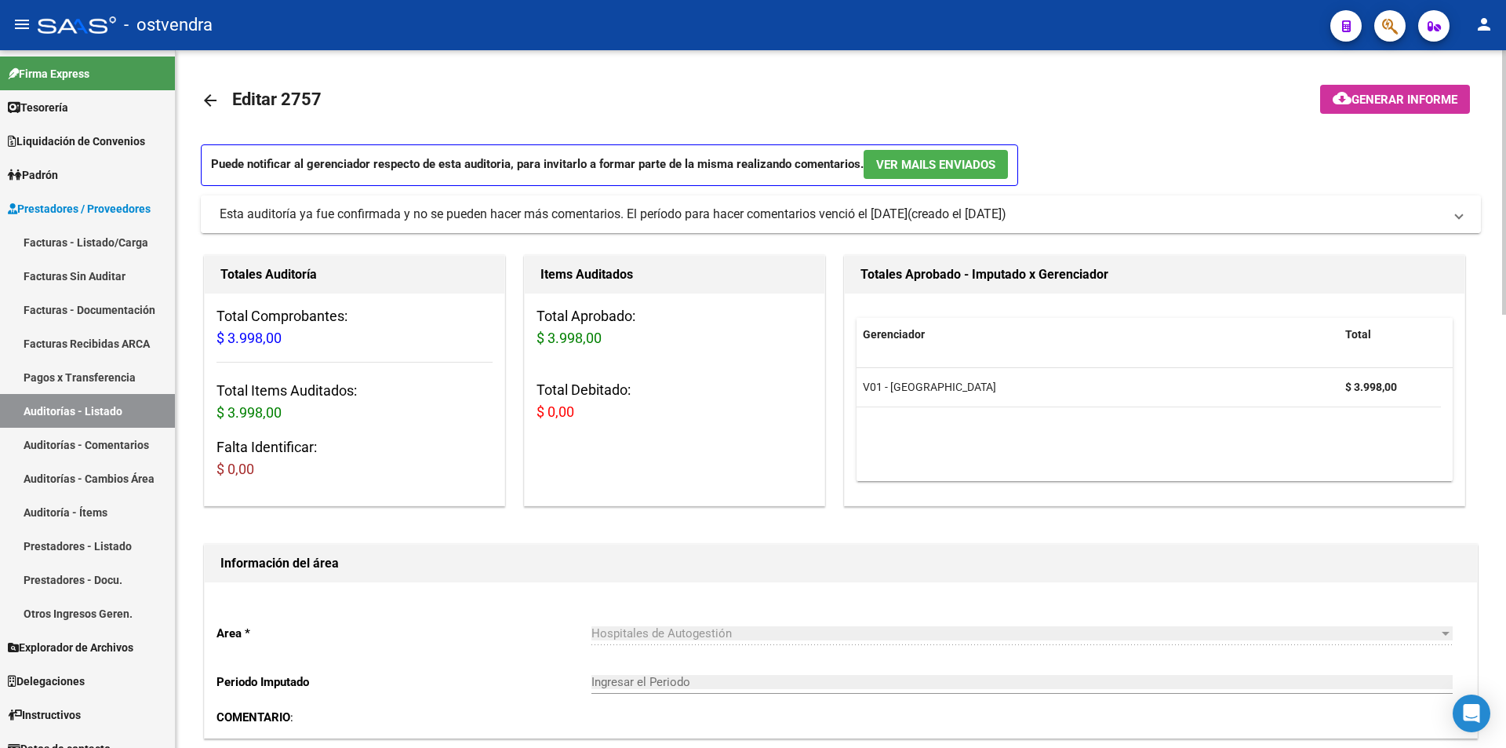
click at [837, 223] on div "Esta auditoría ya fue confirmada y no se pueden hacer más comentarios. El perío…" at bounding box center [564, 214] width 688 height 17
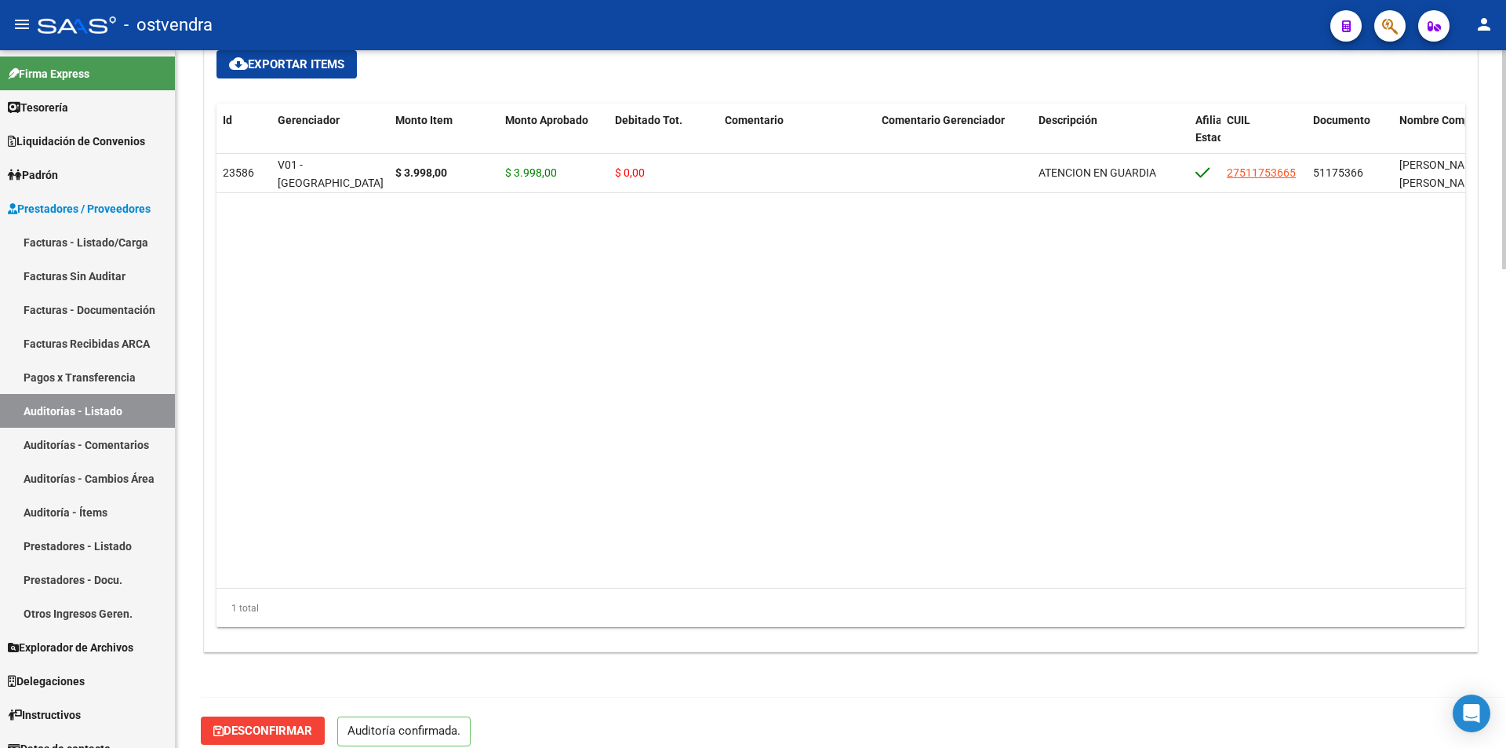
scroll to position [1527, 0]
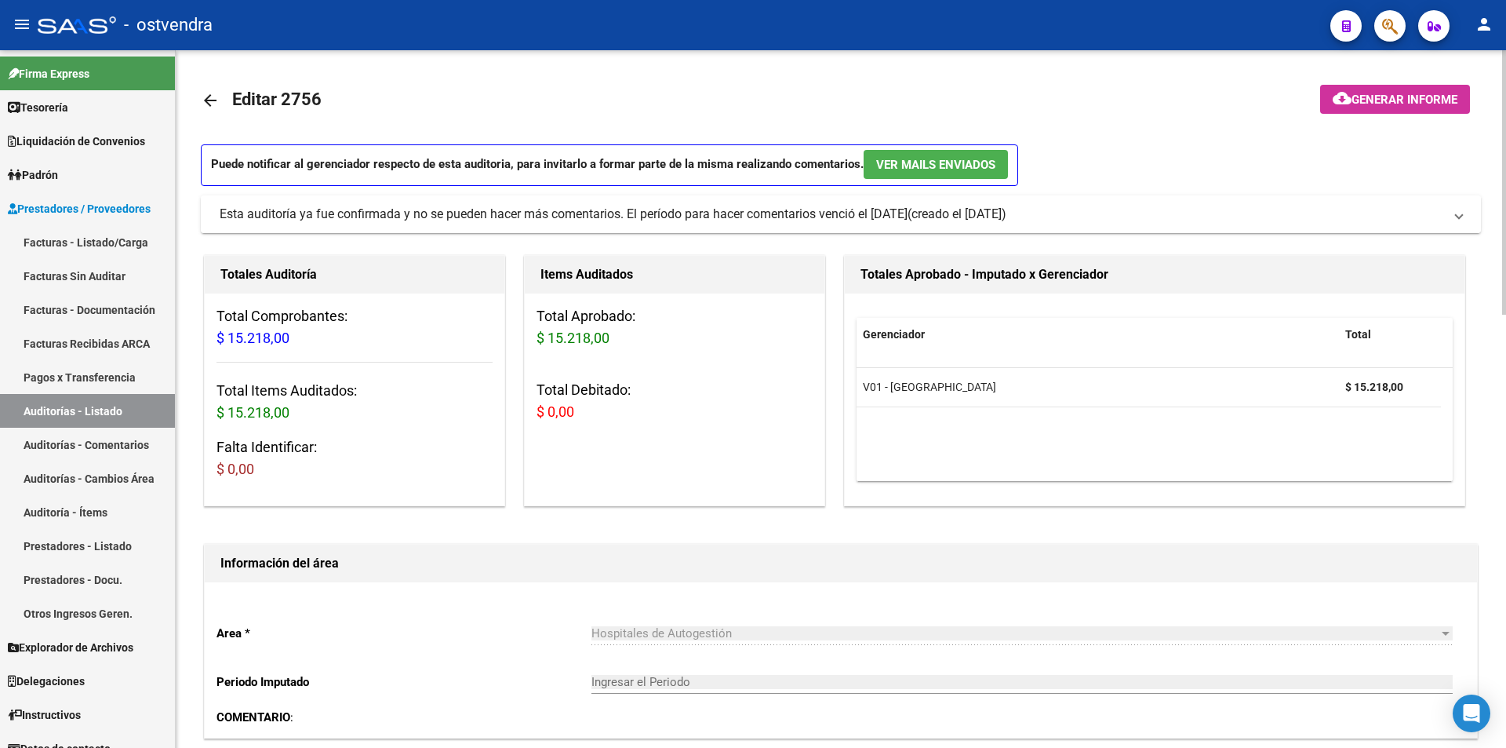
click at [1377, 205] on mat-expansion-panel-header "Esta auditoría ya fue confirmada y no se pueden hacer más comentarios. El perío…" at bounding box center [841, 214] width 1280 height 38
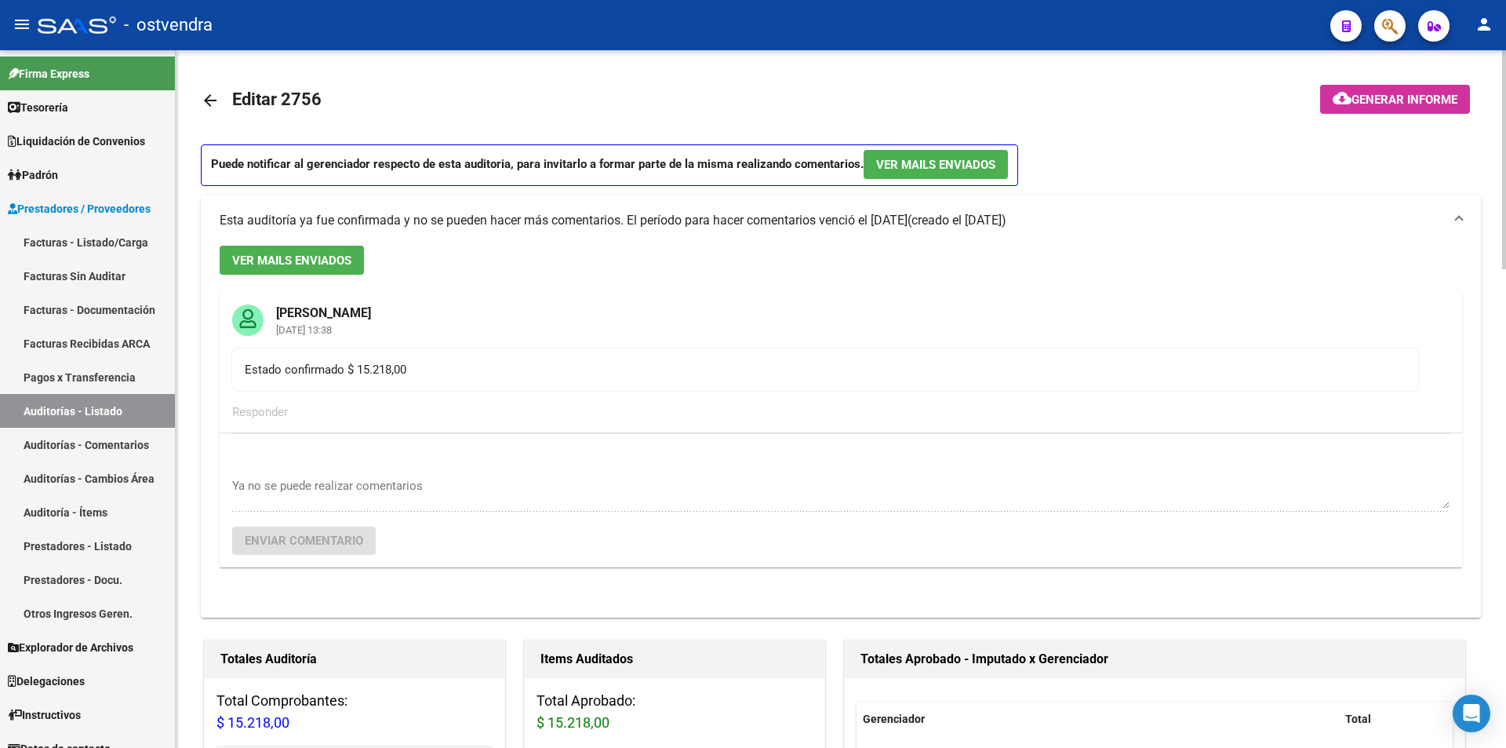
click at [1377, 205] on mat-expansion-panel-header "Esta auditoría ya fue confirmada y no se pueden hacer más comentarios. El perío…" at bounding box center [841, 220] width 1280 height 50
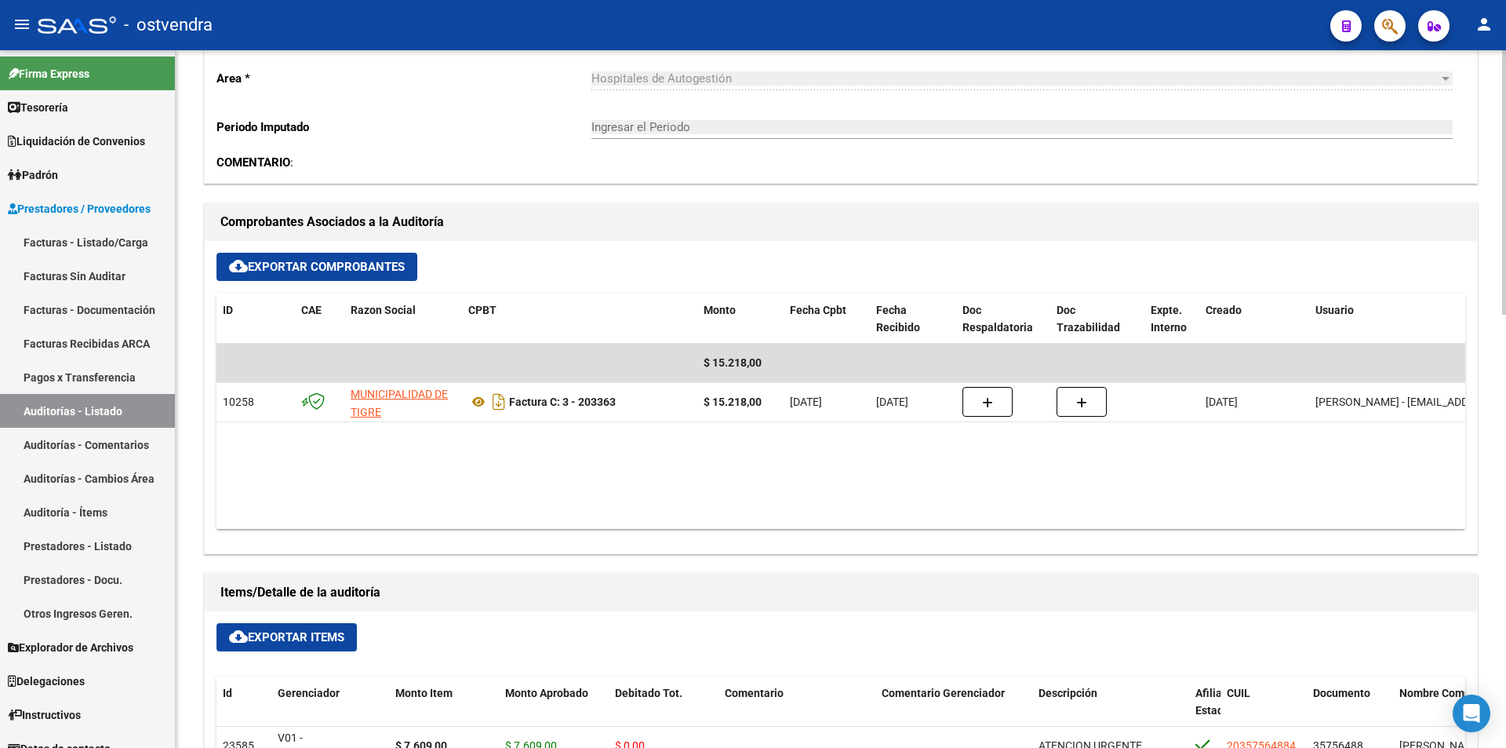
scroll to position [1143, 0]
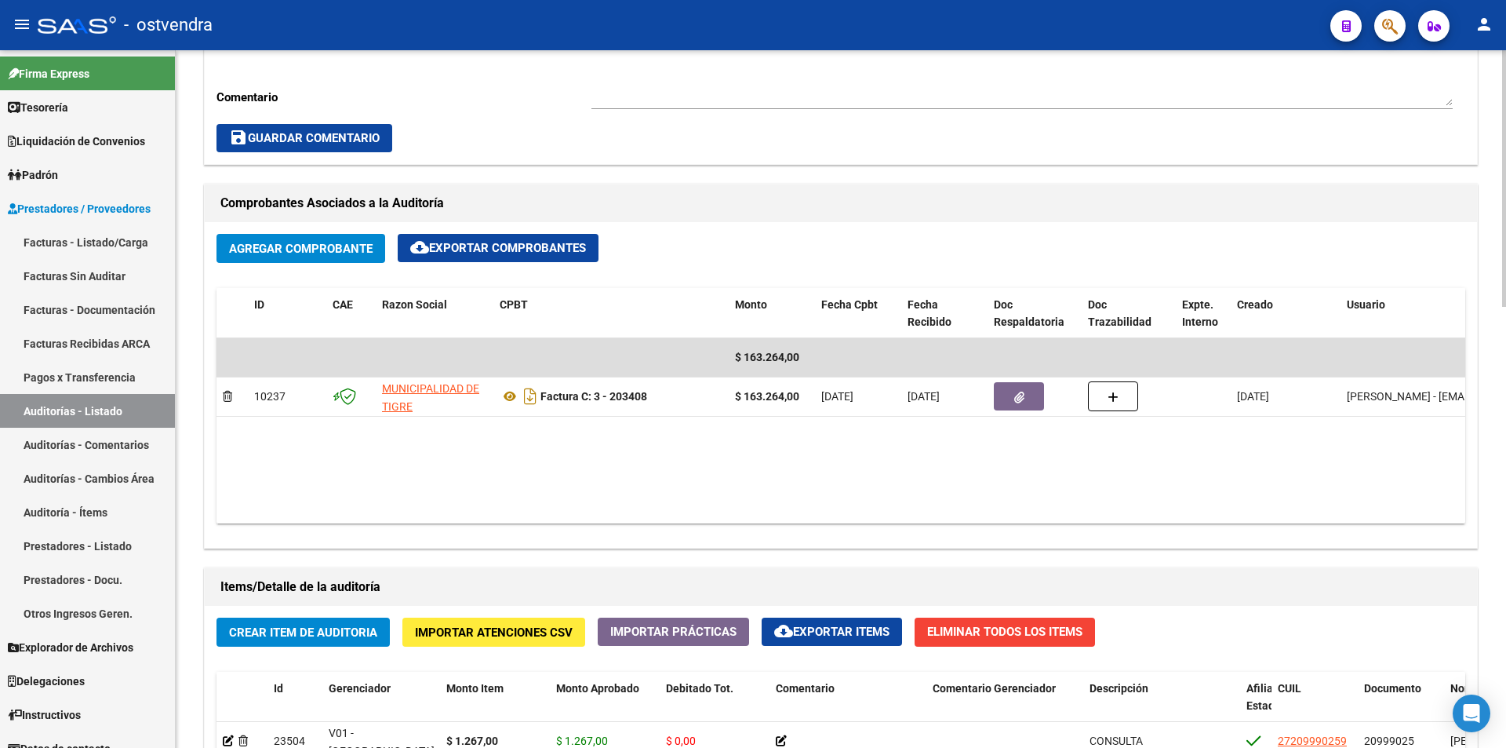
scroll to position [356, 0]
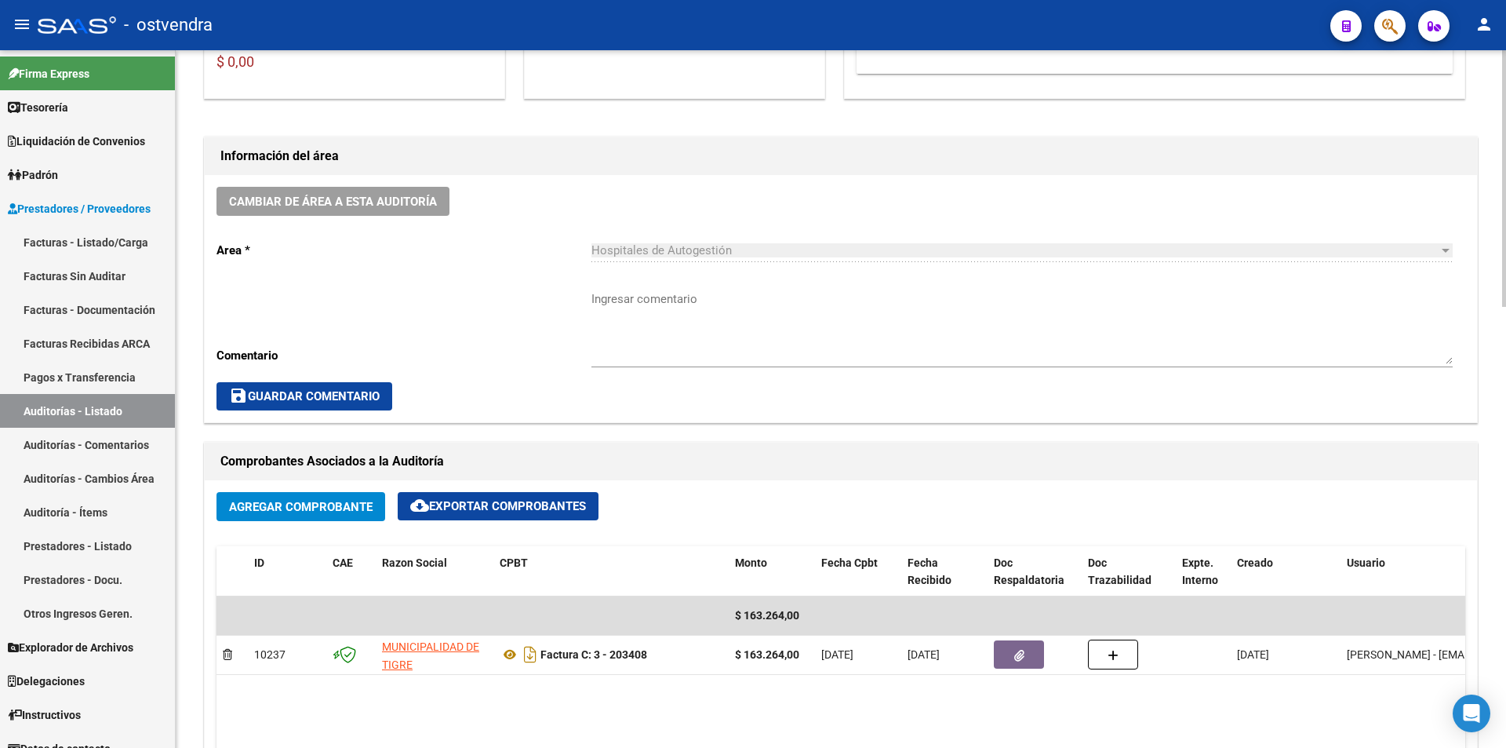
click at [1451, 280] on div "arrow_back Editar 2740 cloud_download Generar informe ESTA AUDITORÍA ESTÁ ABIER…" at bounding box center [843, 641] width 1334 height 1895
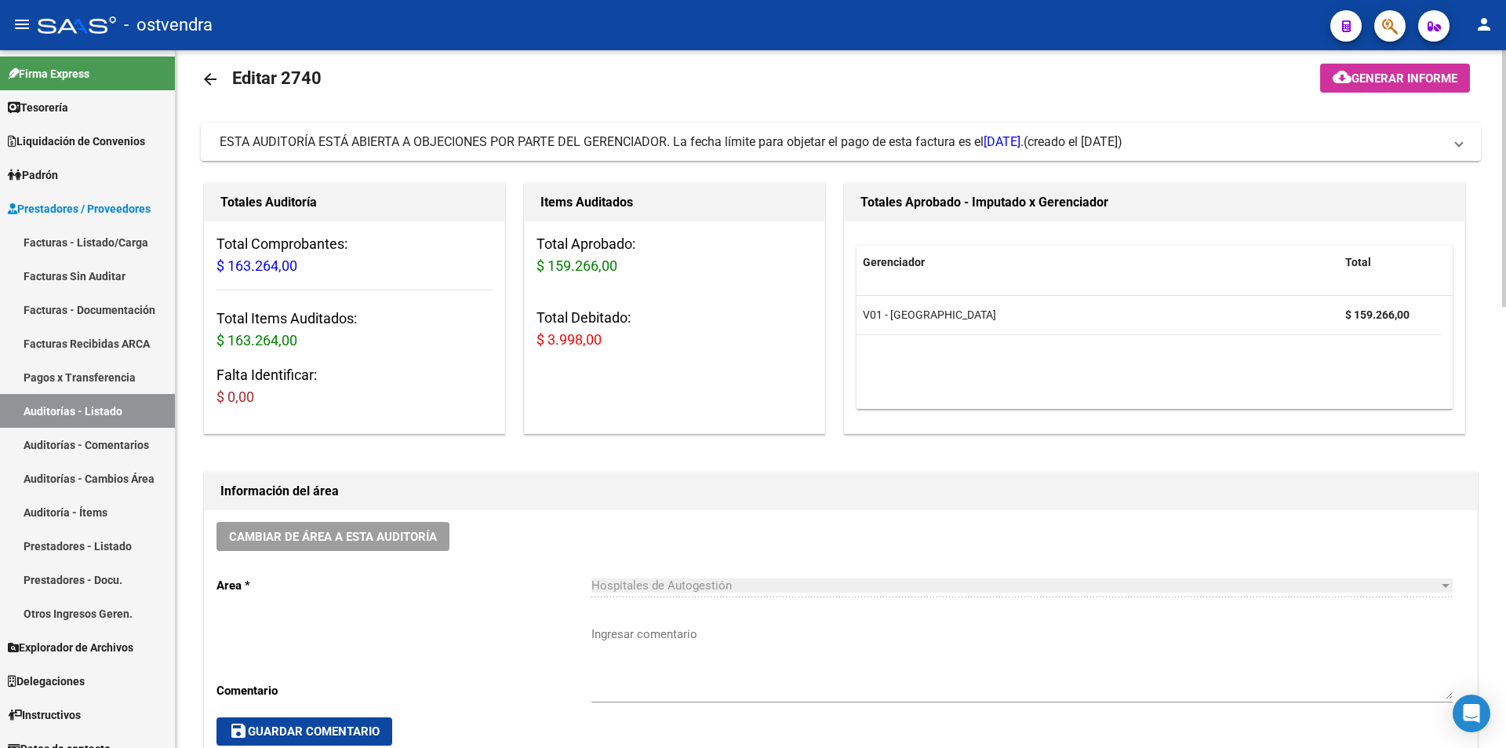
click at [1352, 141] on mat-panel-title "ESTA AUDITORÍA ESTÁ ABIERTA A OBJECIONES POR PARTE DEL GERENCIADOR. La fecha lí…" at bounding box center [832, 143] width 1224 height 17
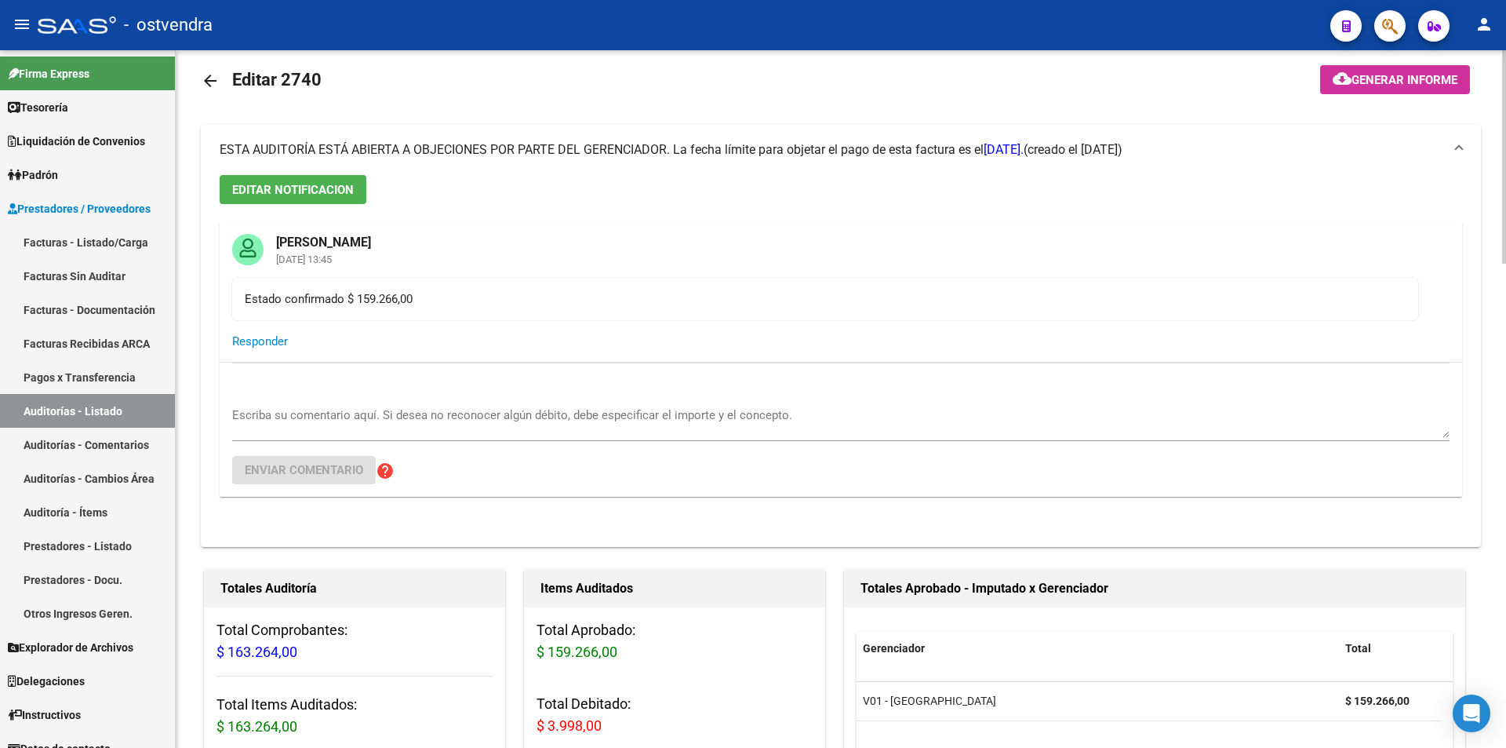
click at [1352, 141] on mat-panel-title "ESTA AUDITORÍA ESTÁ ABIERTA A OBJECIONES POR PARTE DEL GERENCIADOR. La fecha lí…" at bounding box center [832, 149] width 1224 height 17
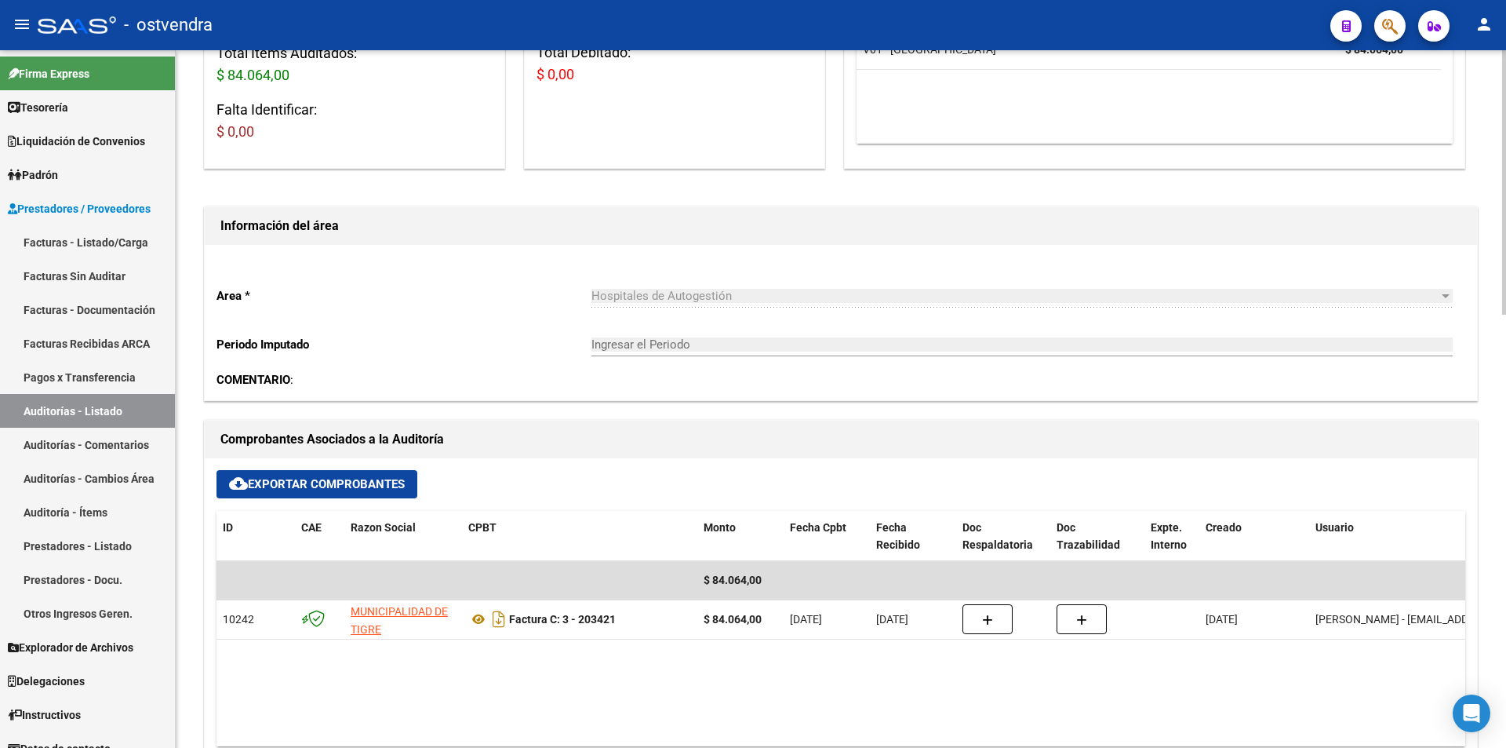
scroll to position [271, 0]
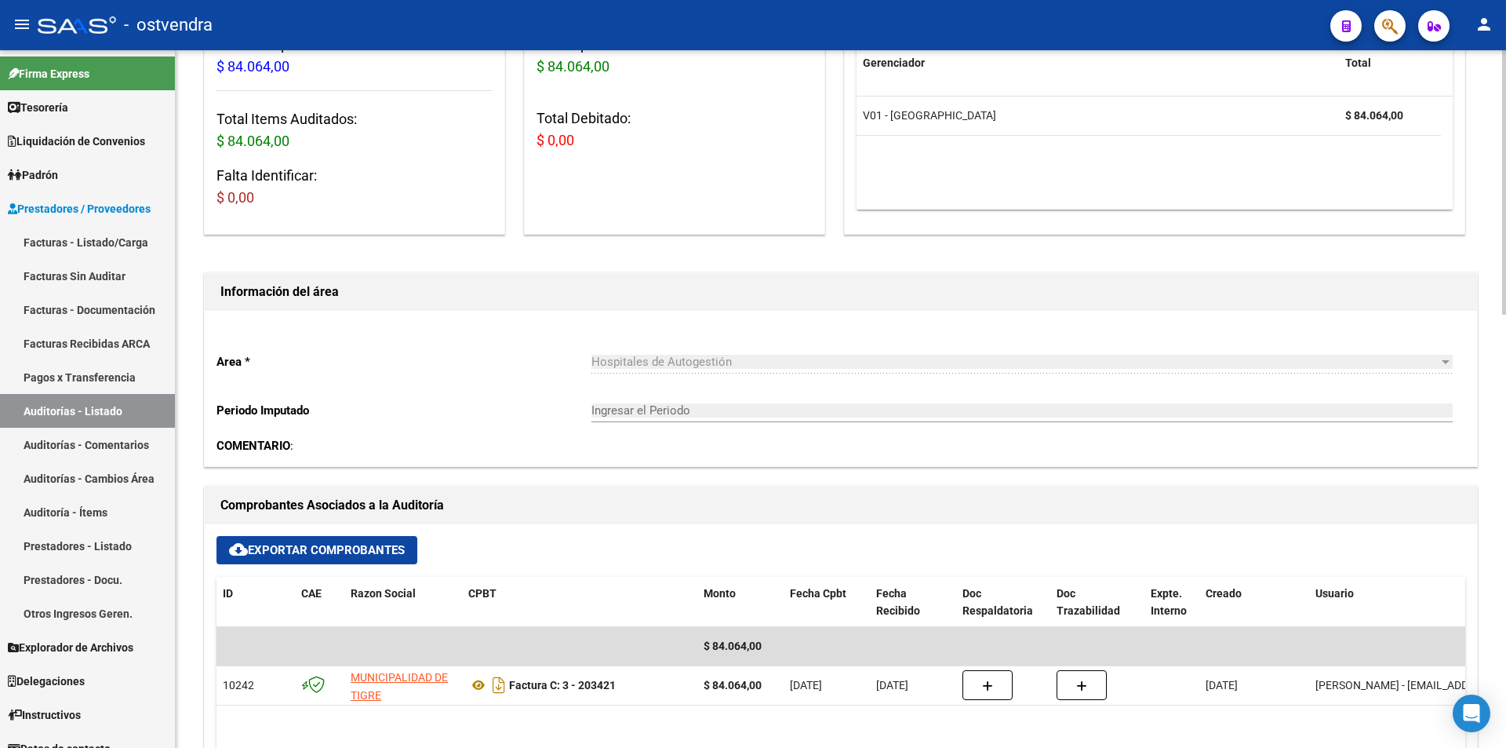
click at [1468, 261] on div "arrow_back Editar 2743 cloud_download Generar informe Puede notificar al gerenc…" at bounding box center [843, 699] width 1334 height 1840
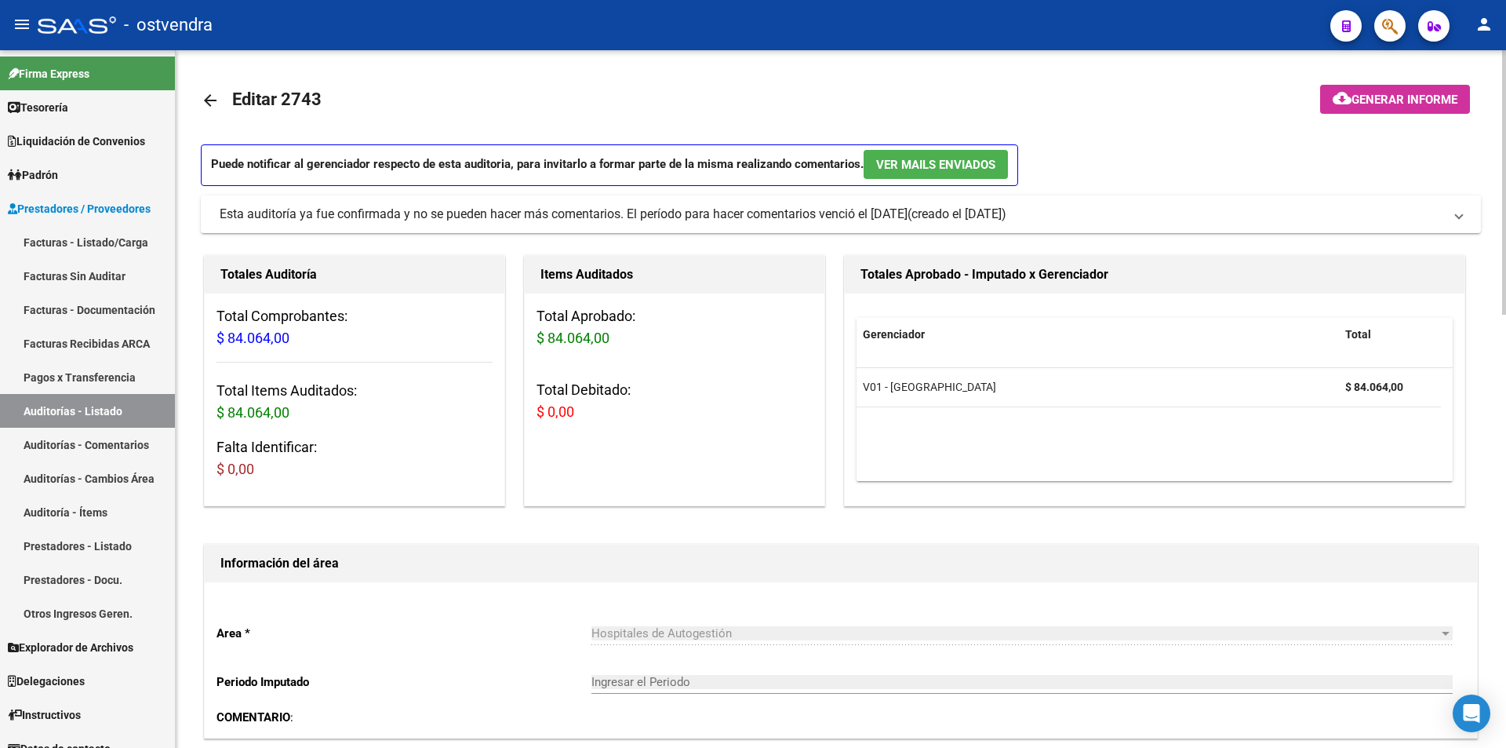
click at [1380, 219] on mat-panel-title "Esta auditoría ya fue confirmada y no se pueden hacer más comentarios. El perío…" at bounding box center [832, 214] width 1224 height 17
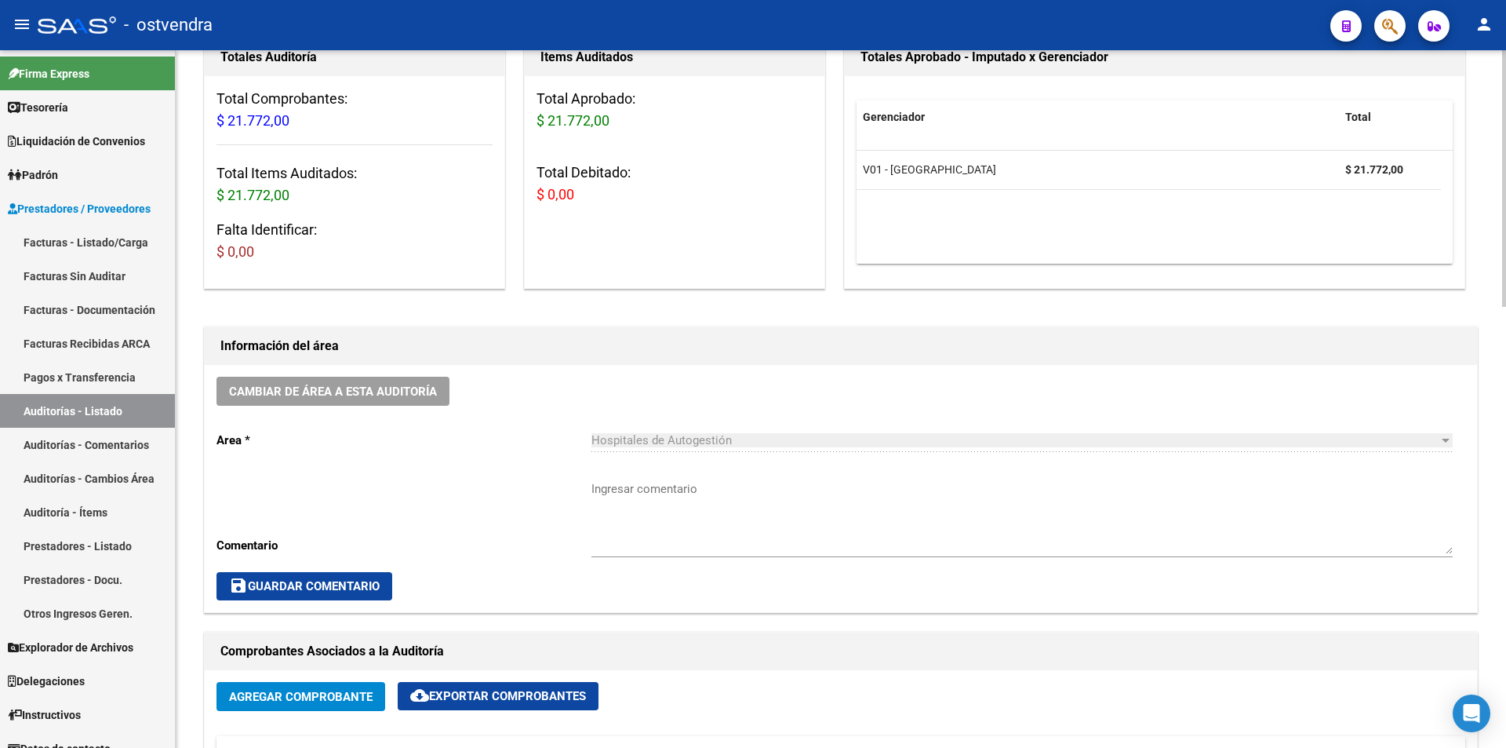
scroll to position [151, 0]
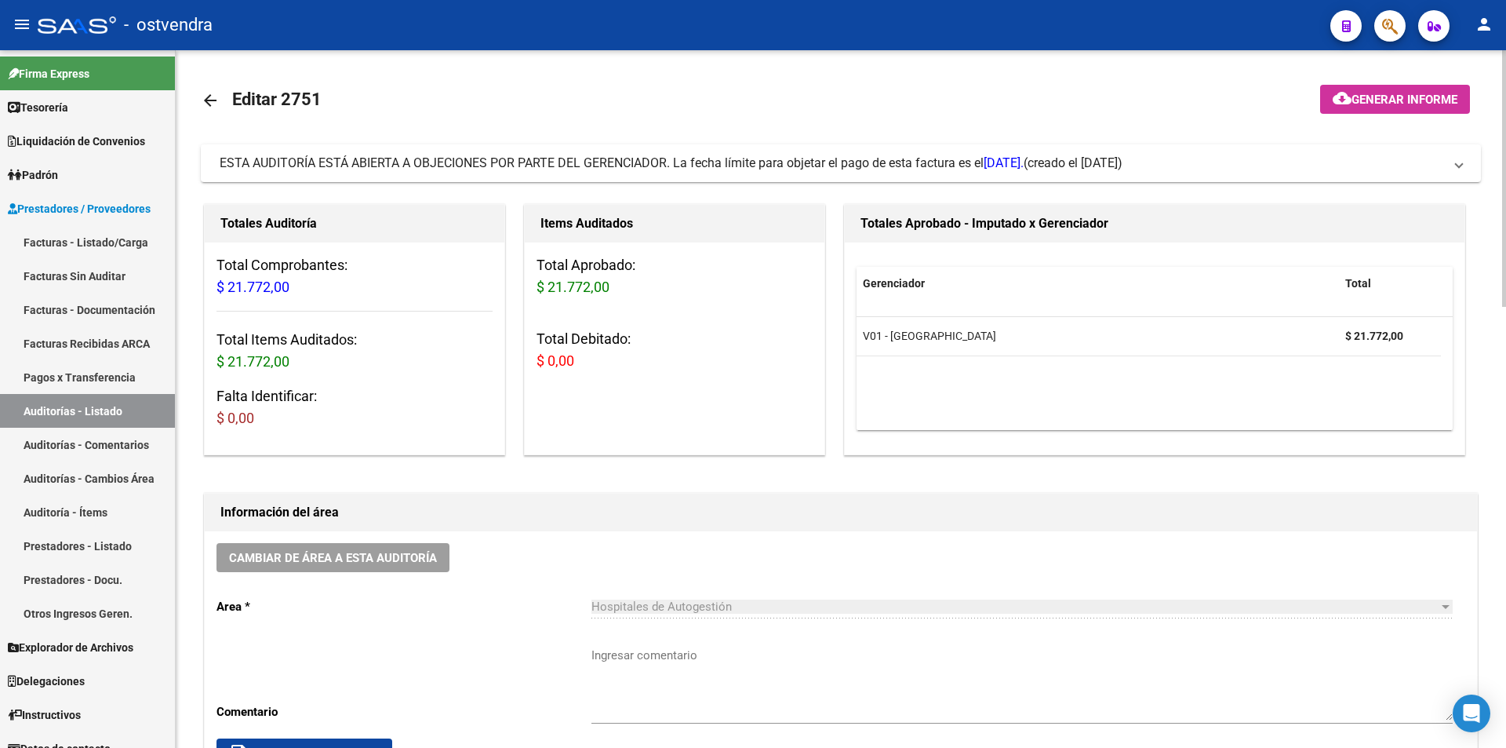
drag, startPoint x: 1359, startPoint y: 173, endPoint x: 1363, endPoint y: 191, distance: 19.2
click at [1362, 181] on mat-expansion-panel-header "ESTA AUDITORÍA ESTÁ ABIERTA A OBJECIONES POR PARTE DEL GERENCIADOR. La fecha lí…" at bounding box center [841, 163] width 1280 height 38
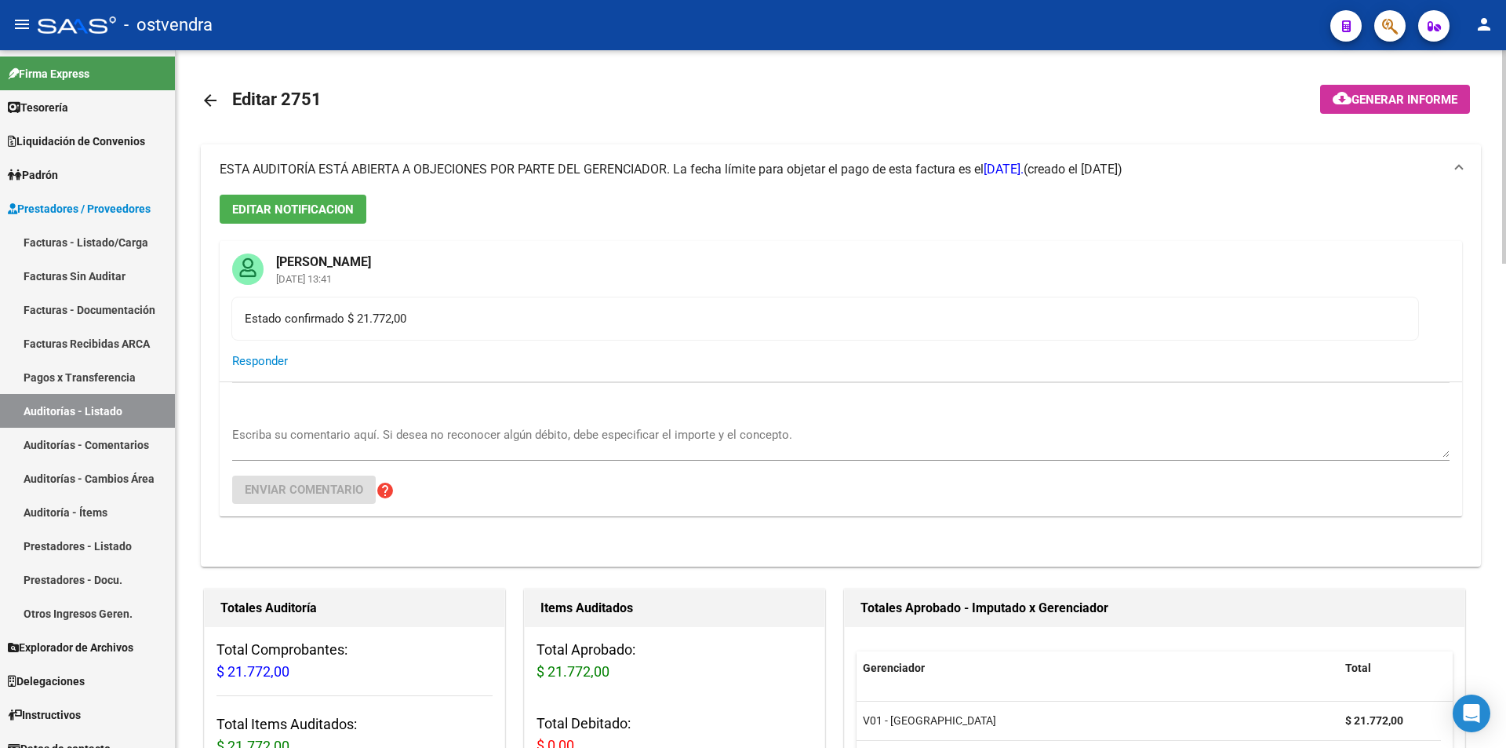
scroll to position [697, 0]
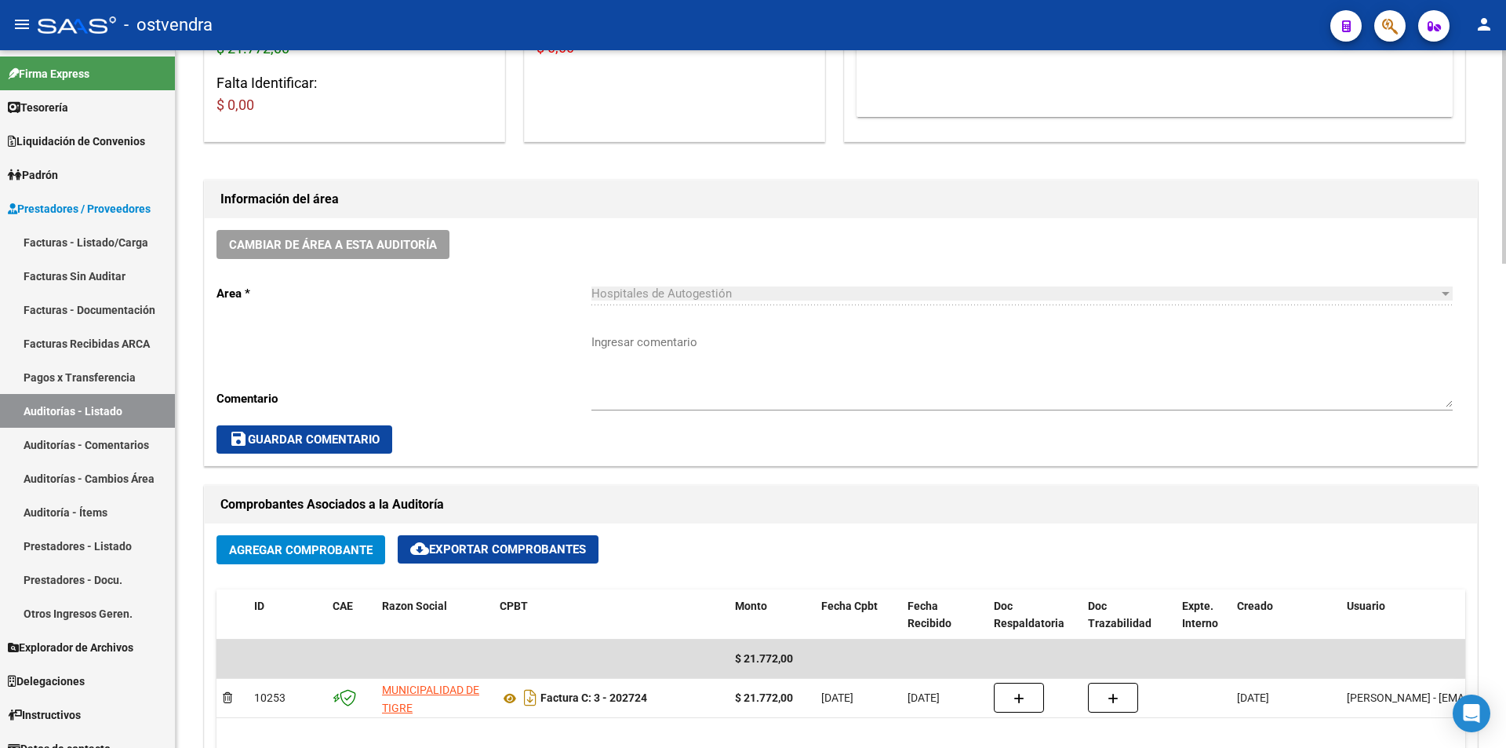
click at [1461, 668] on div "arrow_back Editar 2751 cloud_download Generar informe ESTA AUDITORÍA ESTÁ ABIER…" at bounding box center [843, 493] width 1334 height 2280
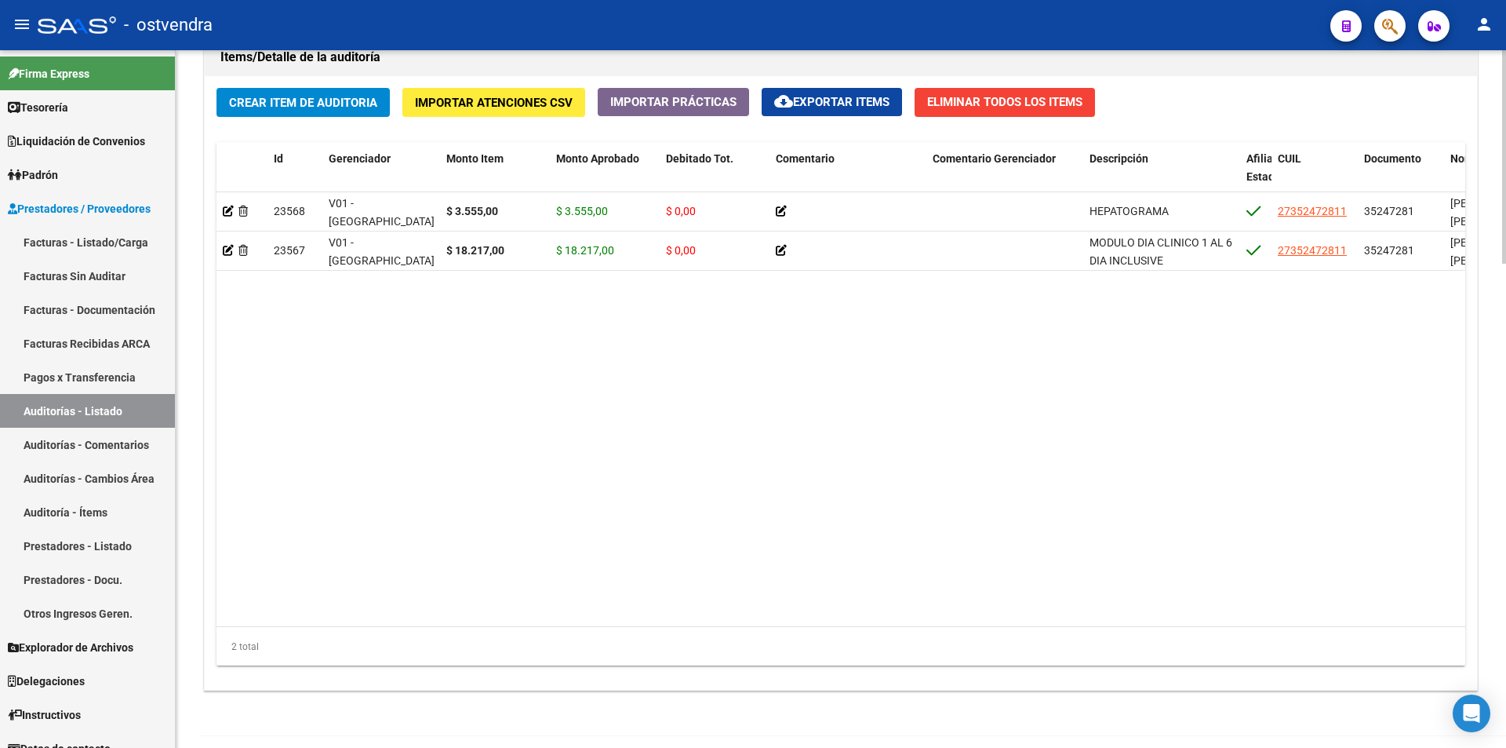
scroll to position [1582, 0]
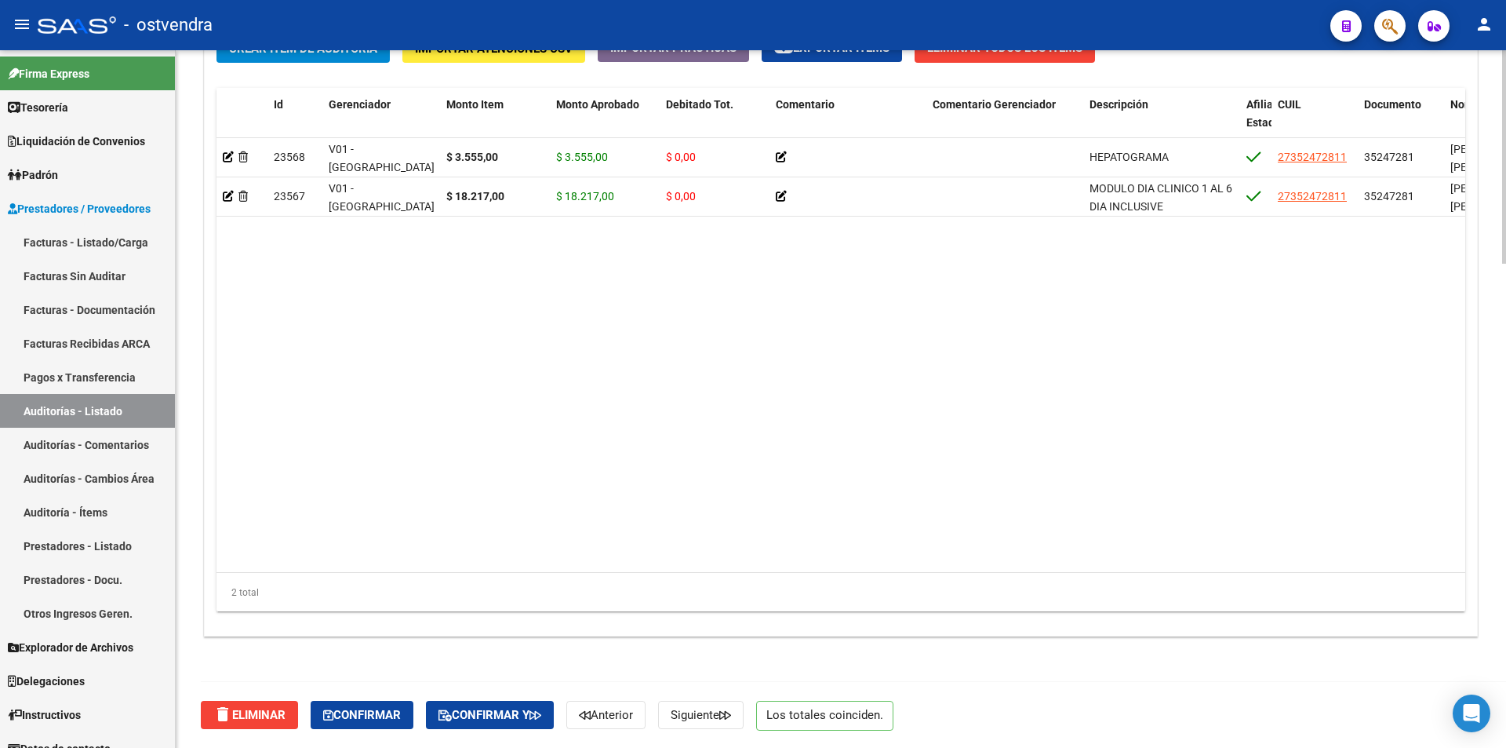
click at [1472, 726] on body "menu - ostvendra person Firma Express Tesorería Auditorías Confirmadas Liquidac…" at bounding box center [753, 374] width 1506 height 748
click at [346, 723] on button "Confirmar" at bounding box center [362, 714] width 103 height 28
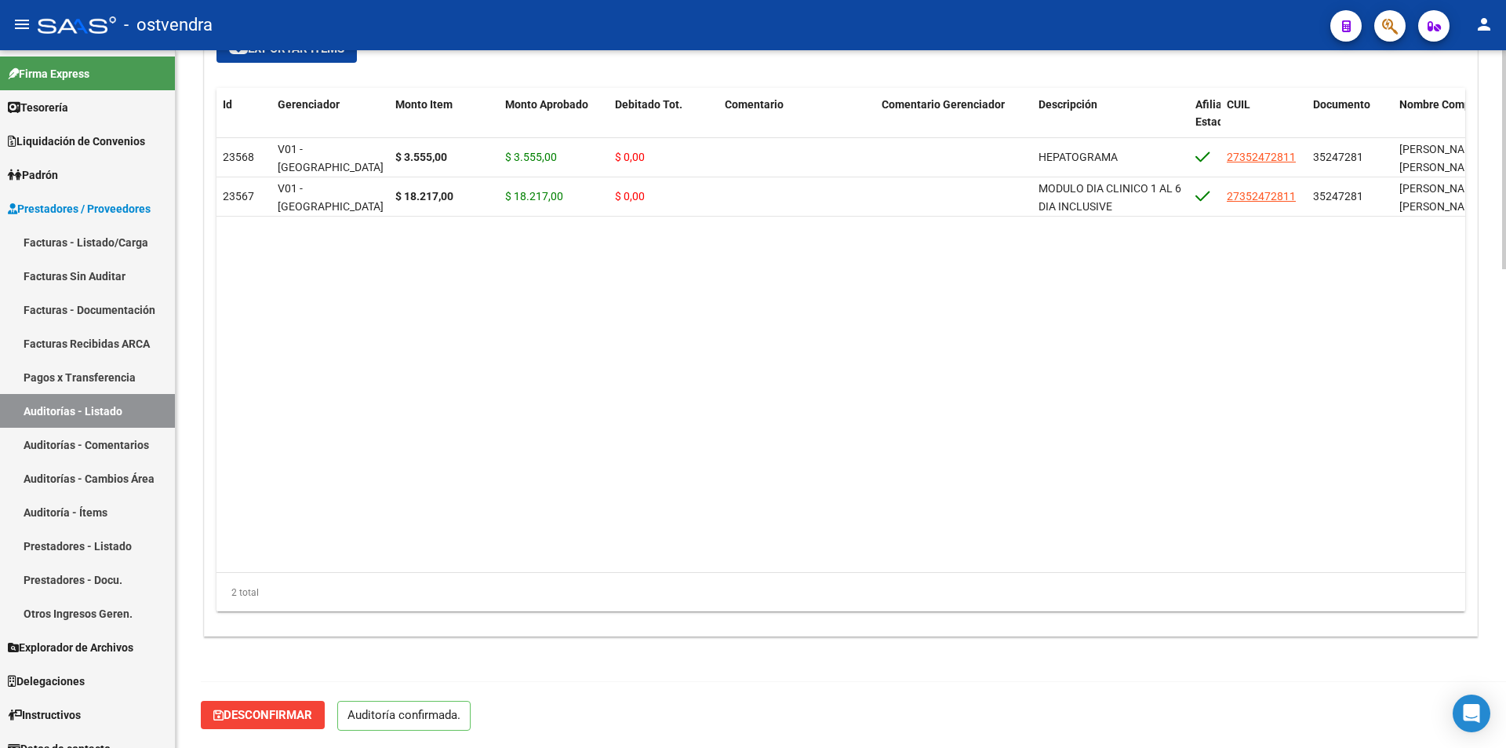
scroll to position [1527, 0]
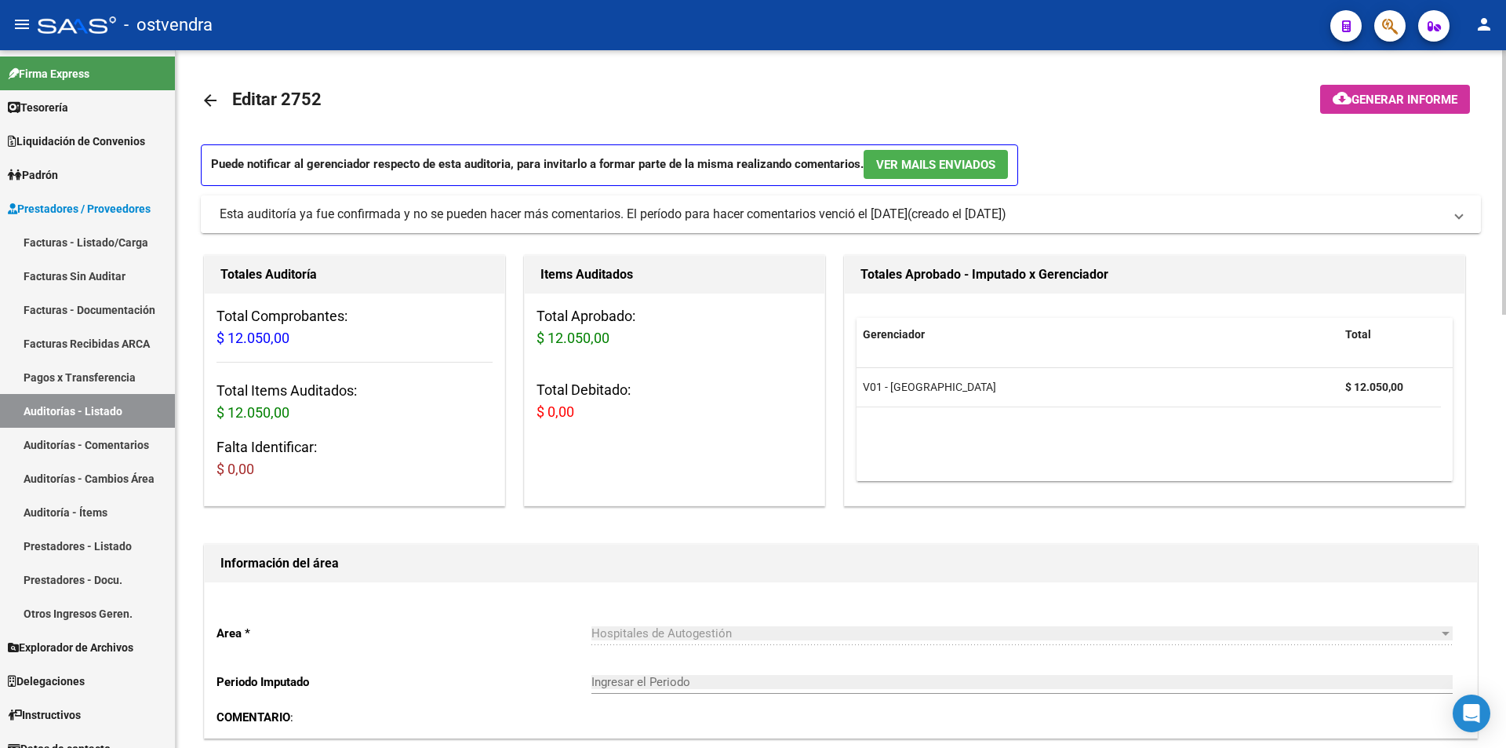
click at [514, 225] on mat-expansion-panel-header "Esta auditoría ya fue confirmada y no se pueden hacer más comentarios. El perío…" at bounding box center [841, 214] width 1280 height 38
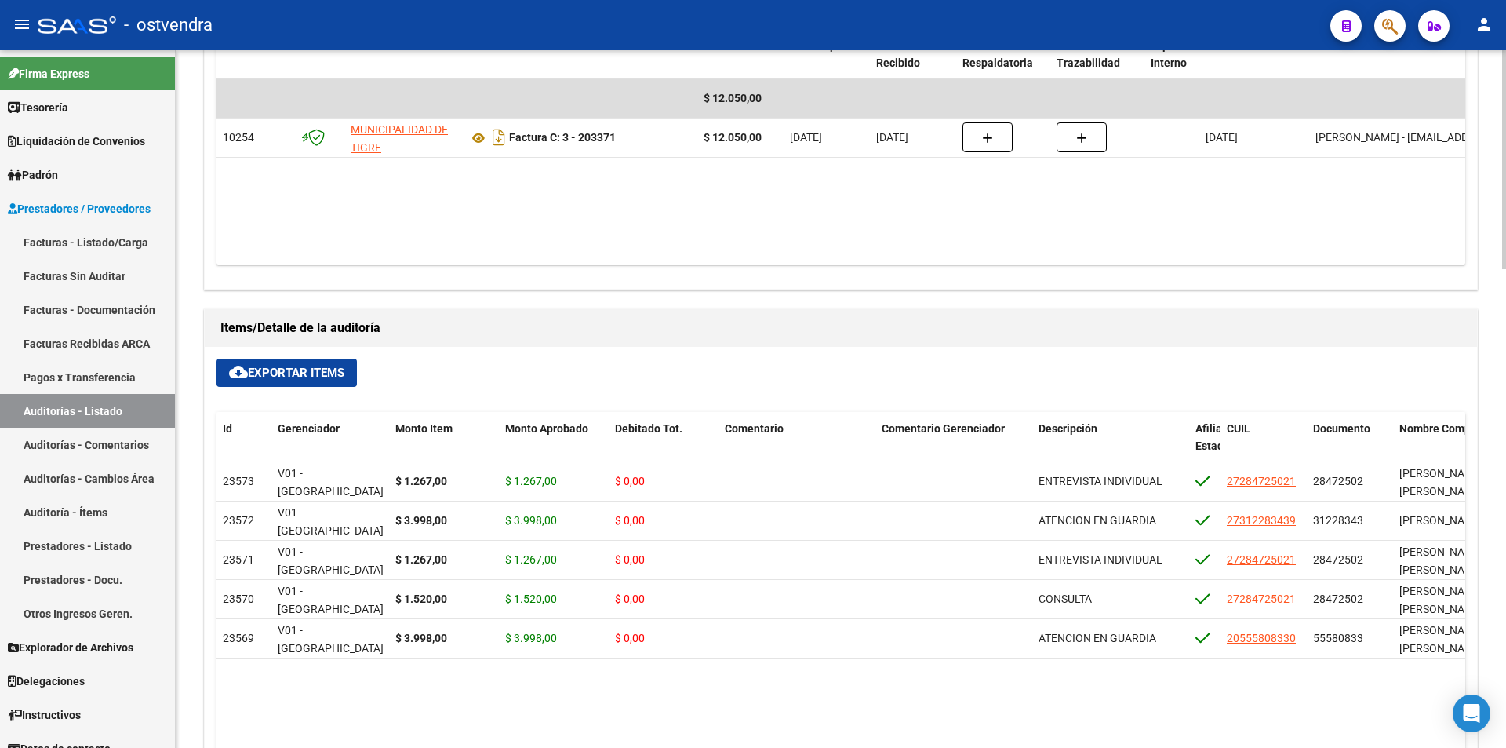
scroll to position [1527, 0]
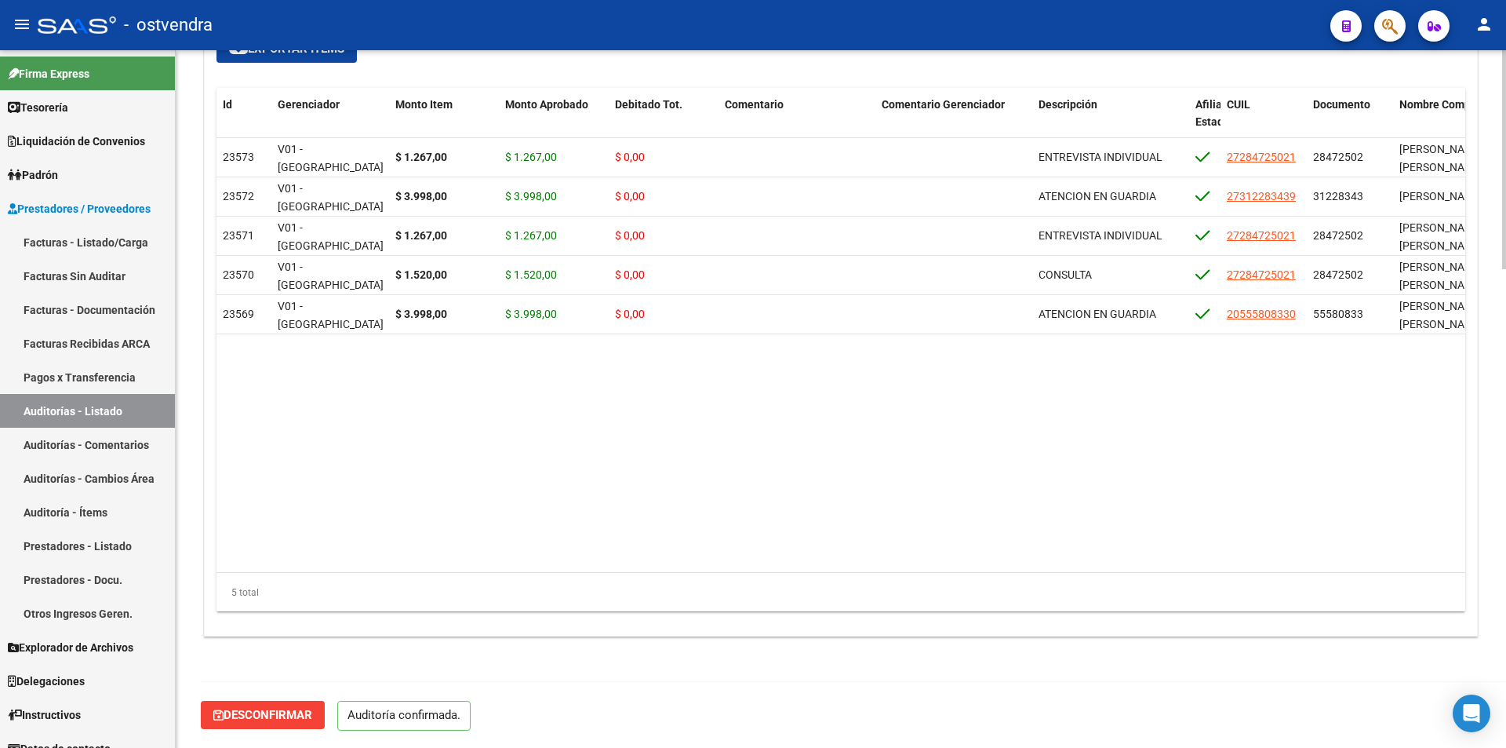
click at [1505, 721] on div at bounding box center [1504, 638] width 4 height 219
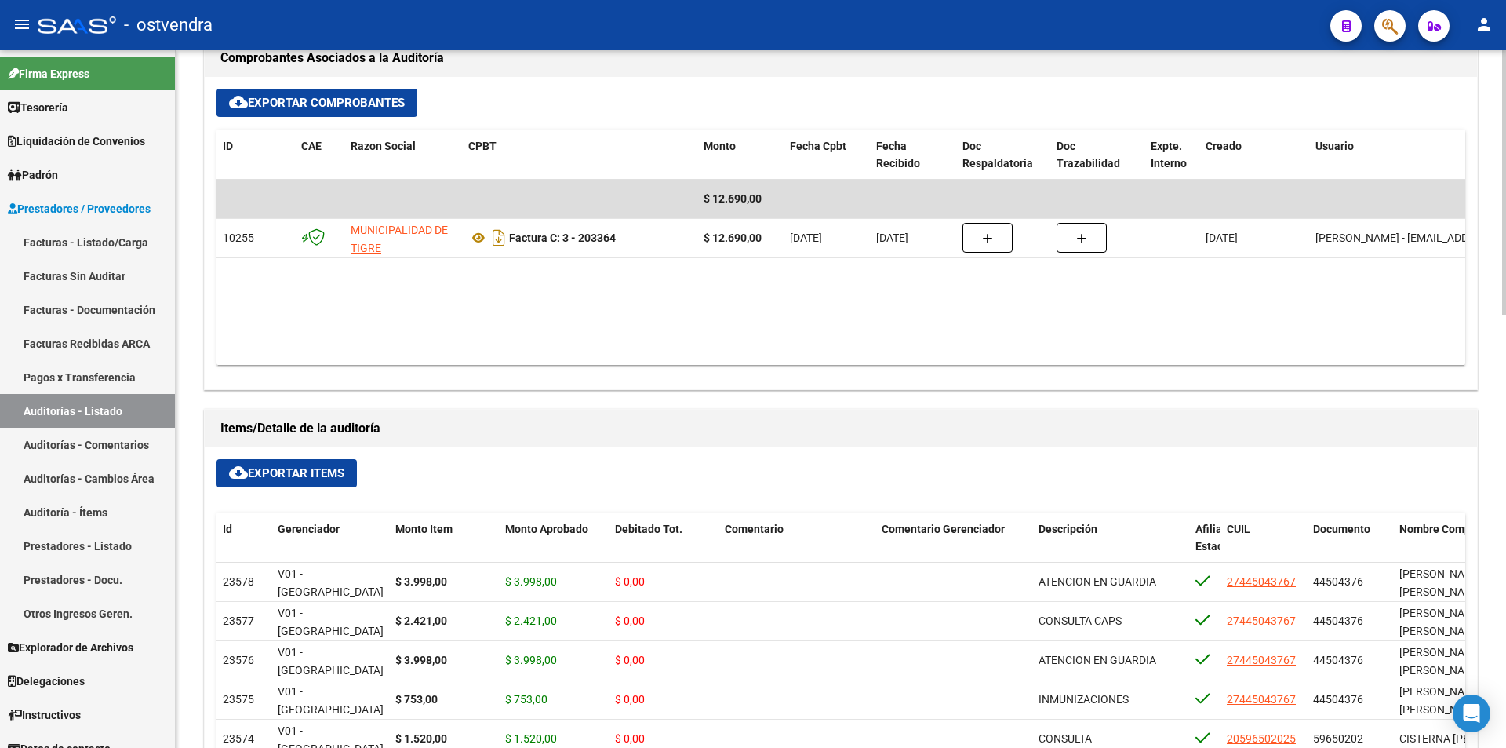
scroll to position [1143, 0]
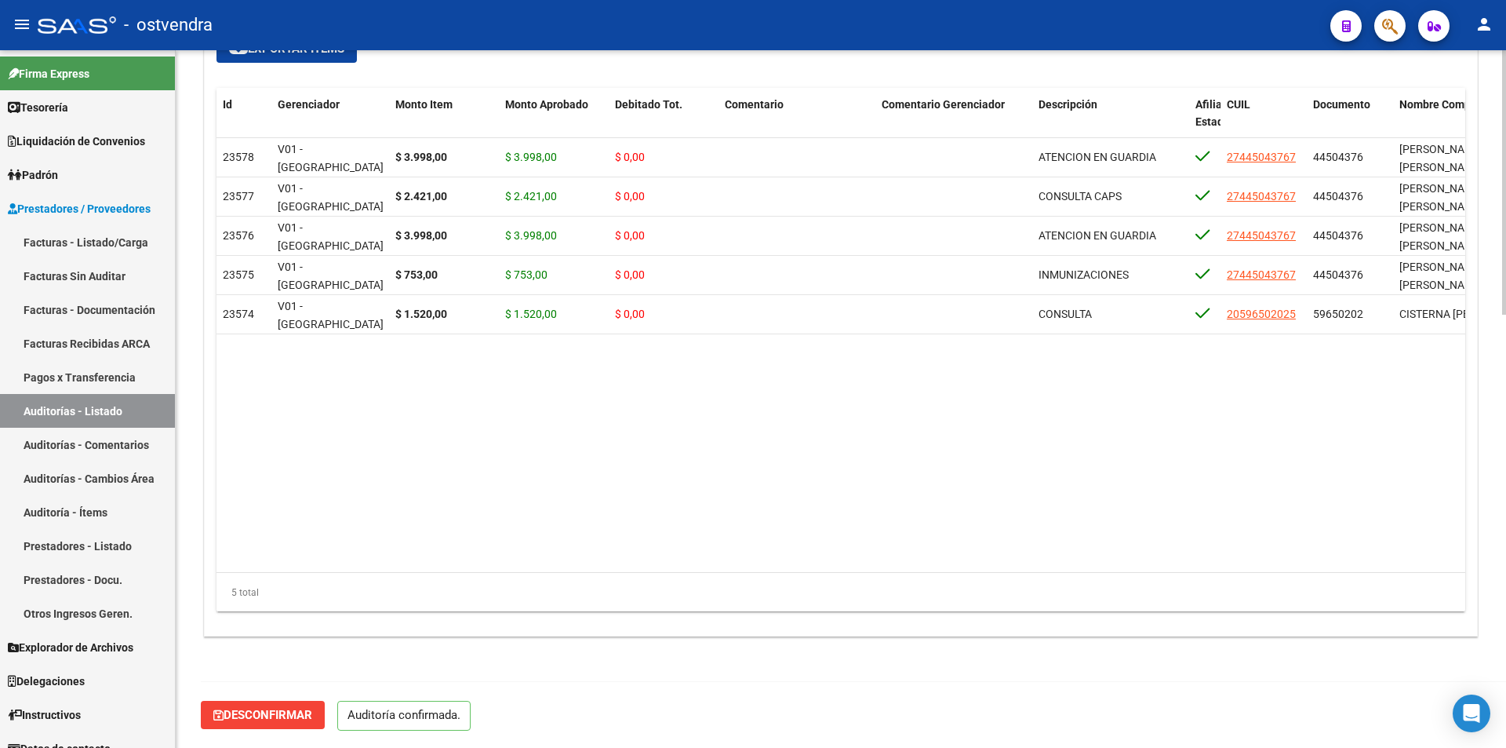
click at [1505, 747] on html "menu - ostvendra person Firma Express Tesorería Auditorías Confirmadas Liquidac…" at bounding box center [753, 374] width 1506 height 748
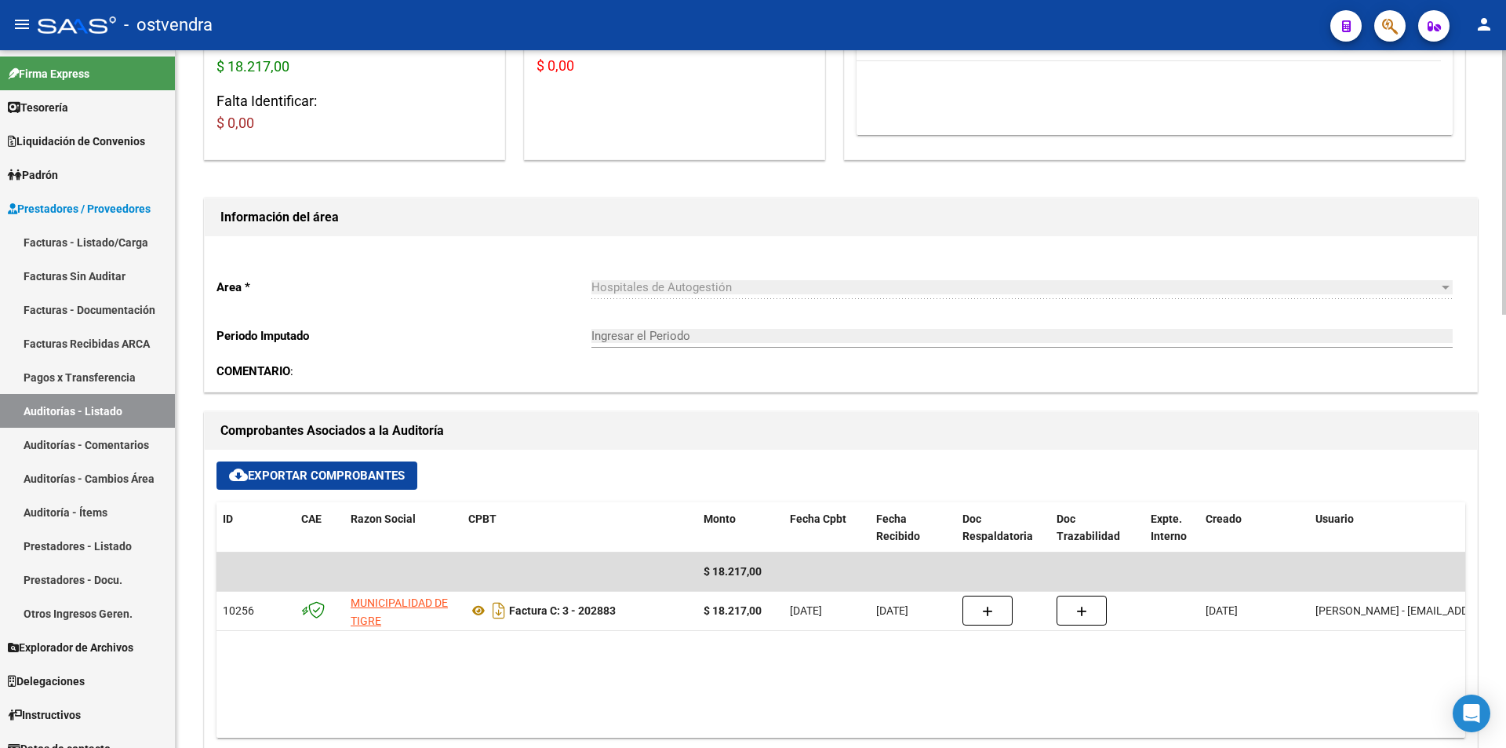
scroll to position [304, 0]
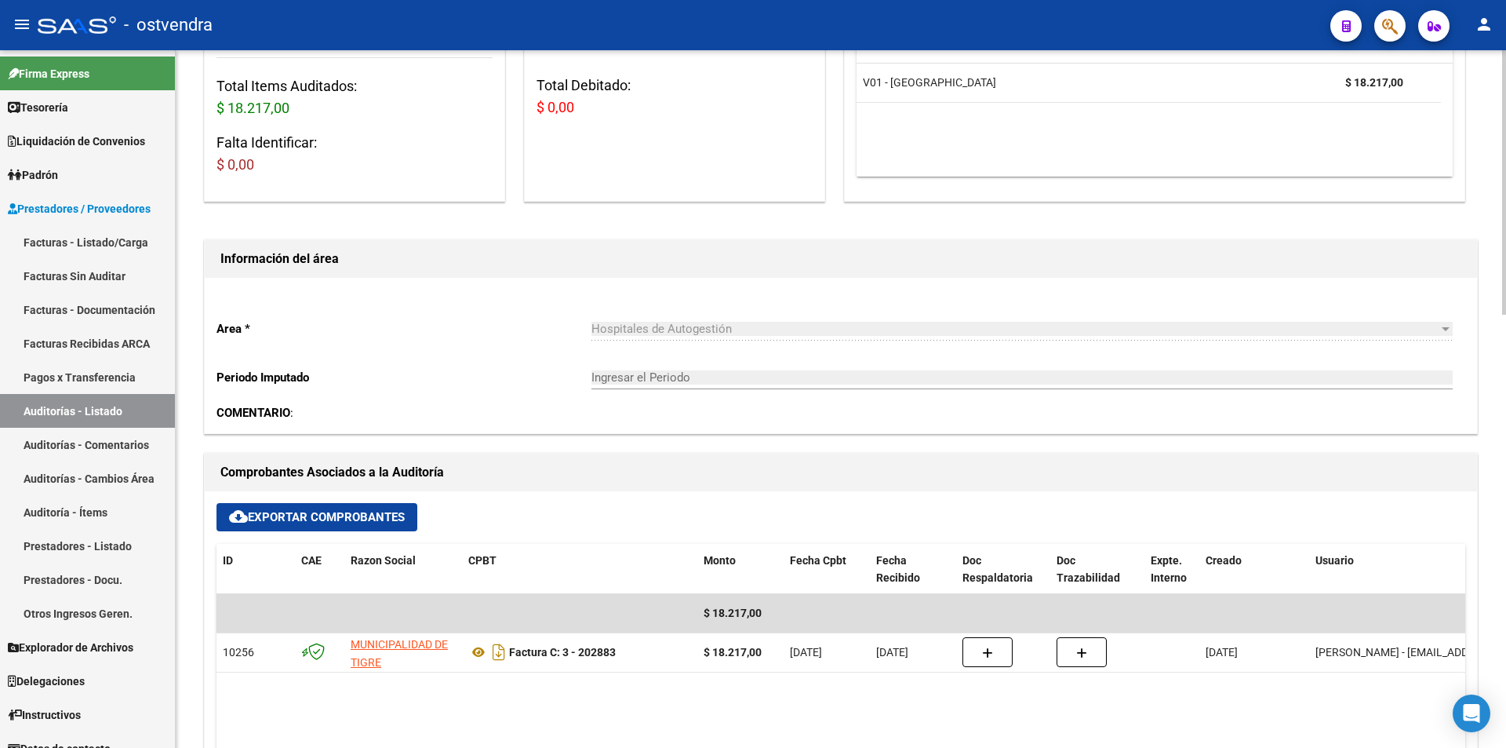
click at [1501, 305] on div "arrow_back Editar 2754 cloud_download Generar informe Puede notificar al gerenc…" at bounding box center [843, 666] width 1334 height 1840
